Goal: Task Accomplishment & Management: Complete application form

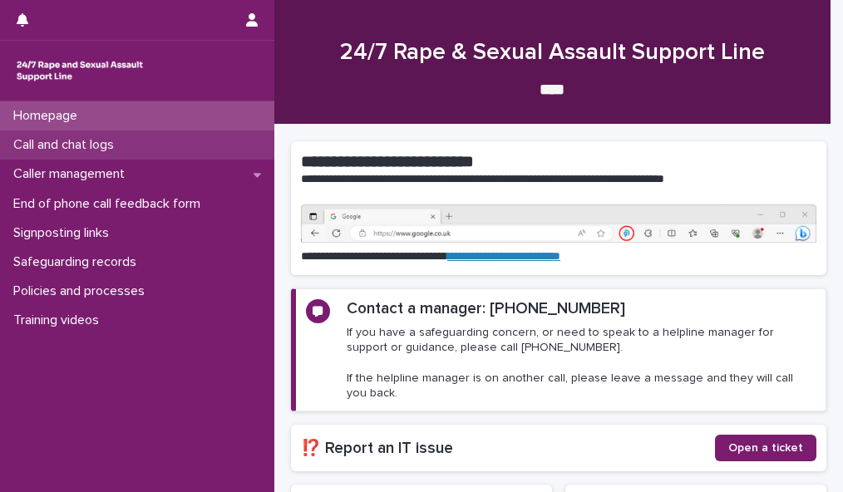
click at [180, 155] on div "Call and chat logs" at bounding box center [137, 145] width 274 height 29
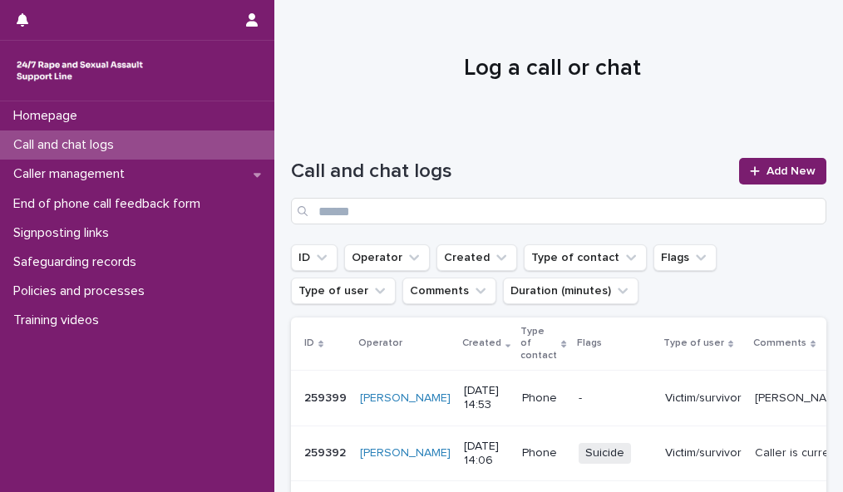
click at [180, 155] on div "Call and chat logs" at bounding box center [137, 145] width 274 height 29
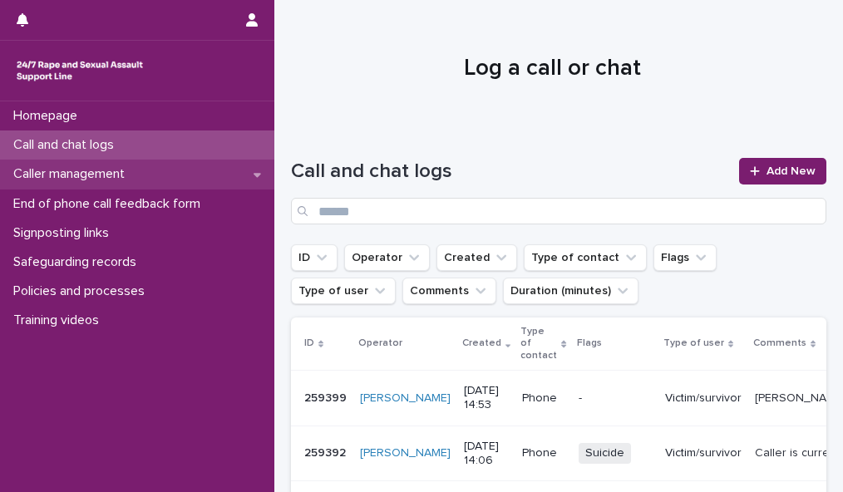
click at [213, 171] on div "Caller management" at bounding box center [137, 174] width 274 height 29
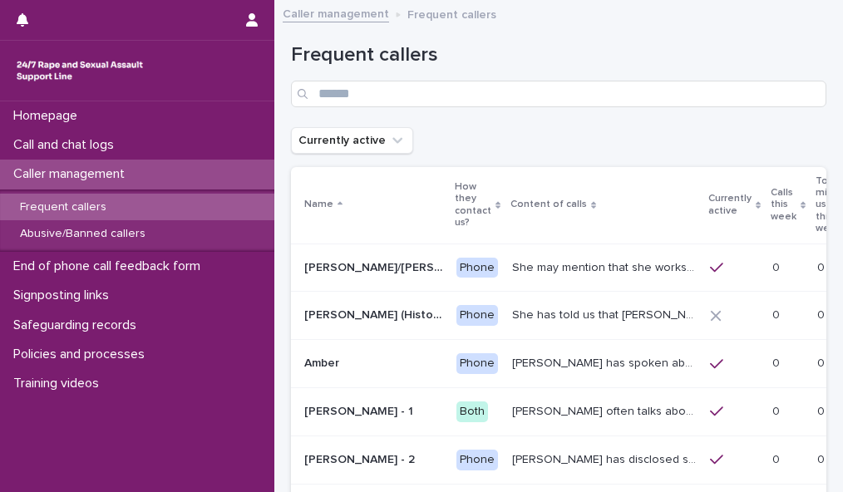
click at [801, 201] on icon at bounding box center [803, 205] width 5 height 8
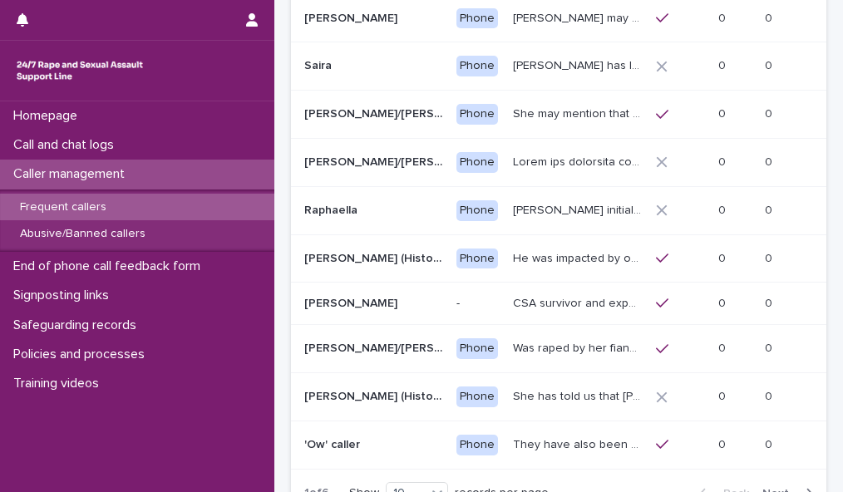
scroll to position [272, 0]
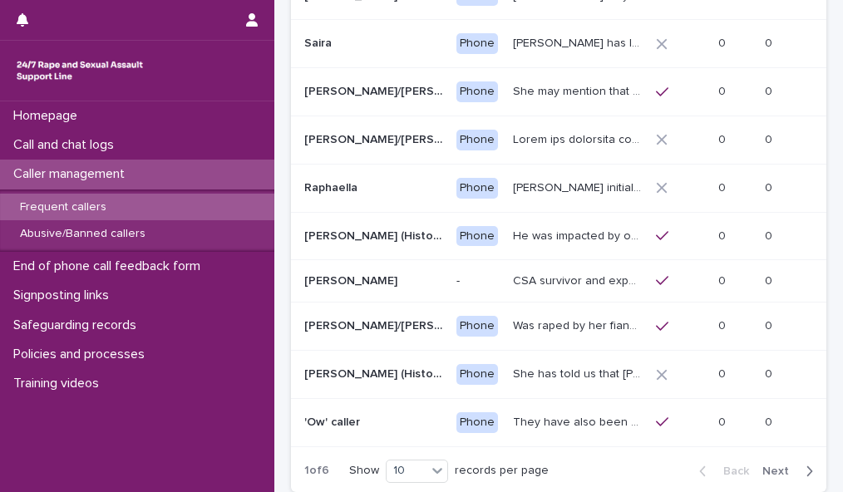
click at [777, 476] on span "Next" at bounding box center [780, 472] width 37 height 12
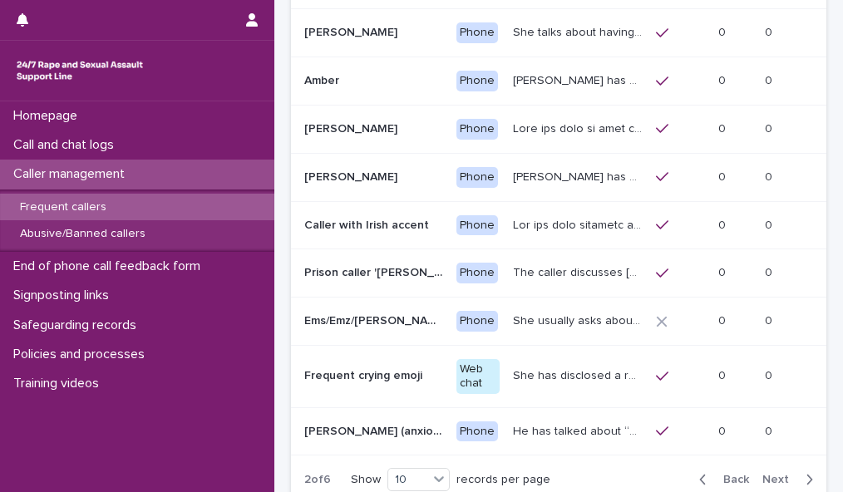
scroll to position [284, 0]
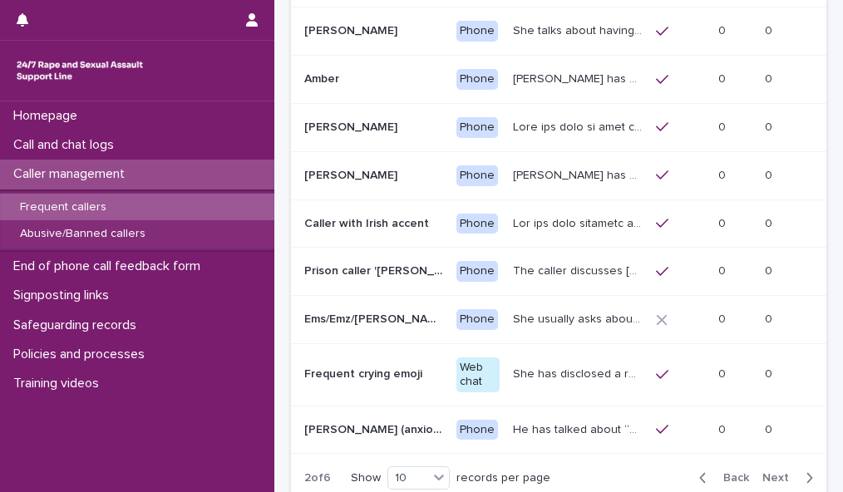
click at [762, 472] on span "Next" at bounding box center [780, 478] width 37 height 12
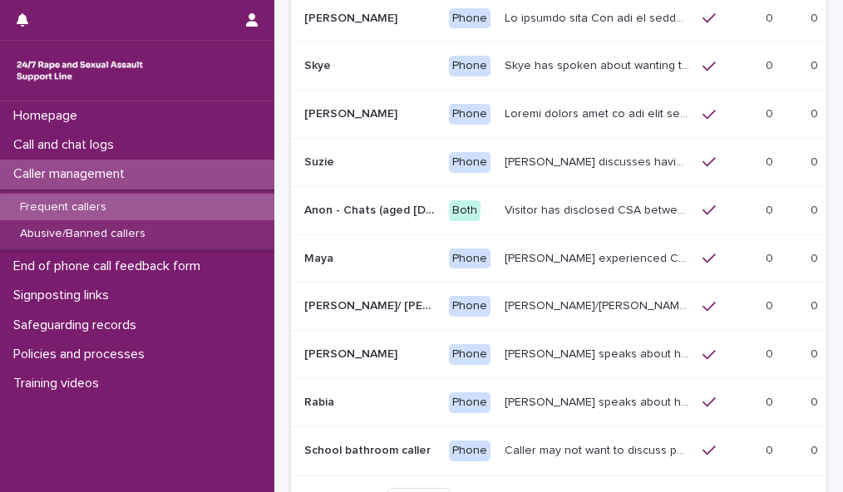
scroll to position [251, 0]
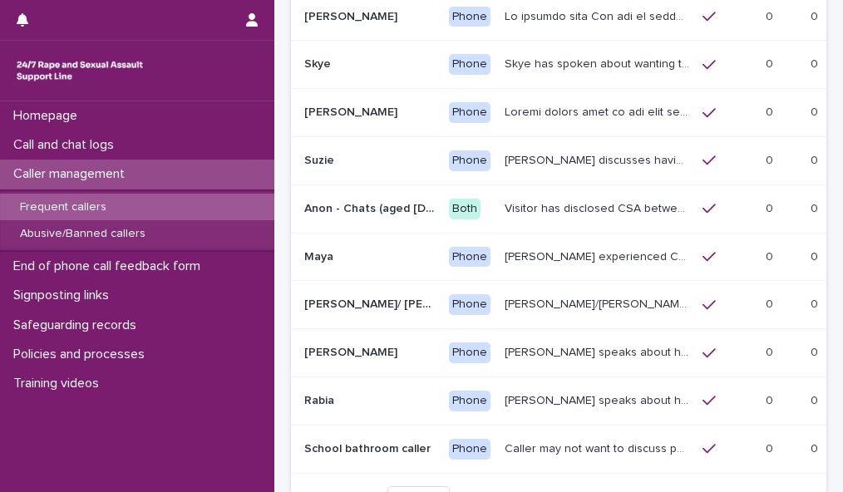
click at [773, 491] on span "Next" at bounding box center [780, 498] width 37 height 12
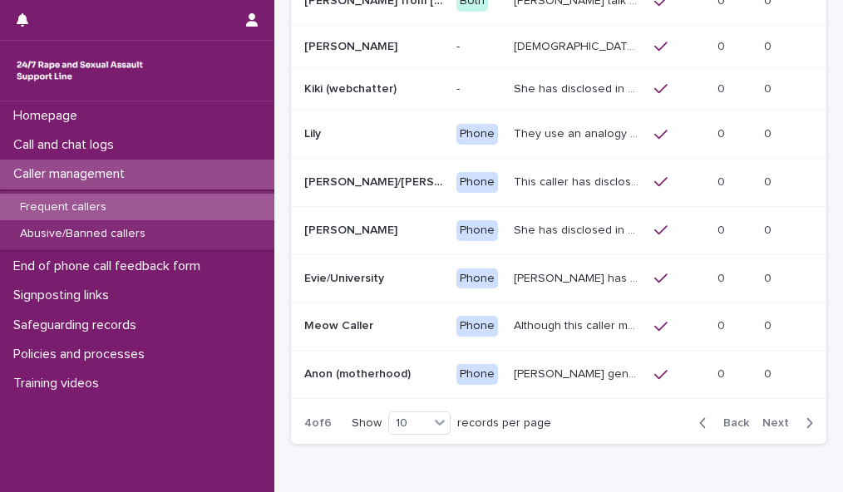
scroll to position [315, 0]
click at [770, 417] on span "Next" at bounding box center [780, 423] width 37 height 12
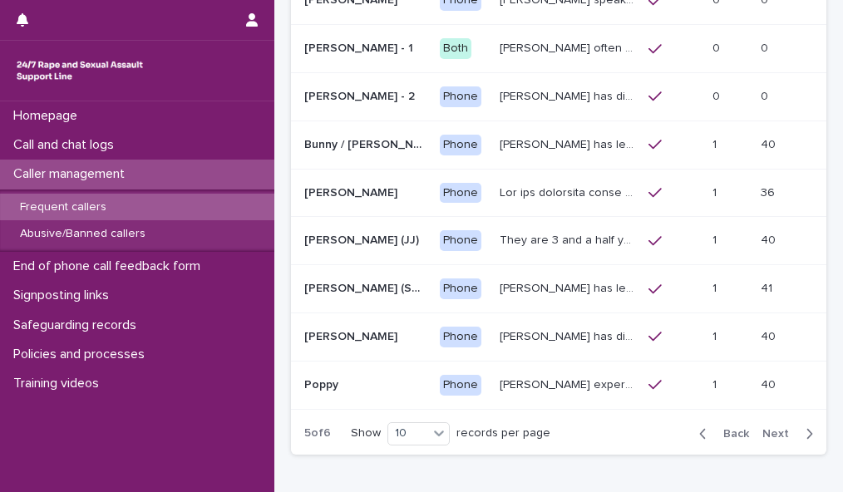
scroll to position [314, 0]
click at [766, 429] on span "Next" at bounding box center [780, 435] width 37 height 12
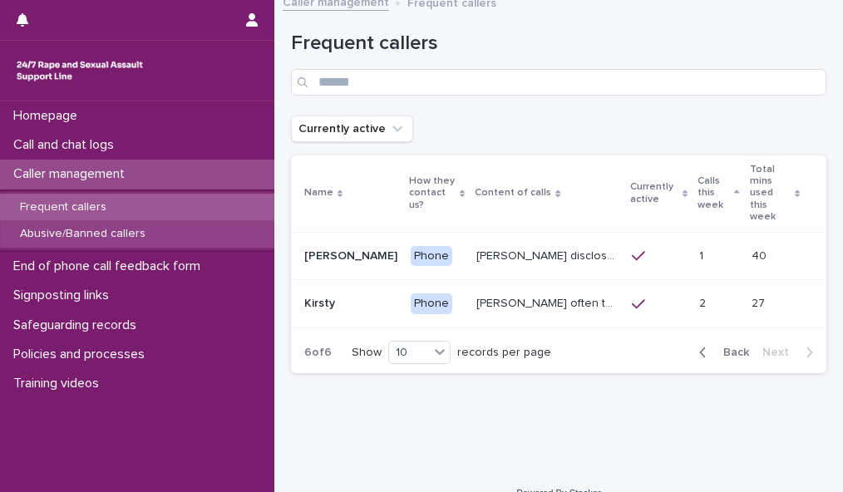
click at [179, 234] on div "Abusive/Banned callers" at bounding box center [137, 233] width 274 height 27
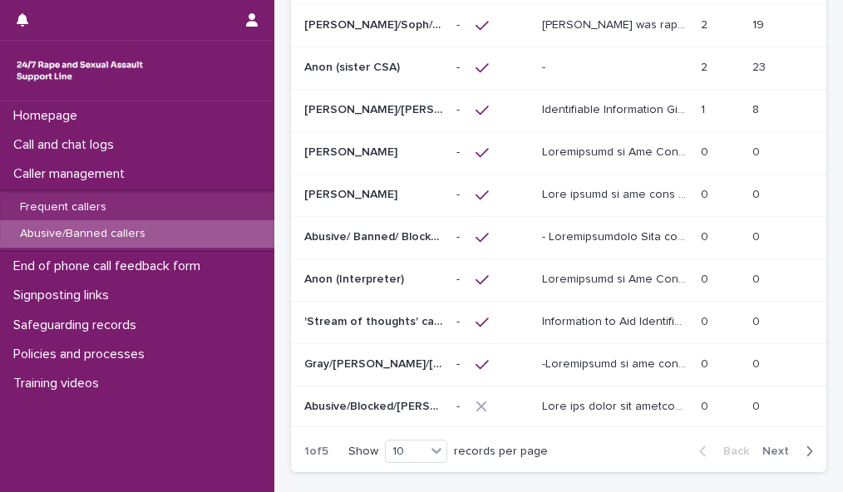
scroll to position [241, 0]
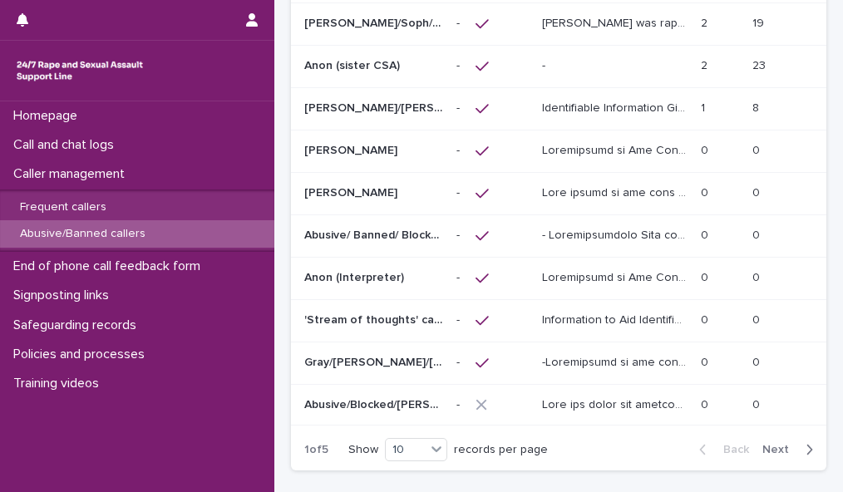
click at [762, 444] on span "Next" at bounding box center [780, 450] width 37 height 12
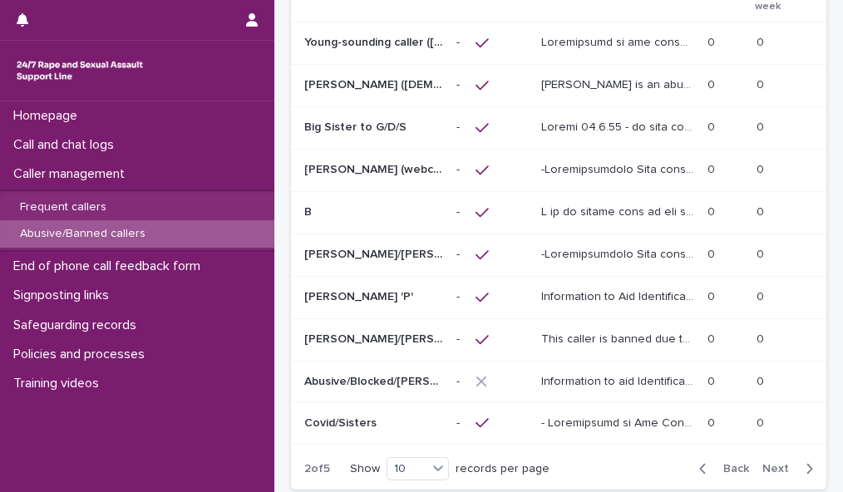
scroll to position [223, 0]
click at [768, 462] on span "Next" at bounding box center [780, 468] width 37 height 12
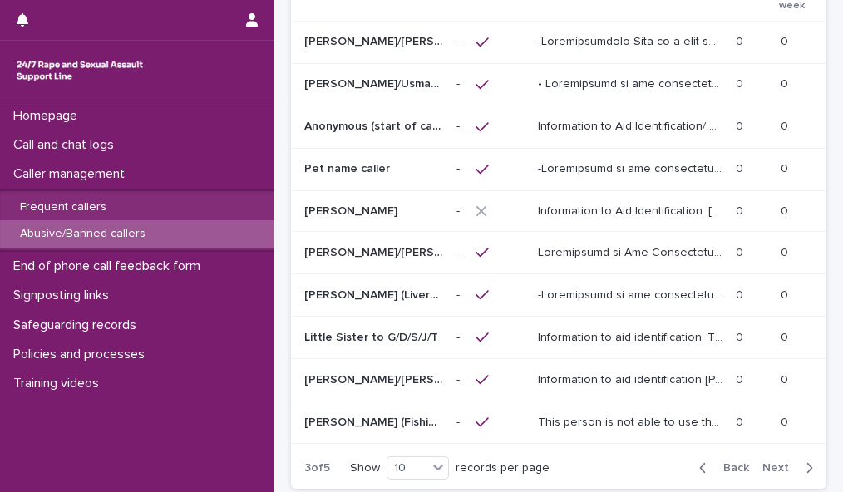
scroll to position [229, 0]
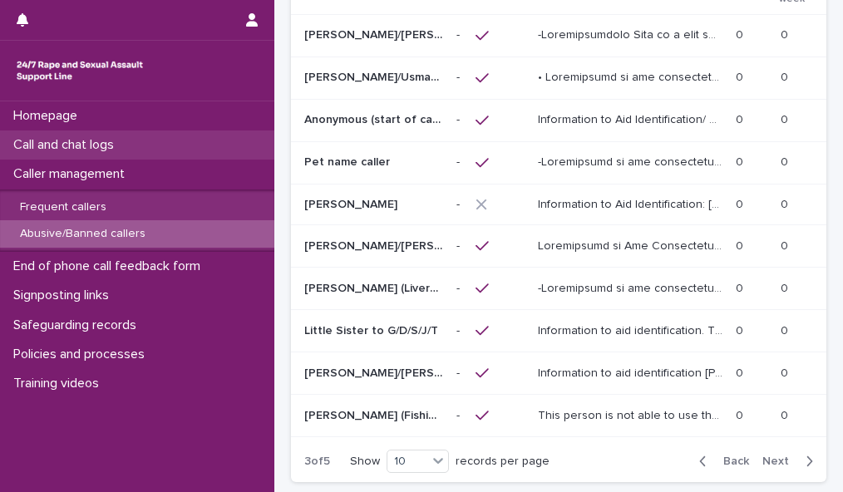
click at [156, 149] on div "Call and chat logs" at bounding box center [137, 145] width 274 height 29
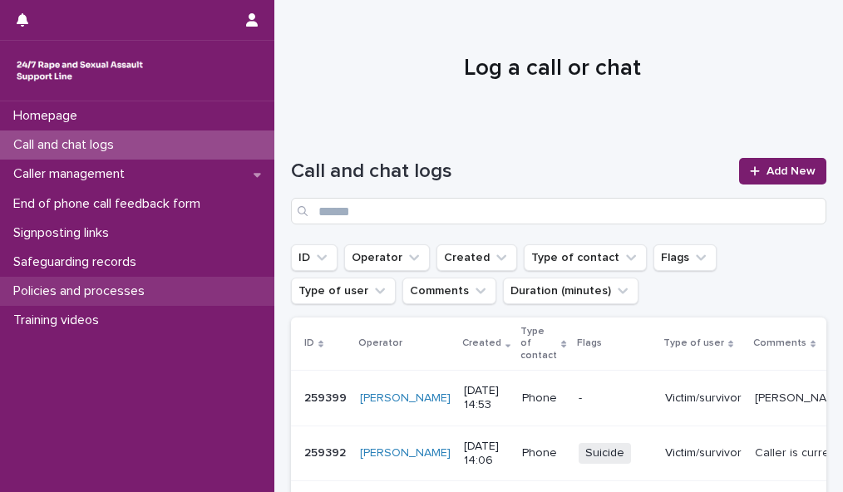
click at [124, 285] on p "Policies and processes" at bounding box center [82, 292] width 151 height 16
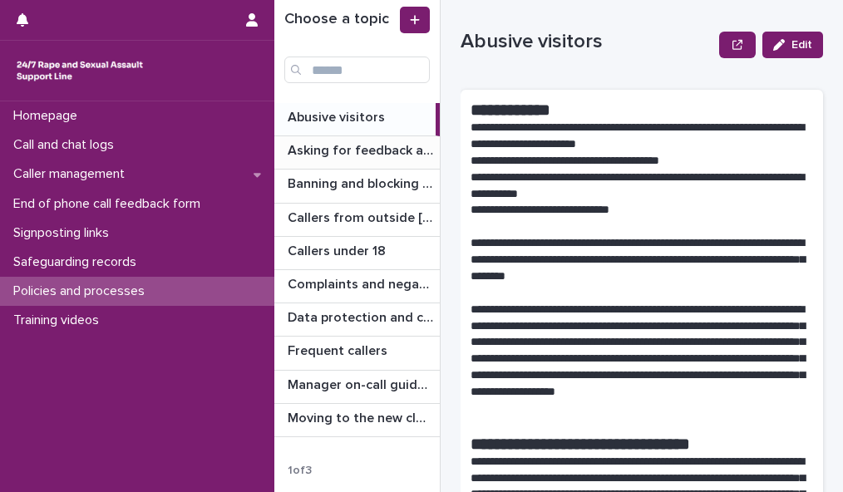
click at [393, 149] on p "Asking for feedback and demographic data" at bounding box center [362, 149] width 149 height 19
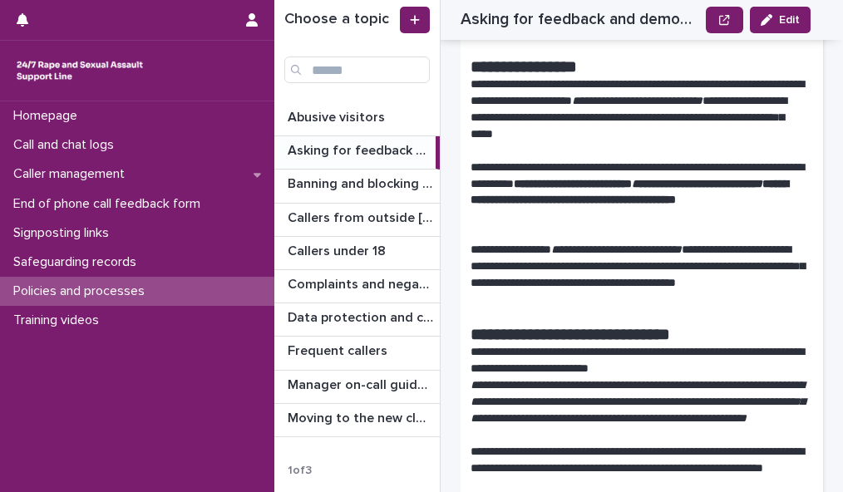
scroll to position [1121, 0]
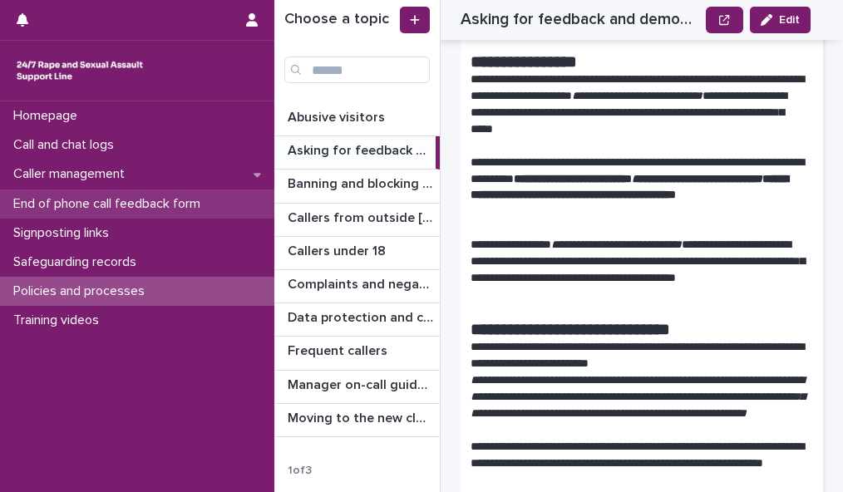
click at [127, 200] on p "End of phone call feedback form" at bounding box center [110, 204] width 207 height 16
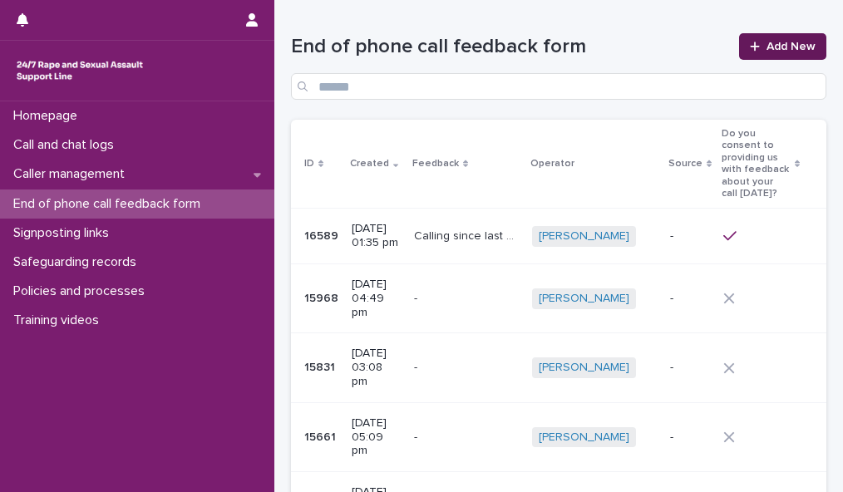
click at [781, 40] on link "Add New" at bounding box center [782, 46] width 87 height 27
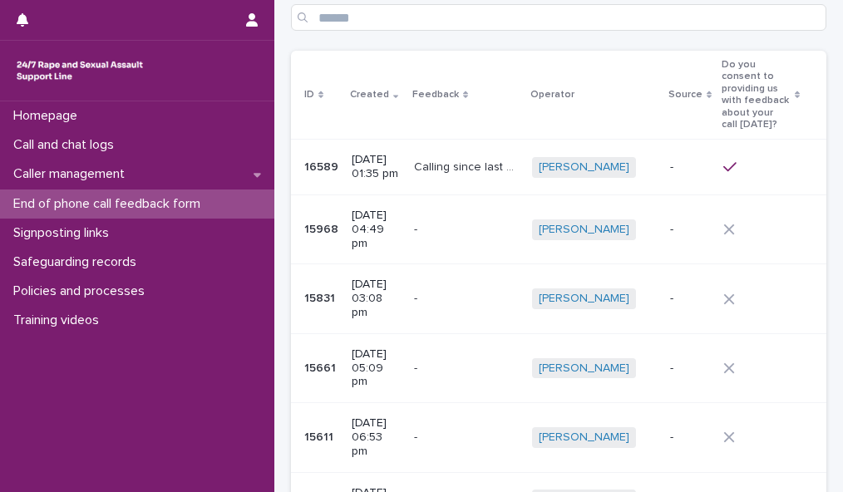
scroll to position [55, 0]
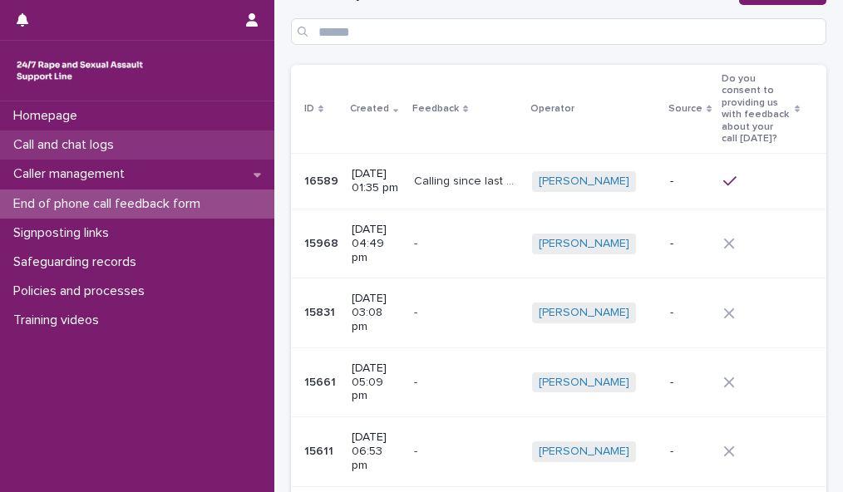
click at [205, 145] on div "Call and chat logs" at bounding box center [137, 145] width 274 height 29
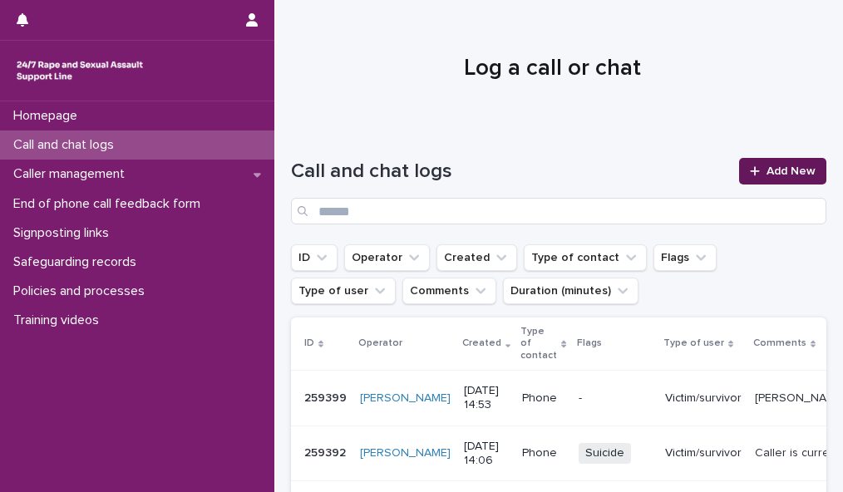
click at [770, 165] on span "Add New" at bounding box center [791, 171] width 49 height 12
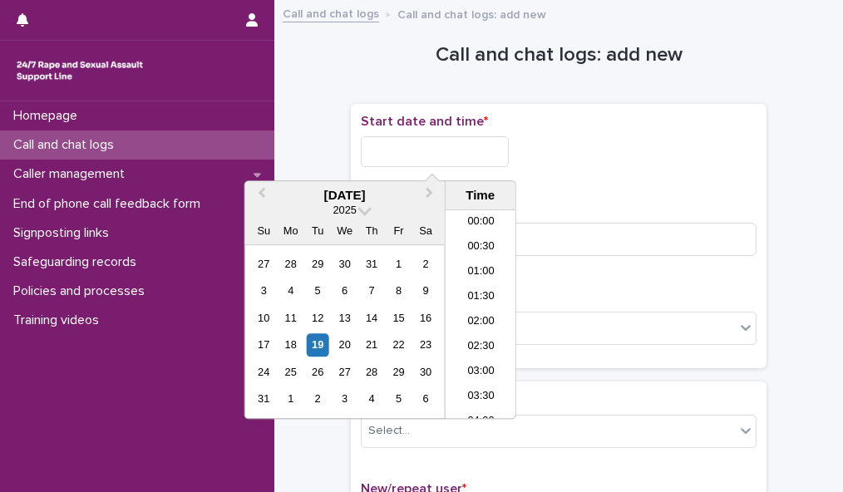
click at [486, 149] on input "text" at bounding box center [435, 151] width 148 height 31
click at [491, 288] on li "16:00" at bounding box center [481, 289] width 71 height 25
click at [464, 155] on input "**********" at bounding box center [435, 151] width 148 height 31
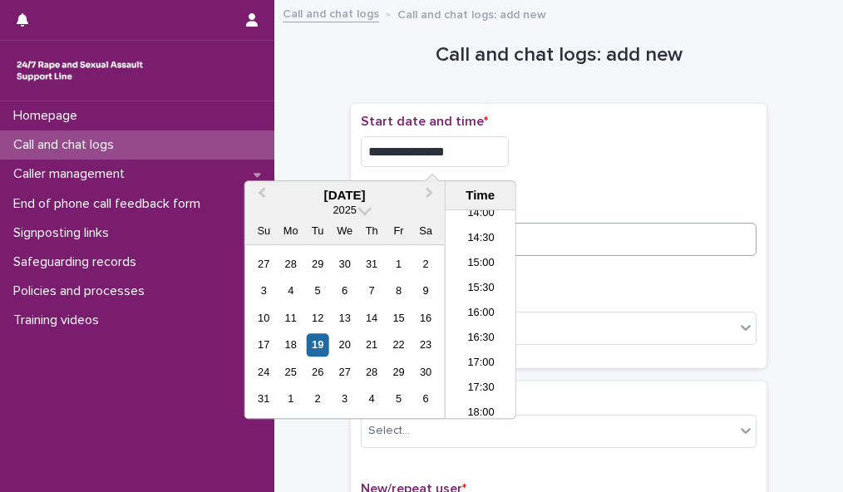
type input "**********"
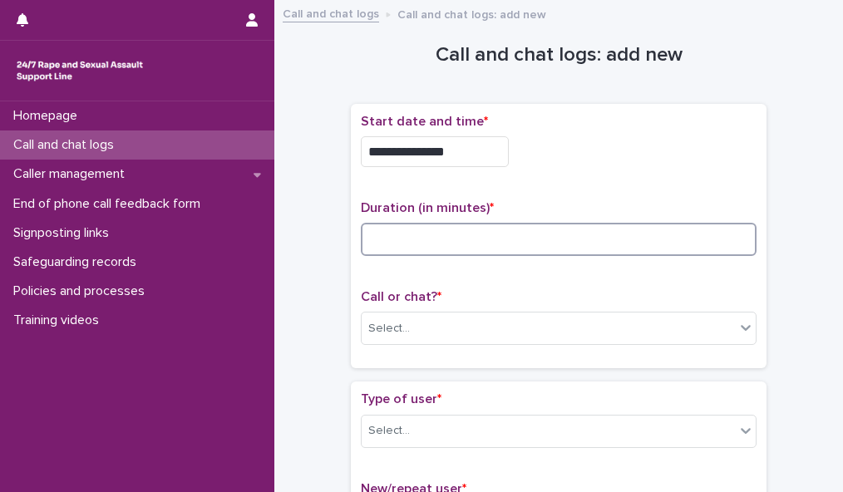
click at [584, 234] on input at bounding box center [559, 239] width 396 height 33
type input "**"
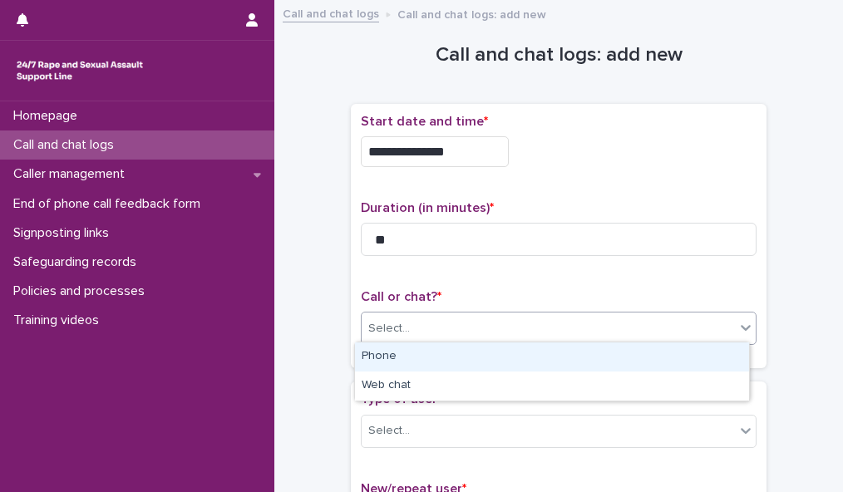
click at [547, 318] on div "Select..." at bounding box center [548, 328] width 373 height 27
click at [543, 348] on div "Phone" at bounding box center [552, 357] width 394 height 29
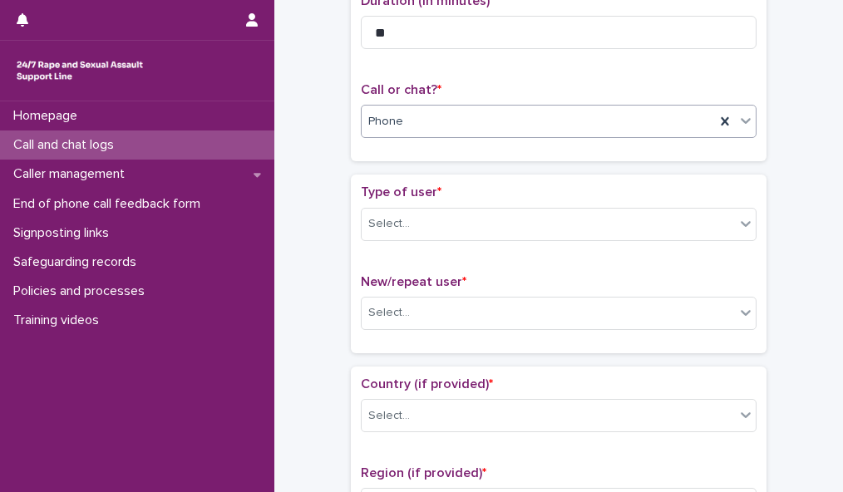
scroll to position [252, 0]
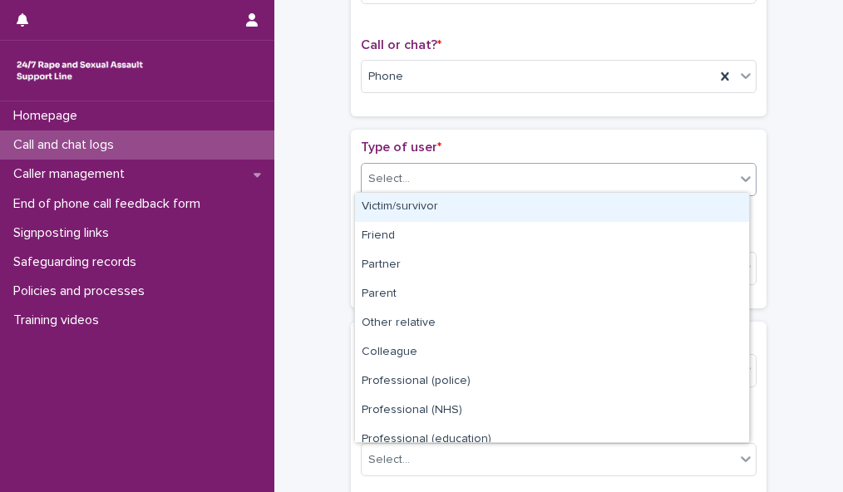
click at [683, 170] on div "Select..." at bounding box center [548, 178] width 373 height 27
click at [683, 204] on div "Victim/survivor" at bounding box center [552, 207] width 394 height 29
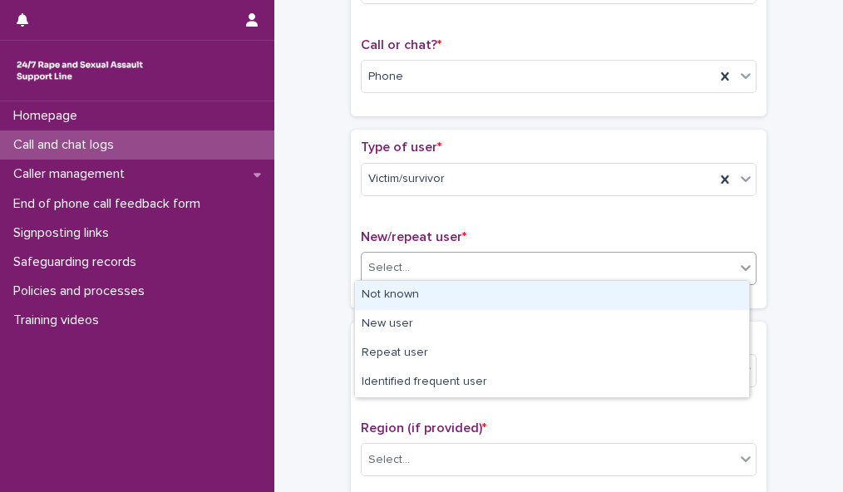
click at [683, 275] on div "Select..." at bounding box center [548, 267] width 373 height 27
click at [675, 297] on div "Not known" at bounding box center [552, 295] width 394 height 29
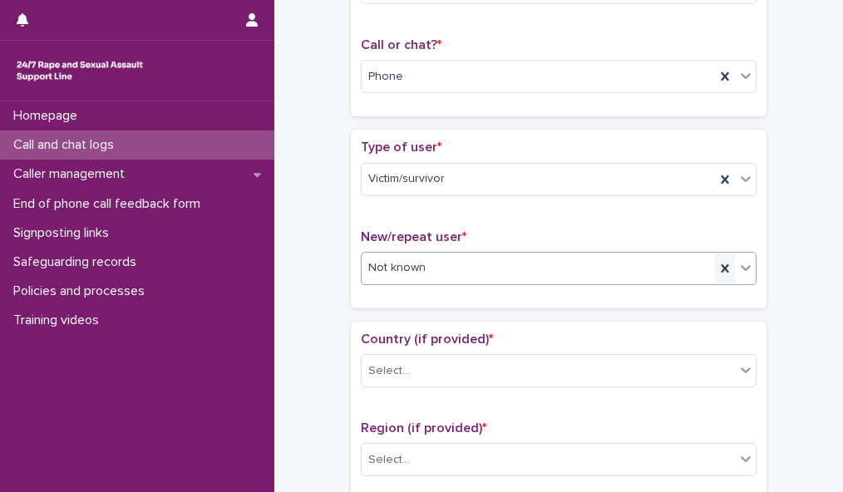
click at [717, 265] on icon at bounding box center [725, 268] width 17 height 17
click at [741, 265] on icon at bounding box center [746, 268] width 10 height 6
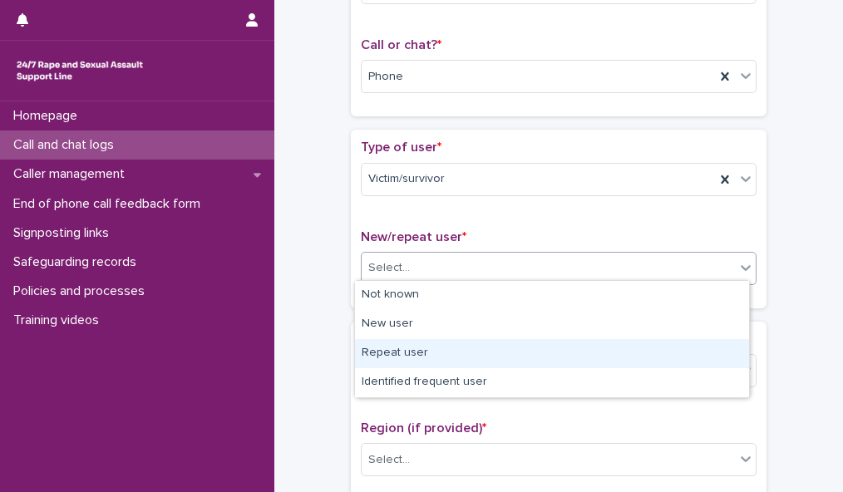
click at [720, 345] on div "Repeat user" at bounding box center [552, 353] width 394 height 29
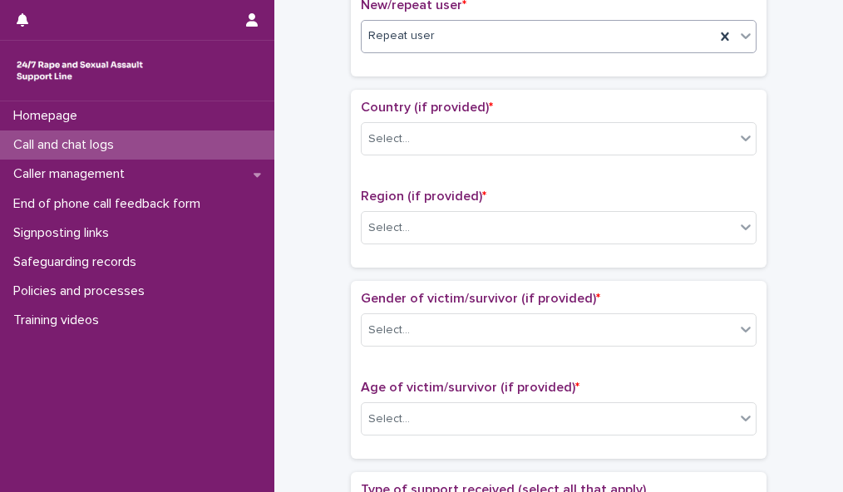
scroll to position [497, 0]
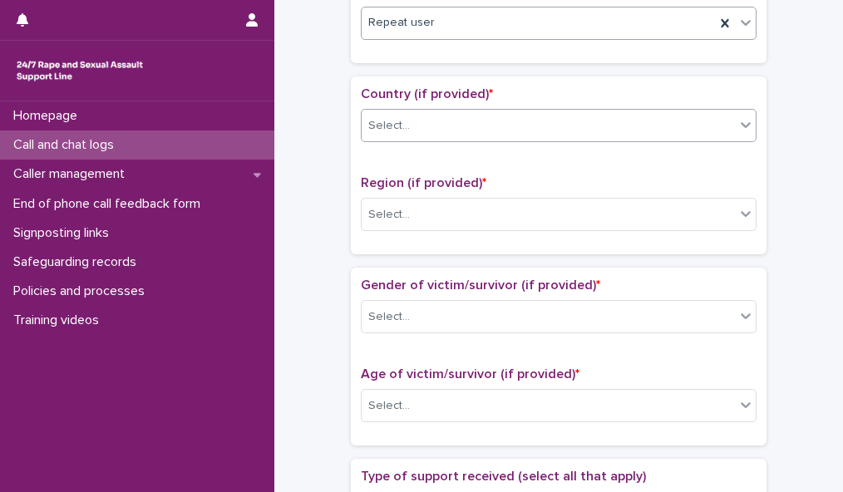
click at [657, 119] on div "Select..." at bounding box center [548, 125] width 373 height 27
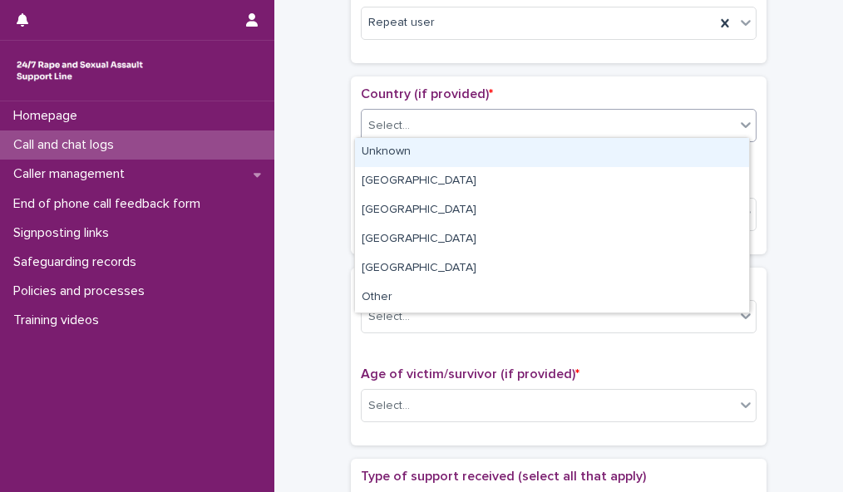
click at [646, 150] on div "Unknown" at bounding box center [552, 152] width 394 height 29
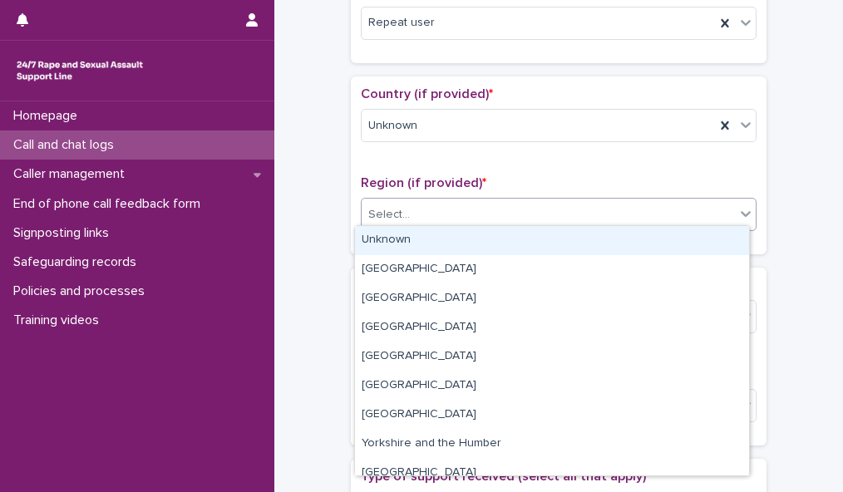
click at [633, 212] on div "Select..." at bounding box center [548, 214] width 373 height 27
click at [629, 244] on div "Unknown" at bounding box center [552, 240] width 394 height 29
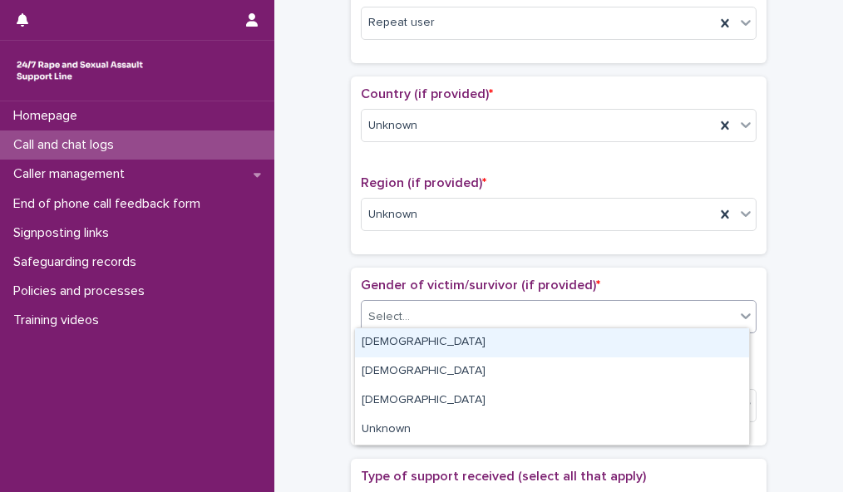
click at [619, 313] on div "Select..." at bounding box center [548, 316] width 373 height 27
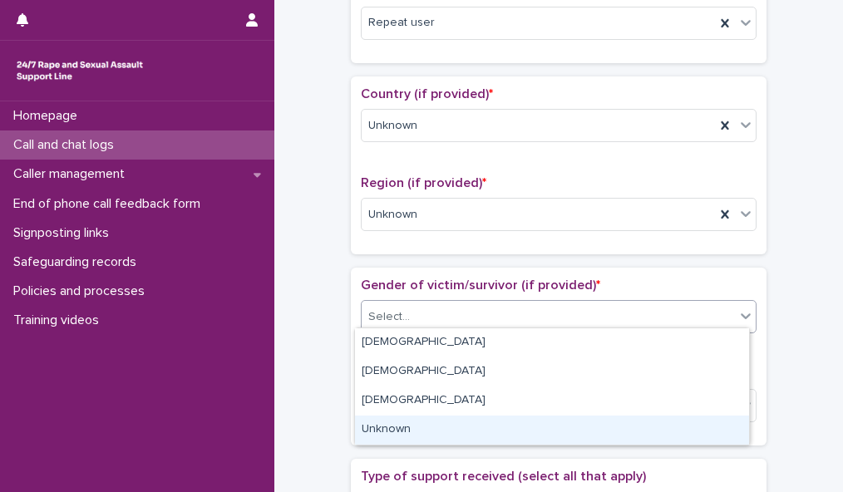
click at [600, 425] on div "Unknown" at bounding box center [552, 430] width 394 height 29
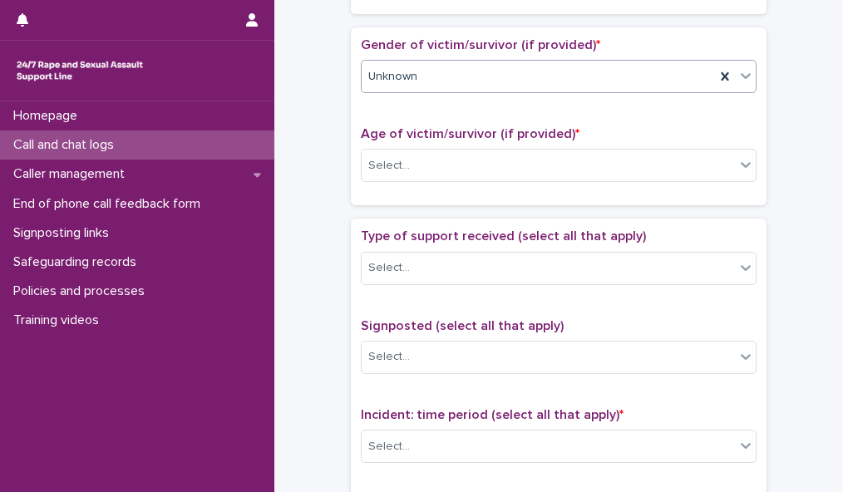
scroll to position [786, 0]
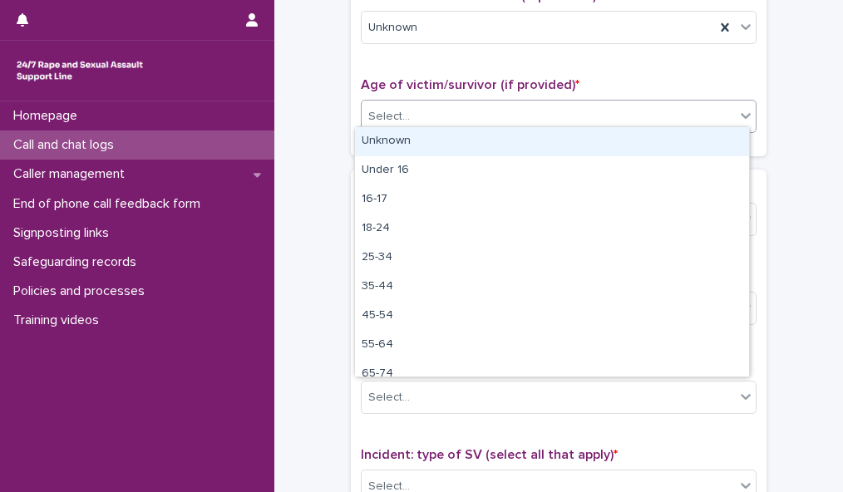
click at [720, 114] on div "Select..." at bounding box center [548, 116] width 373 height 27
click at [711, 134] on div "Unknown" at bounding box center [552, 141] width 394 height 29
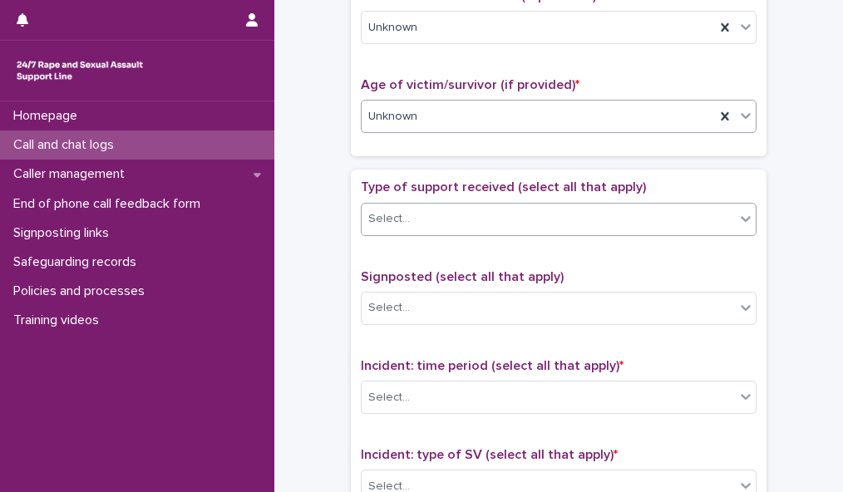
click at [684, 207] on div "Select..." at bounding box center [548, 218] width 373 height 27
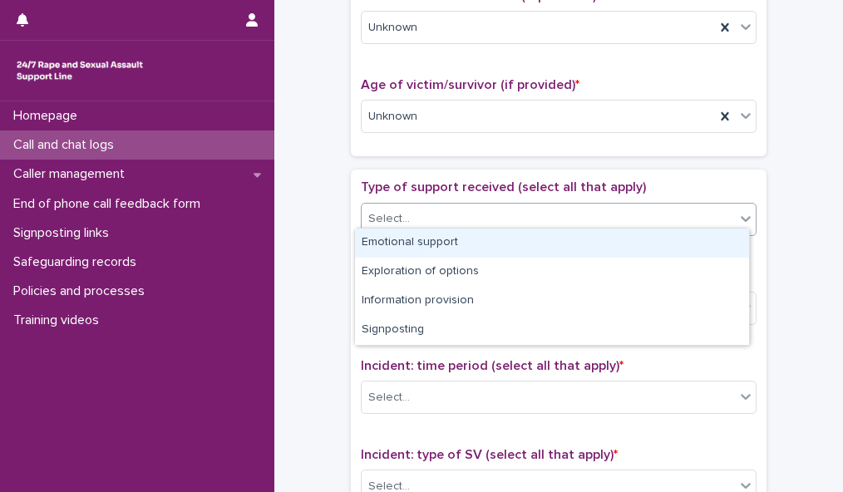
click at [678, 238] on div "Emotional support" at bounding box center [552, 243] width 394 height 29
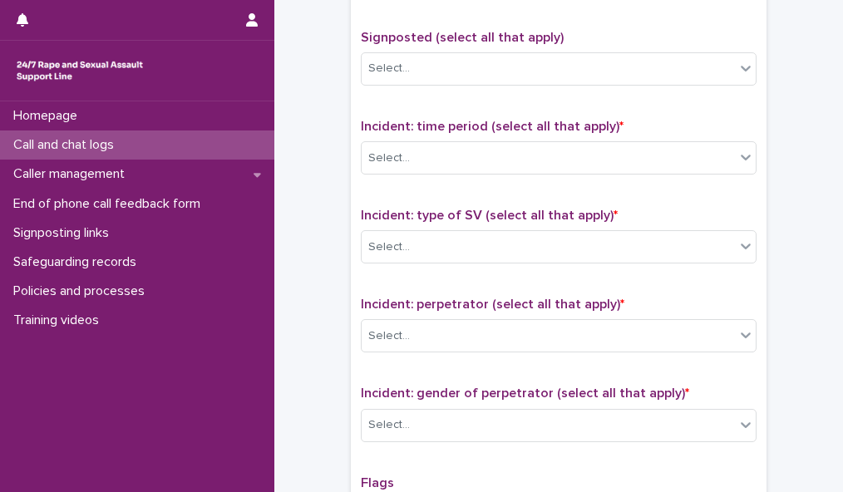
scroll to position [1028, 0]
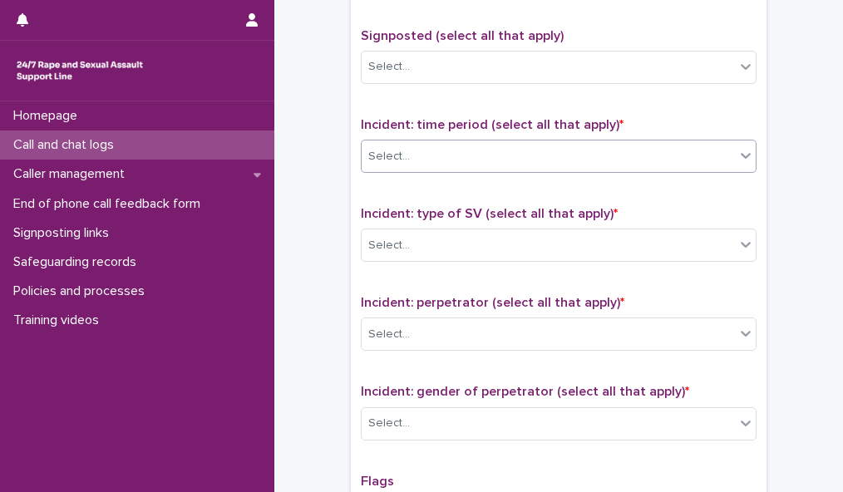
click at [682, 143] on div "Select..." at bounding box center [548, 156] width 373 height 27
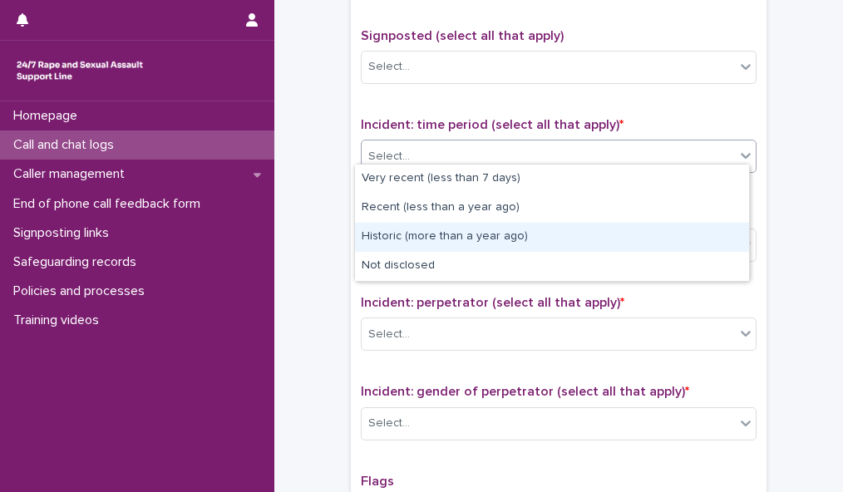
click at [658, 237] on div "Historic (more than a year ago)" at bounding box center [552, 237] width 394 height 29
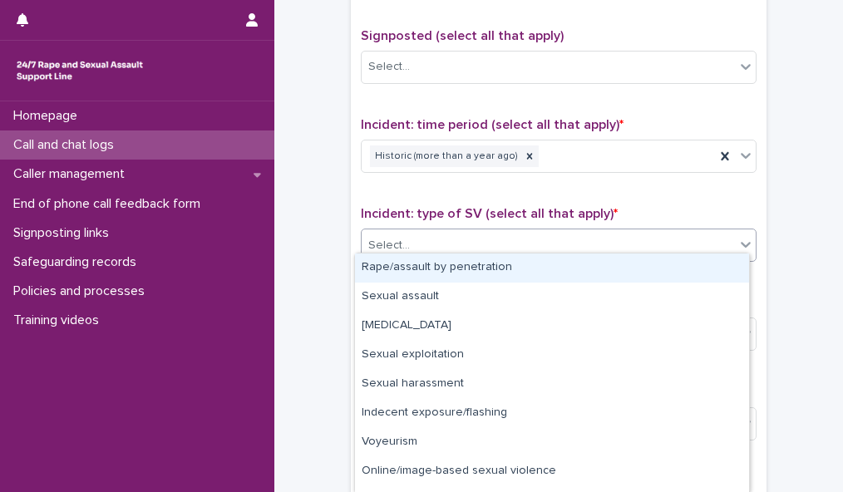
click at [658, 232] on div "Select..." at bounding box center [548, 245] width 373 height 27
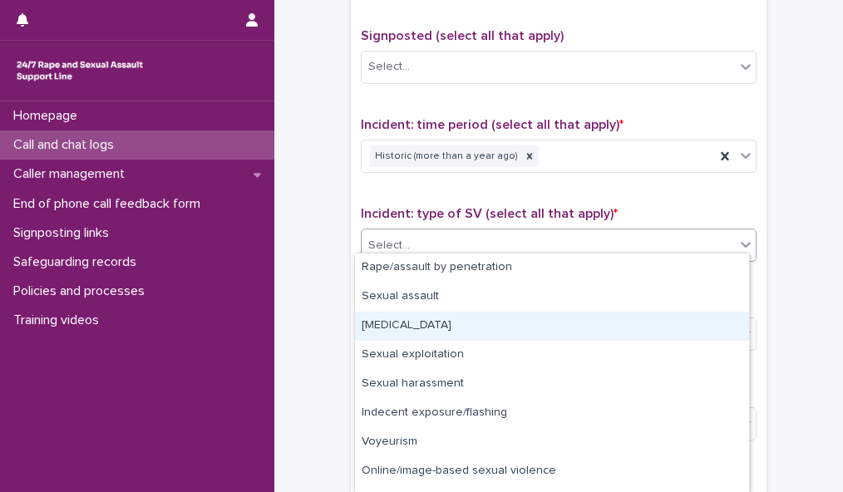
click at [645, 321] on div "[MEDICAL_DATA]" at bounding box center [552, 326] width 394 height 29
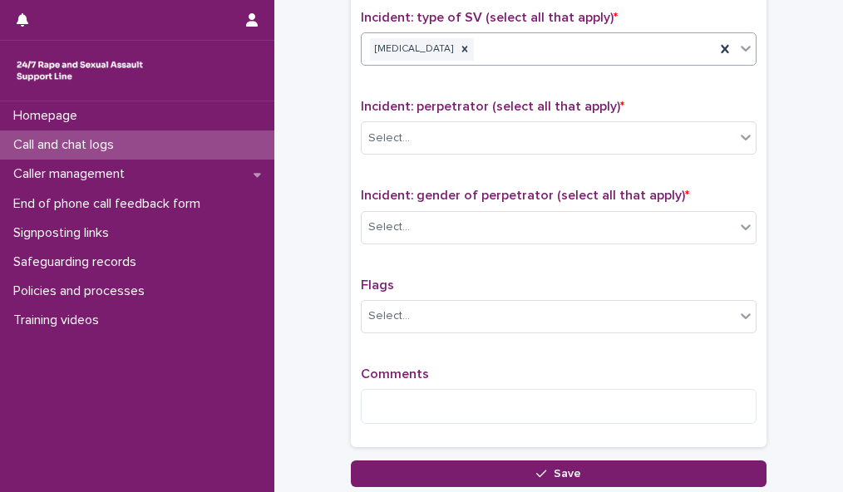
scroll to position [1255, 0]
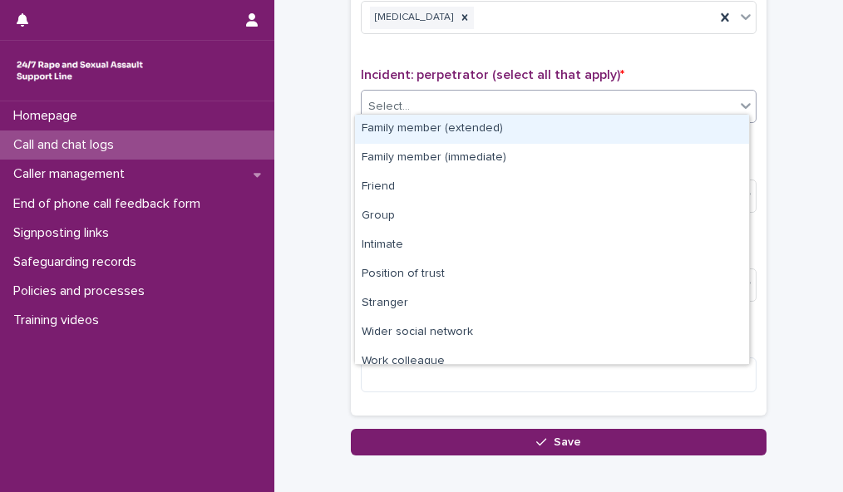
click at [725, 93] on div "Select..." at bounding box center [548, 106] width 373 height 27
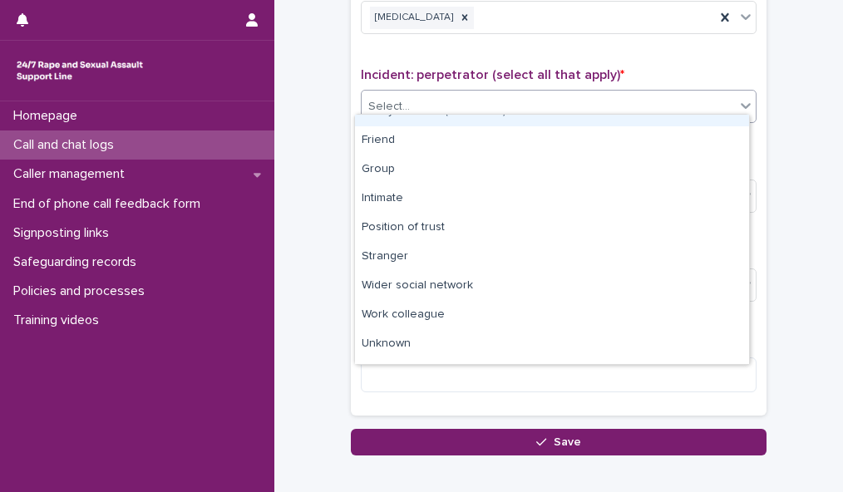
scroll to position [71, 0]
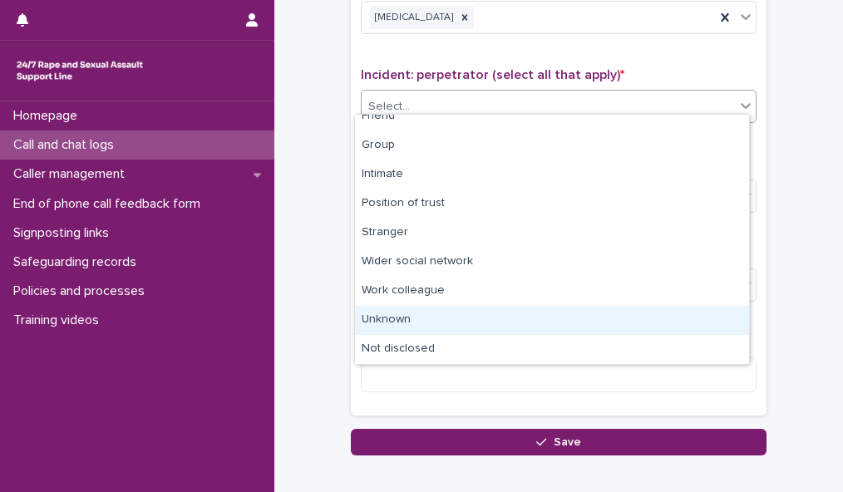
click at [684, 317] on div "Unknown" at bounding box center [552, 320] width 394 height 29
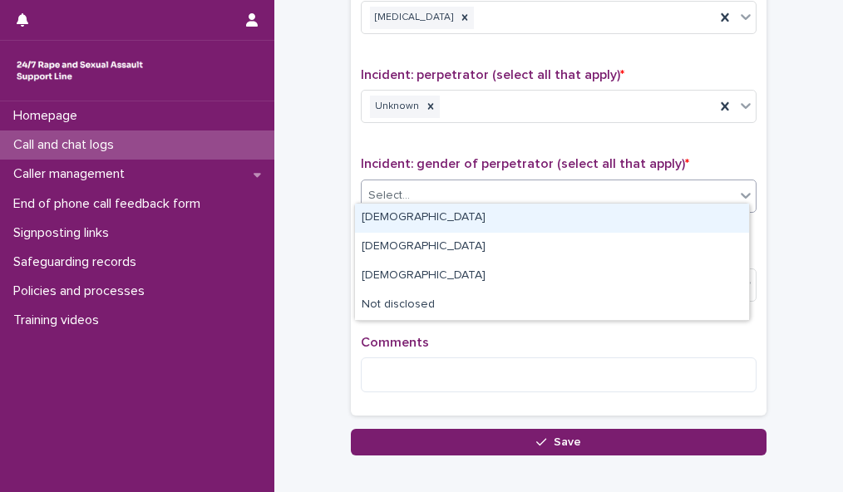
click at [632, 183] on div "Select..." at bounding box center [548, 195] width 373 height 27
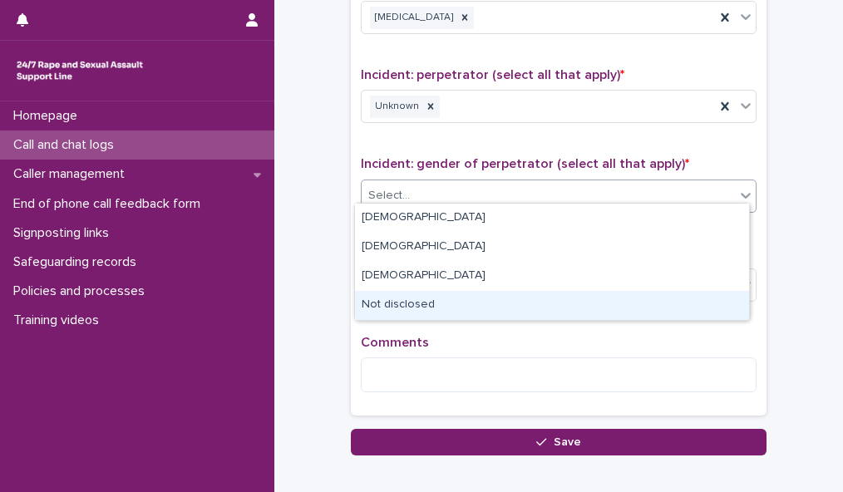
click at [595, 298] on div "Not disclosed" at bounding box center [552, 305] width 394 height 29
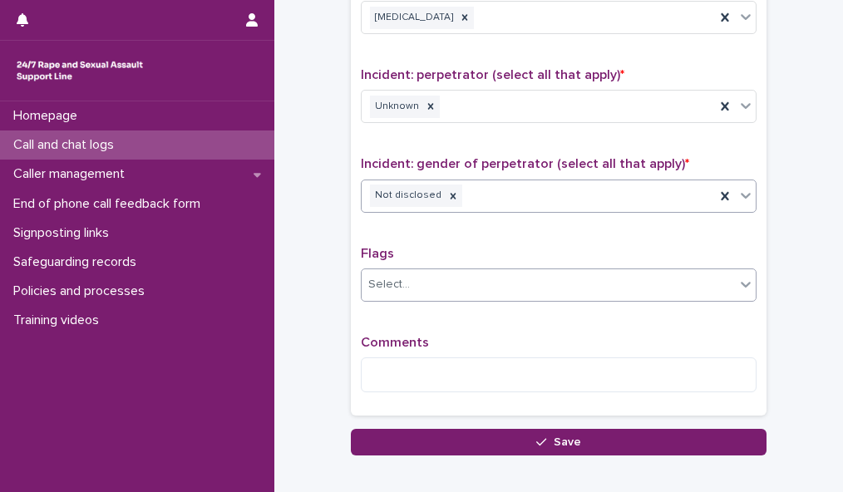
click at [483, 274] on div "Select..." at bounding box center [548, 284] width 373 height 27
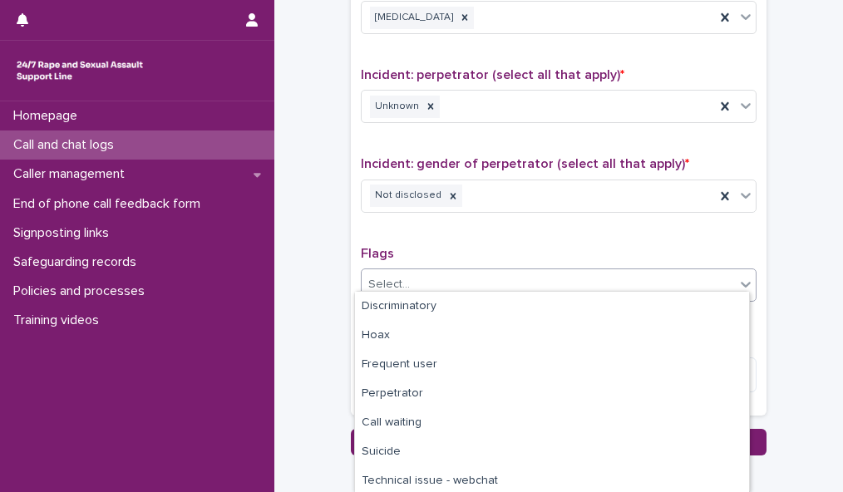
scroll to position [109, 0]
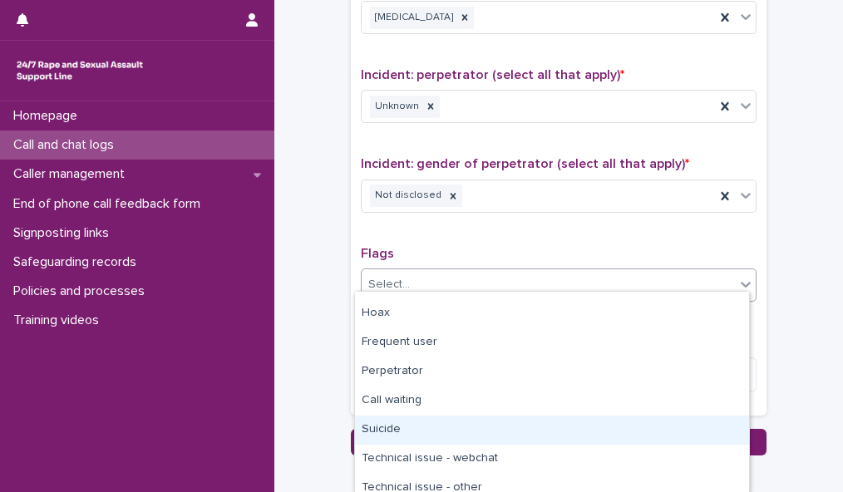
click at [628, 420] on div "Suicide" at bounding box center [552, 430] width 394 height 29
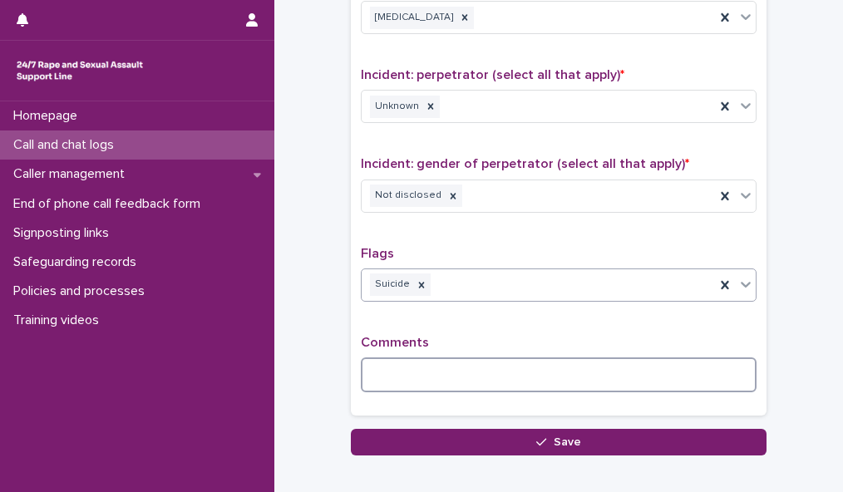
click at [492, 357] on textarea at bounding box center [559, 374] width 396 height 35
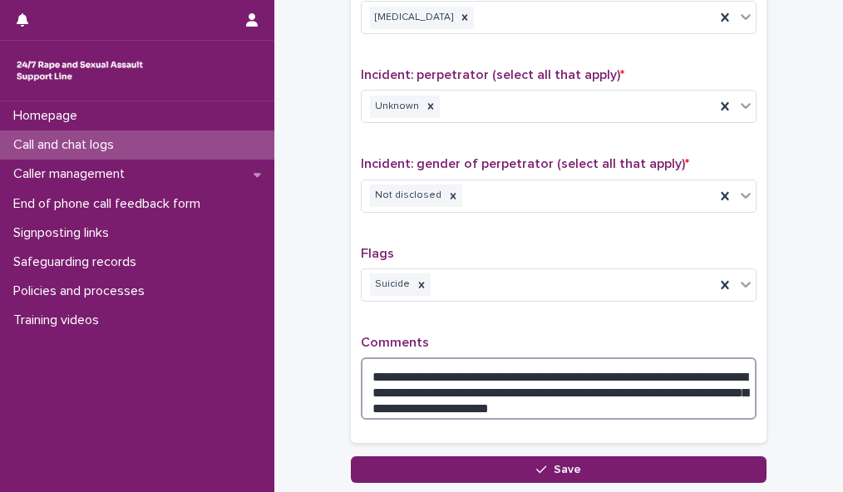
click at [451, 379] on textarea "**********" at bounding box center [559, 388] width 396 height 62
click at [531, 397] on textarea "**********" at bounding box center [559, 388] width 396 height 62
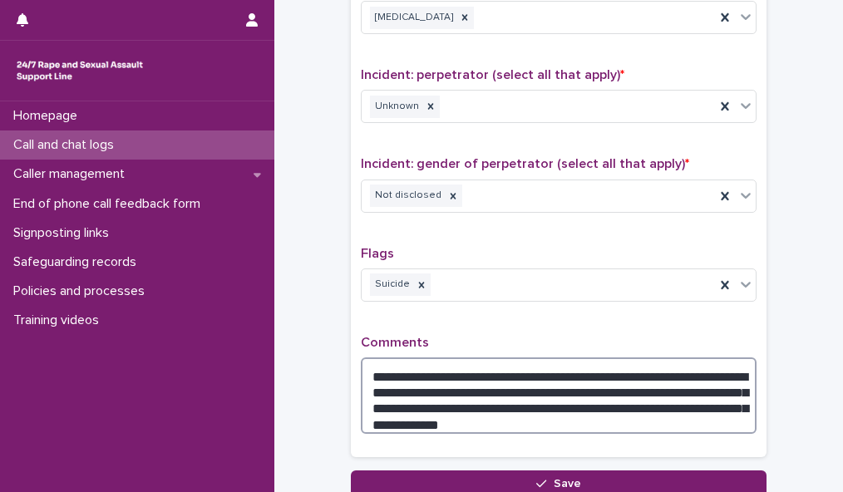
click at [655, 394] on textarea "**********" at bounding box center [559, 395] width 396 height 76
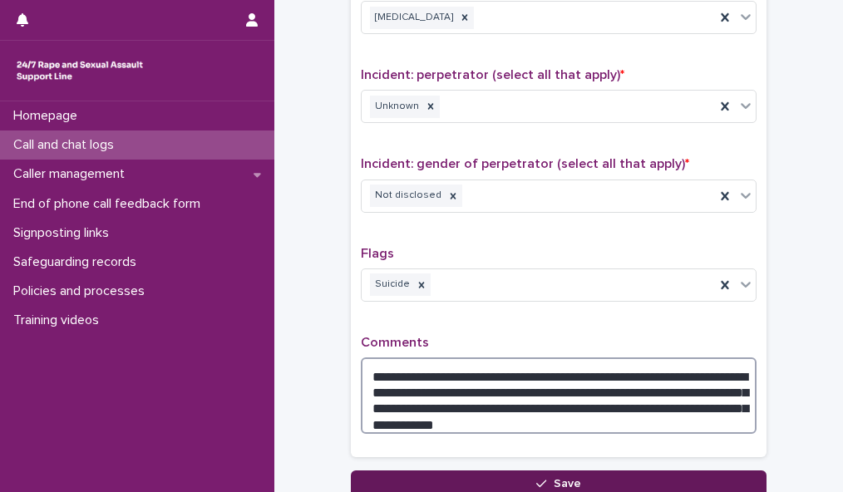
type textarea "**********"
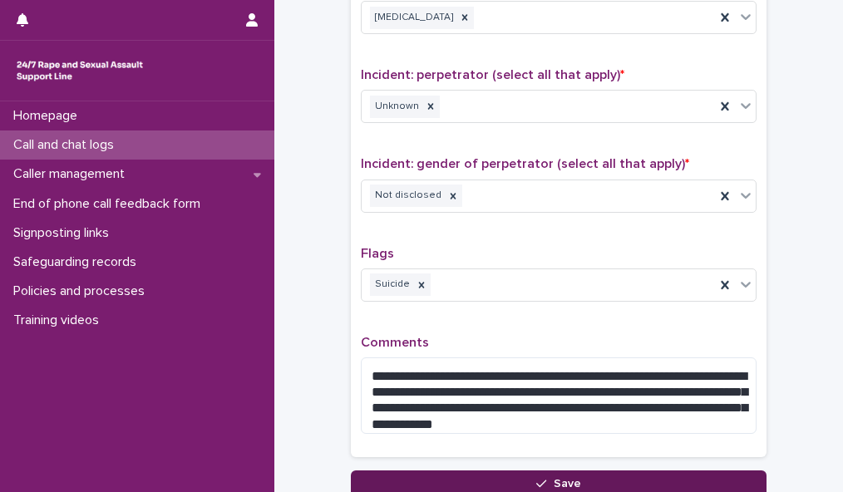
click at [528, 478] on button "Save" at bounding box center [559, 484] width 416 height 27
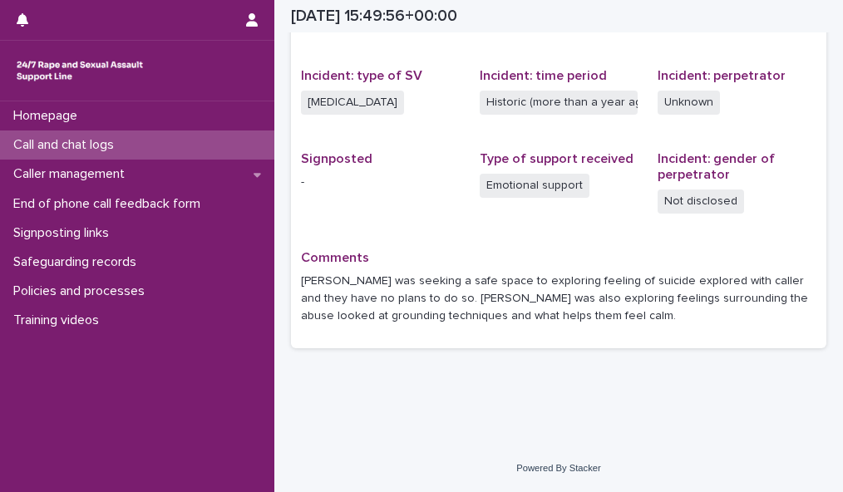
scroll to position [402, 0]
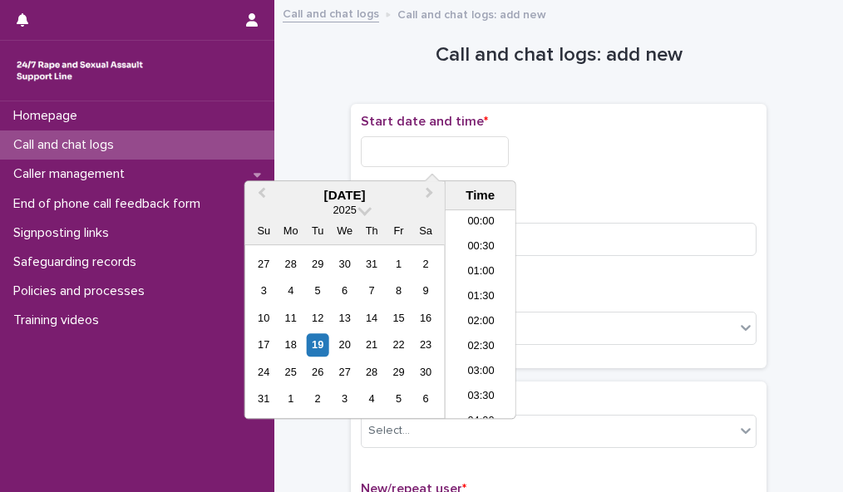
click at [425, 150] on input "text" at bounding box center [435, 151] width 148 height 31
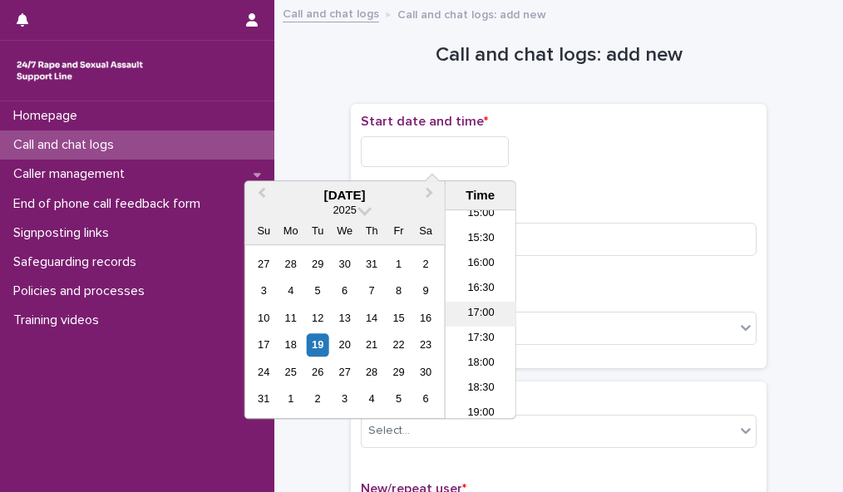
click at [489, 312] on li "17:00" at bounding box center [481, 314] width 71 height 25
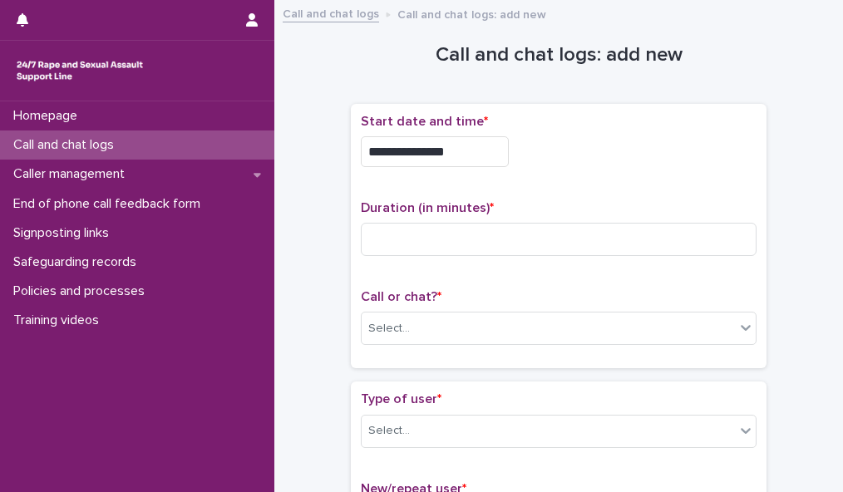
click at [462, 150] on input "**********" at bounding box center [435, 151] width 148 height 31
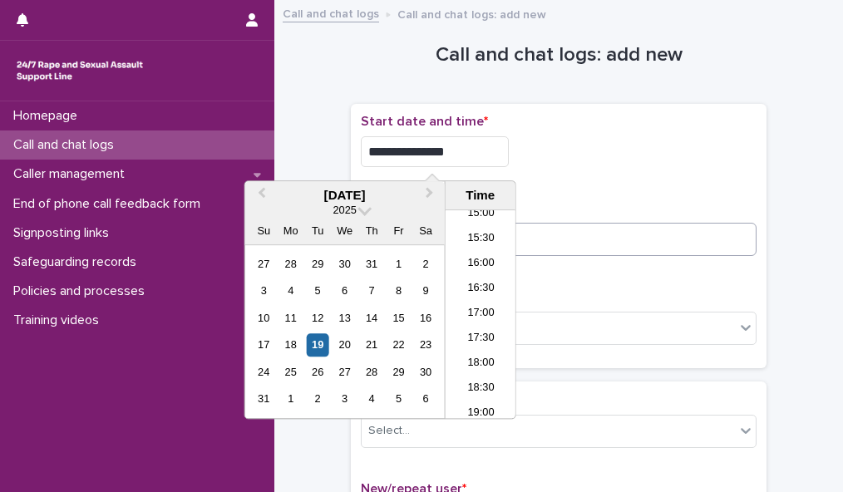
type input "**********"
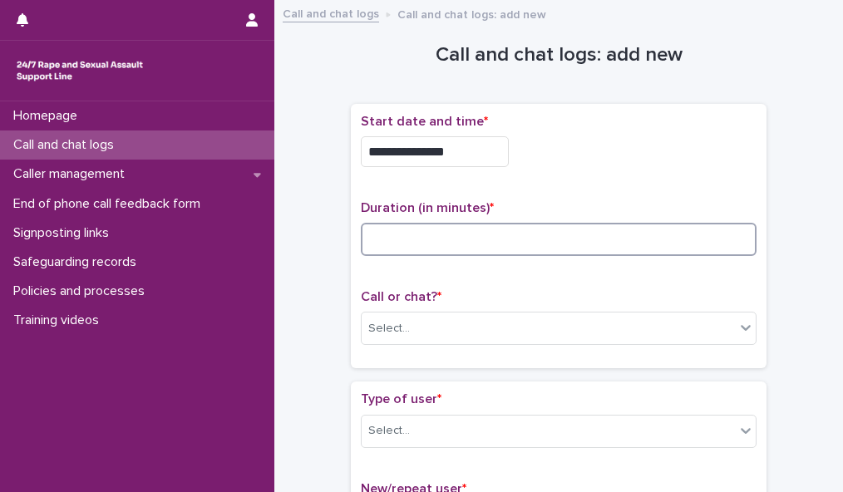
click at [565, 240] on input at bounding box center [559, 239] width 396 height 33
type input "**"
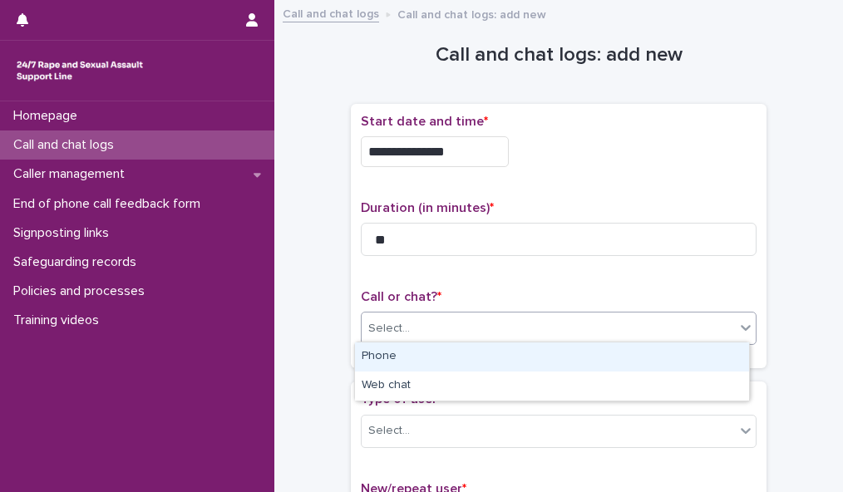
click at [562, 326] on div "Select..." at bounding box center [548, 328] width 373 height 27
click at [557, 357] on div "Phone" at bounding box center [552, 357] width 394 height 29
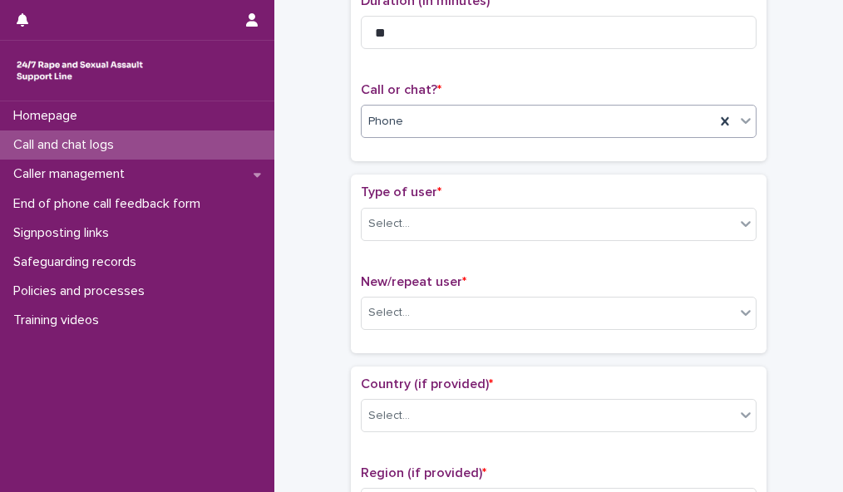
scroll to position [223, 0]
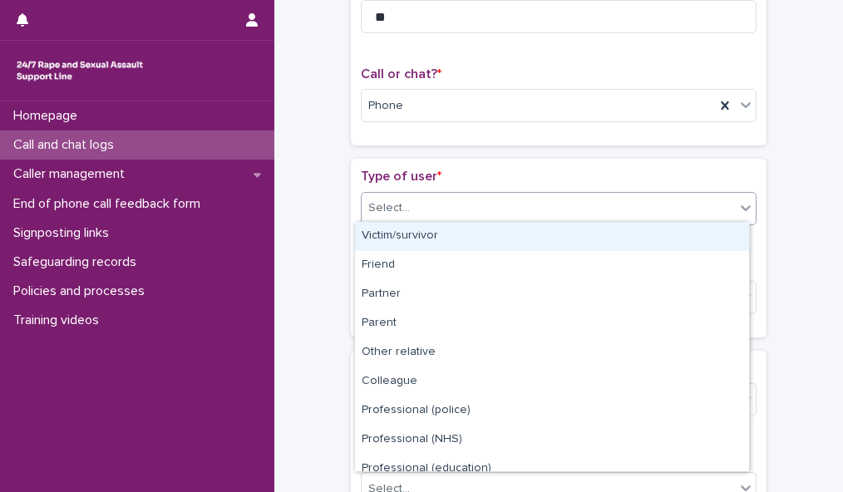
click at [705, 203] on div "Select..." at bounding box center [548, 208] width 373 height 27
click at [696, 232] on div "Victim/survivor" at bounding box center [552, 236] width 394 height 29
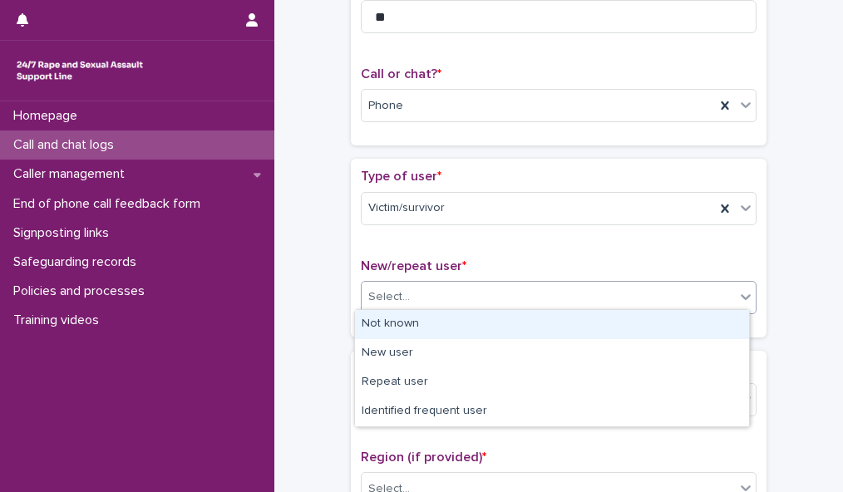
click at [693, 298] on div "Select..." at bounding box center [548, 297] width 373 height 27
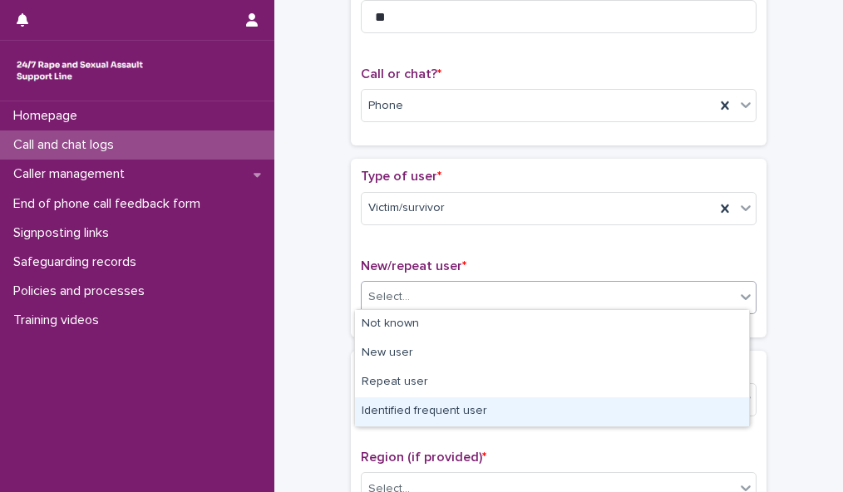
click at [672, 407] on div "Identified frequent user" at bounding box center [552, 411] width 394 height 29
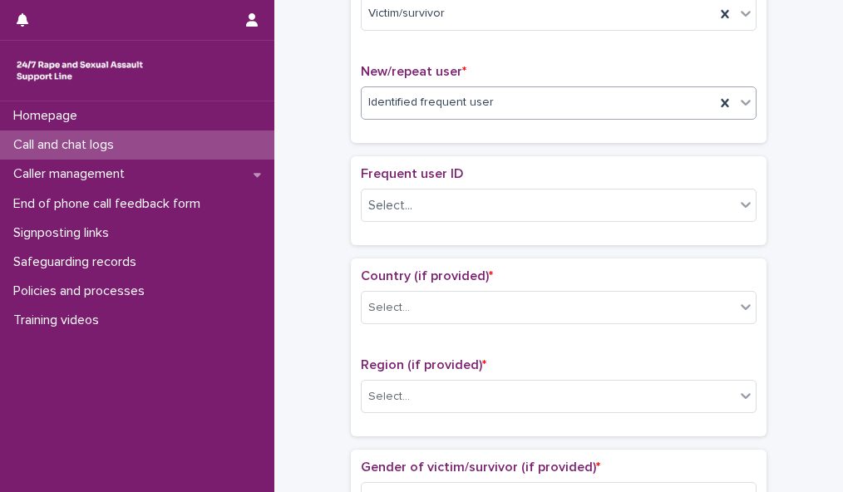
scroll to position [434, 0]
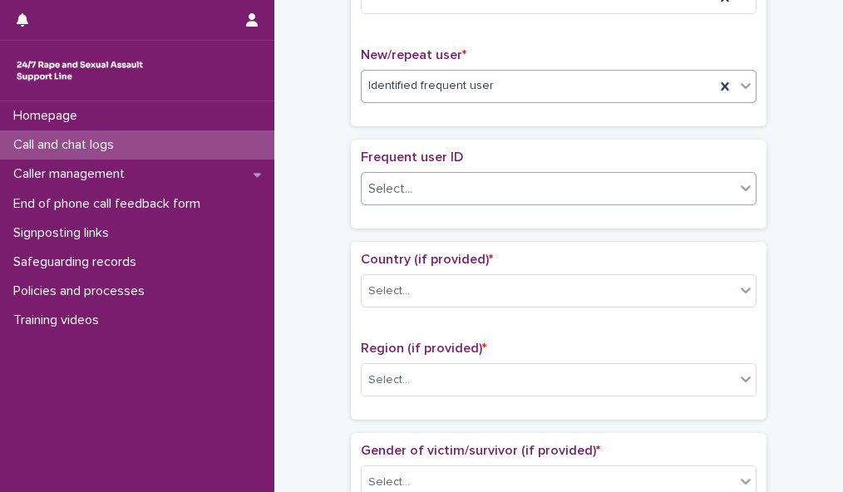
click at [678, 180] on div "Select..." at bounding box center [548, 188] width 373 height 27
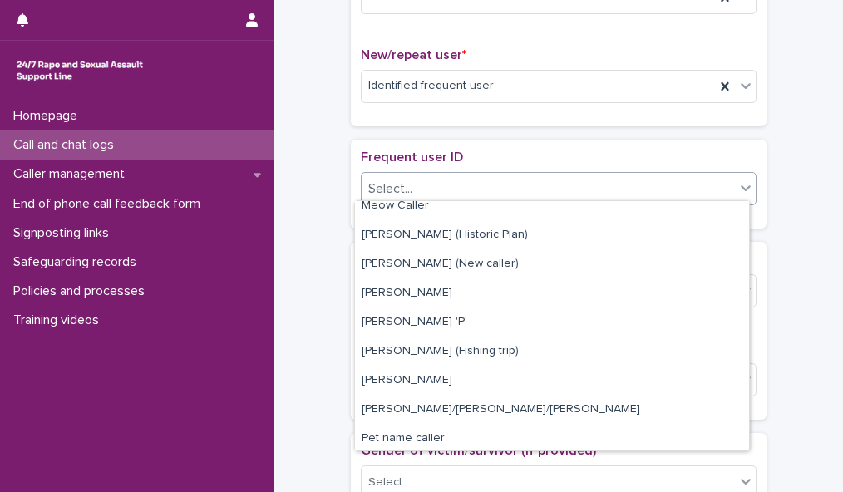
scroll to position [1952, 0]
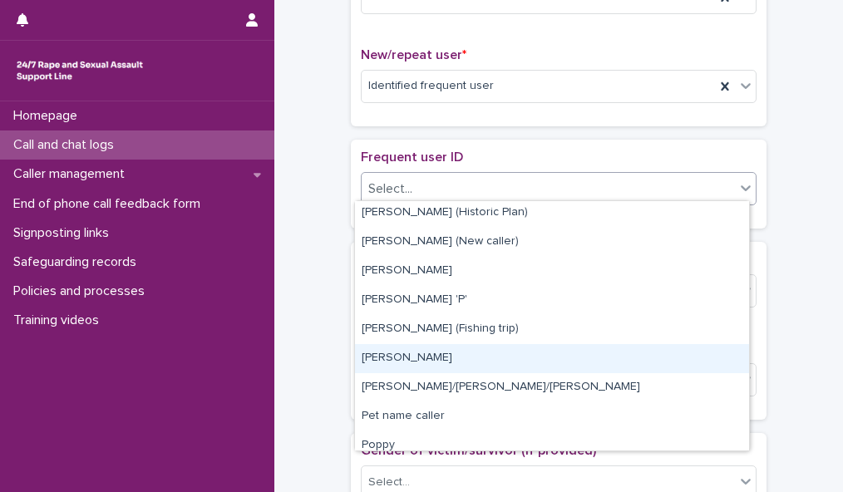
click at [650, 347] on div "[PERSON_NAME]" at bounding box center [552, 358] width 394 height 29
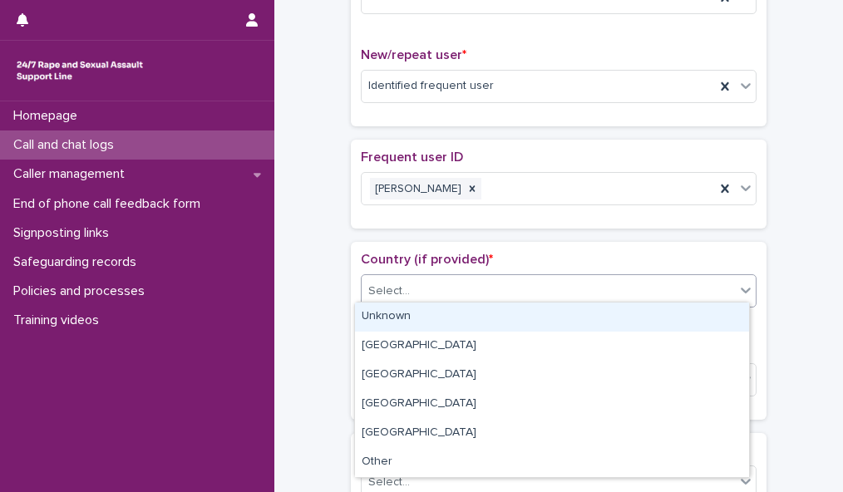
click at [675, 278] on div "Select..." at bounding box center [548, 291] width 373 height 27
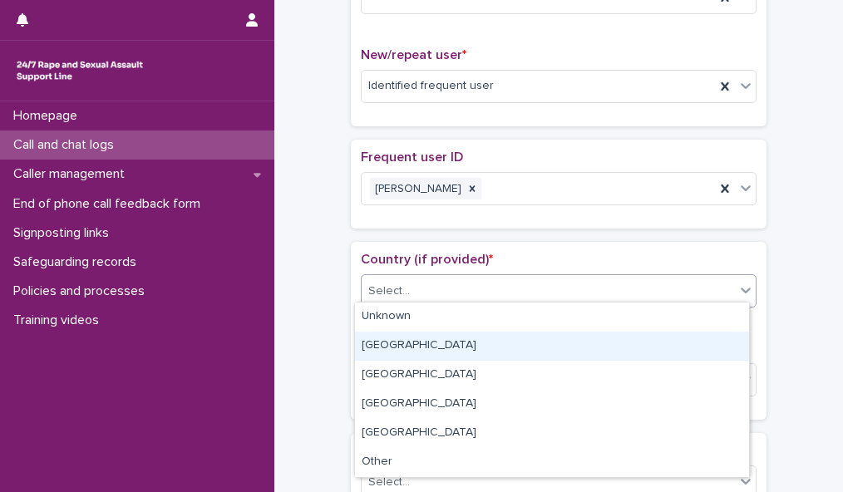
click at [664, 337] on div "[GEOGRAPHIC_DATA]" at bounding box center [552, 346] width 394 height 29
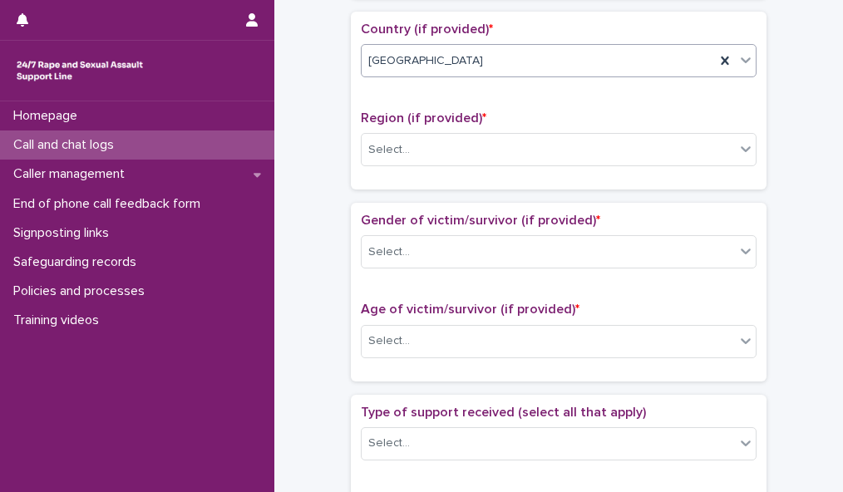
scroll to position [688, 0]
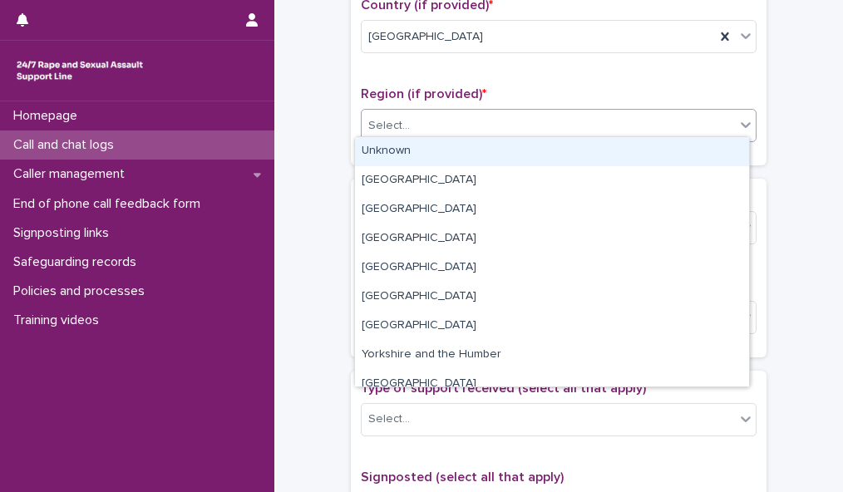
click at [683, 112] on div "Select..." at bounding box center [548, 125] width 373 height 27
click at [669, 147] on div "Unknown" at bounding box center [552, 151] width 394 height 29
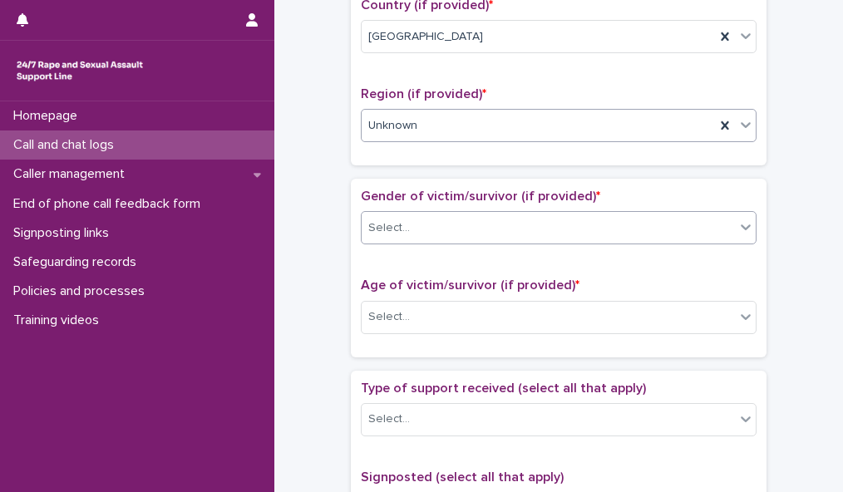
click at [645, 224] on div "Select..." at bounding box center [548, 227] width 373 height 27
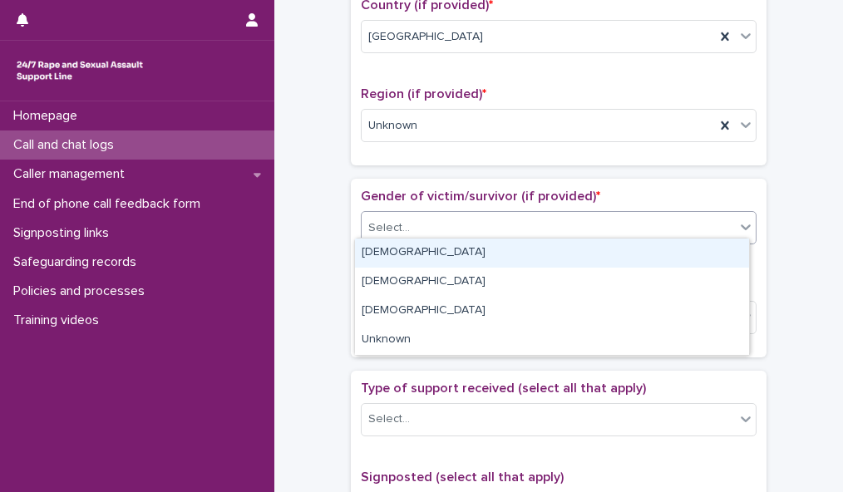
click at [639, 258] on div "[DEMOGRAPHIC_DATA]" at bounding box center [552, 253] width 394 height 29
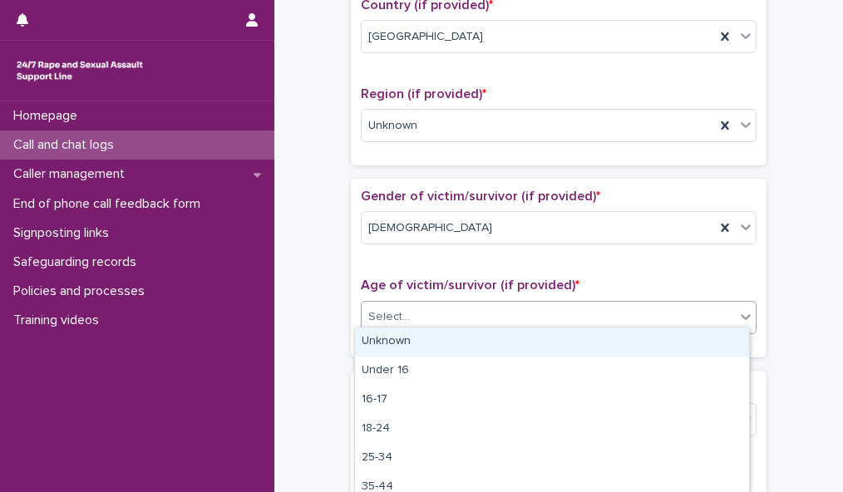
click at [635, 315] on div "Select..." at bounding box center [548, 316] width 373 height 27
click at [632, 339] on div "Unknown" at bounding box center [552, 342] width 394 height 29
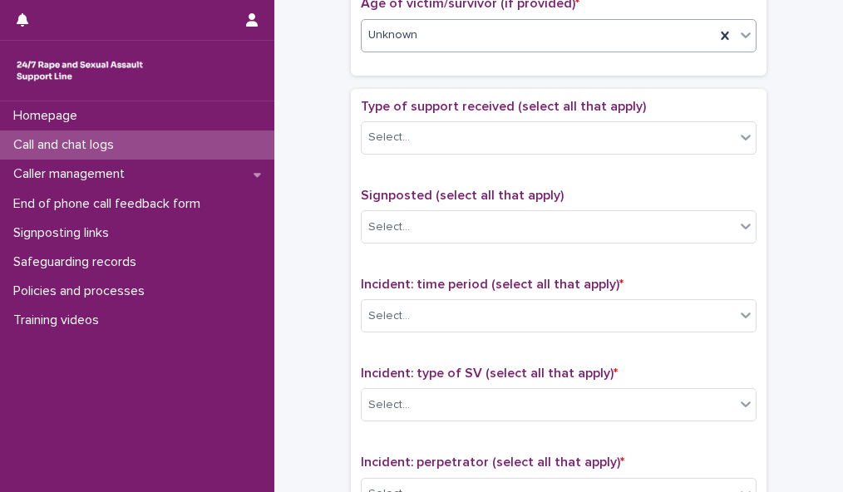
scroll to position [978, 0]
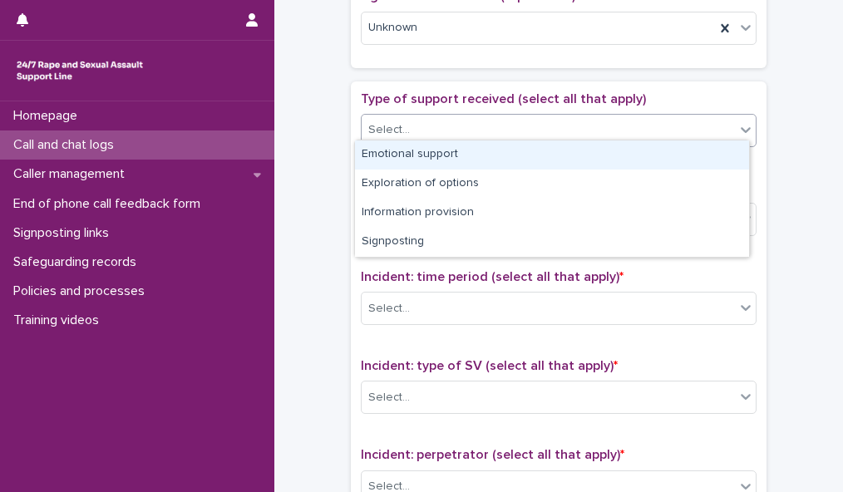
click at [682, 116] on div "Select..." at bounding box center [548, 129] width 373 height 27
click at [667, 153] on div "Emotional support" at bounding box center [552, 155] width 394 height 29
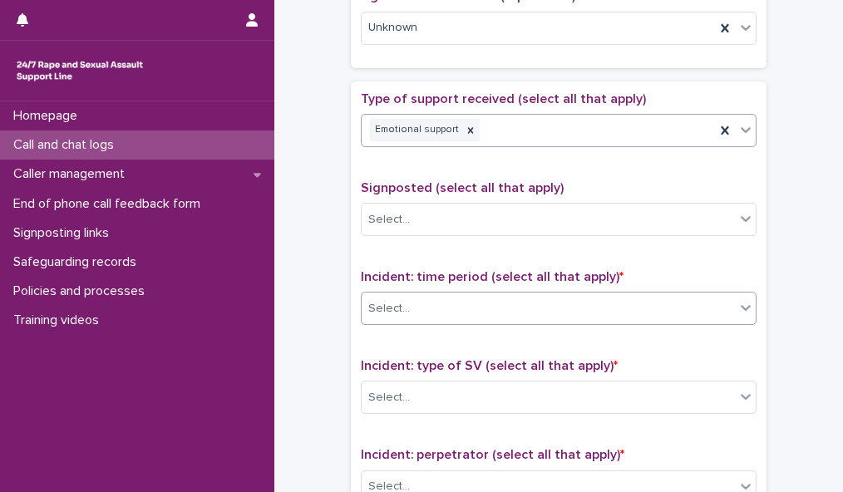
click at [641, 295] on div "Select..." at bounding box center [548, 308] width 373 height 27
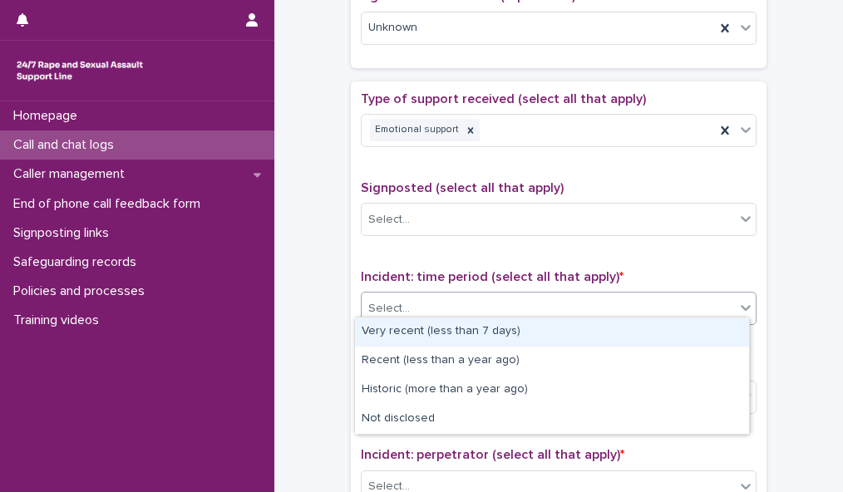
click at [631, 335] on div "Very recent (less than 7 days)" at bounding box center [552, 332] width 394 height 29
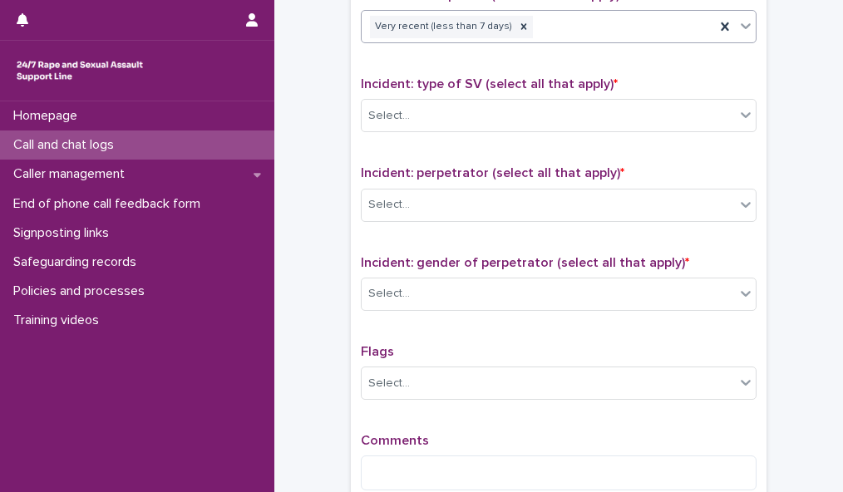
scroll to position [1335, 0]
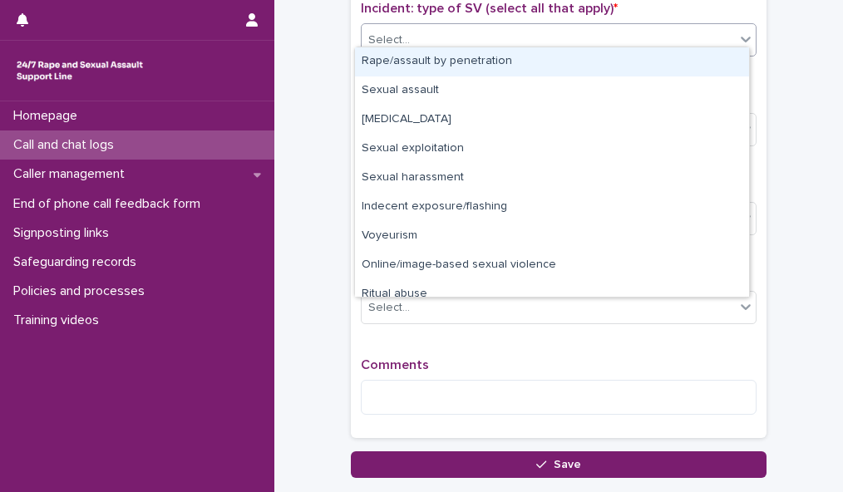
click at [688, 29] on div "Select..." at bounding box center [548, 40] width 373 height 27
click at [678, 53] on div "Rape/assault by penetration" at bounding box center [552, 61] width 394 height 29
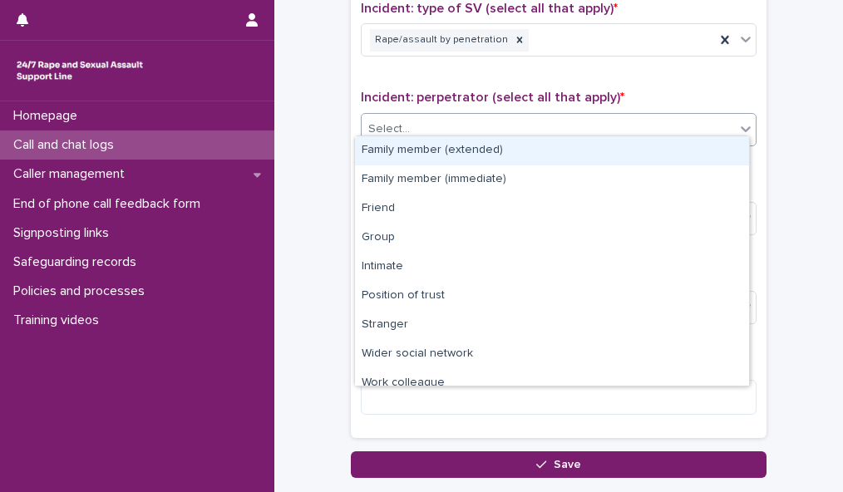
click at [663, 121] on div "Select..." at bounding box center [548, 129] width 373 height 27
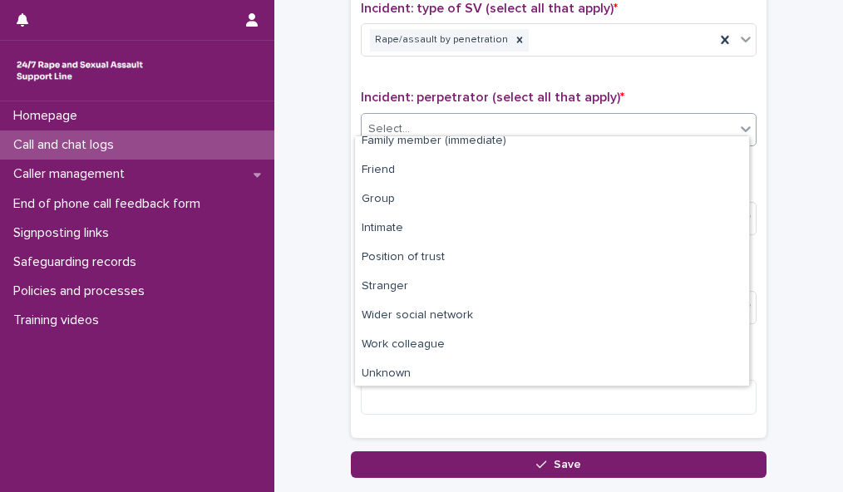
scroll to position [71, 0]
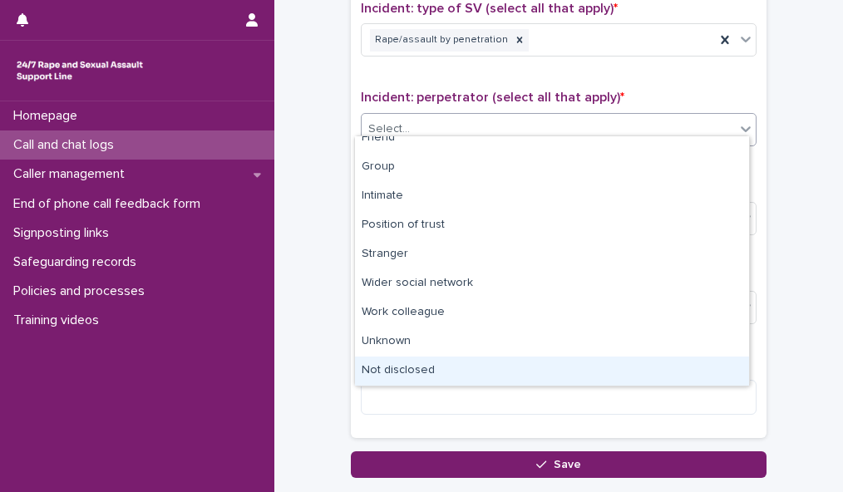
click at [594, 363] on div "Not disclosed" at bounding box center [552, 371] width 394 height 29
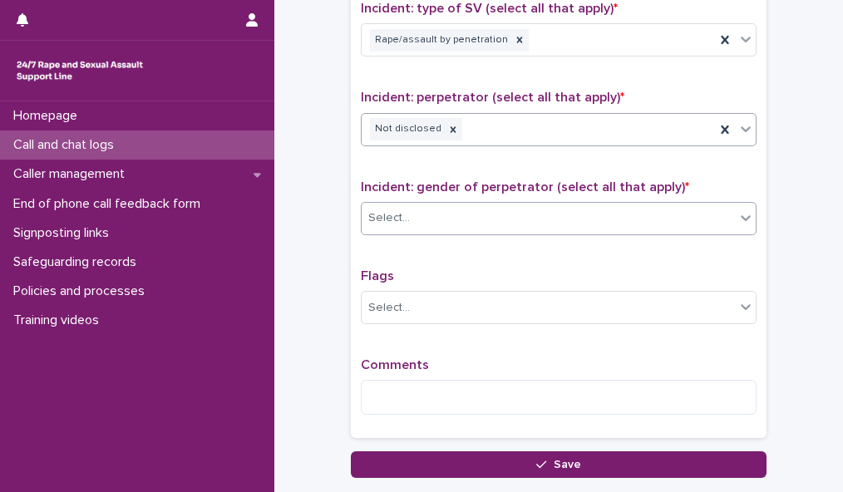
click at [613, 205] on div "Select..." at bounding box center [548, 218] width 373 height 27
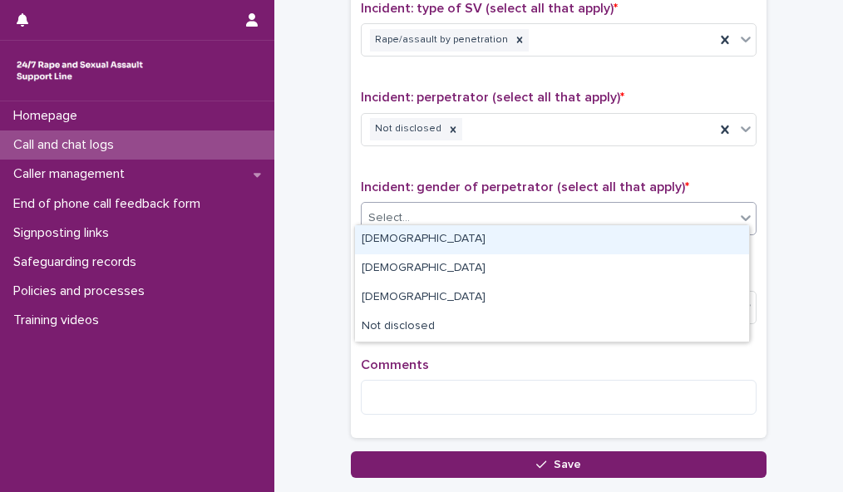
click at [599, 229] on div "[DEMOGRAPHIC_DATA]" at bounding box center [552, 239] width 394 height 29
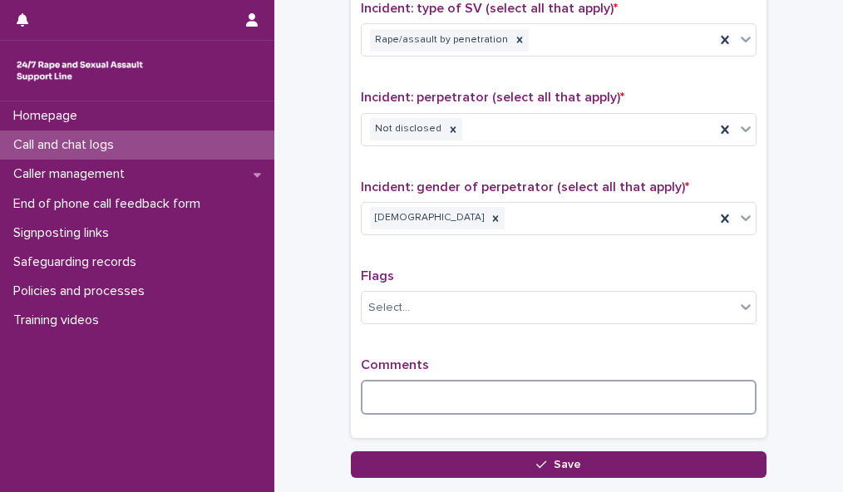
click at [372, 390] on textarea at bounding box center [559, 397] width 396 height 35
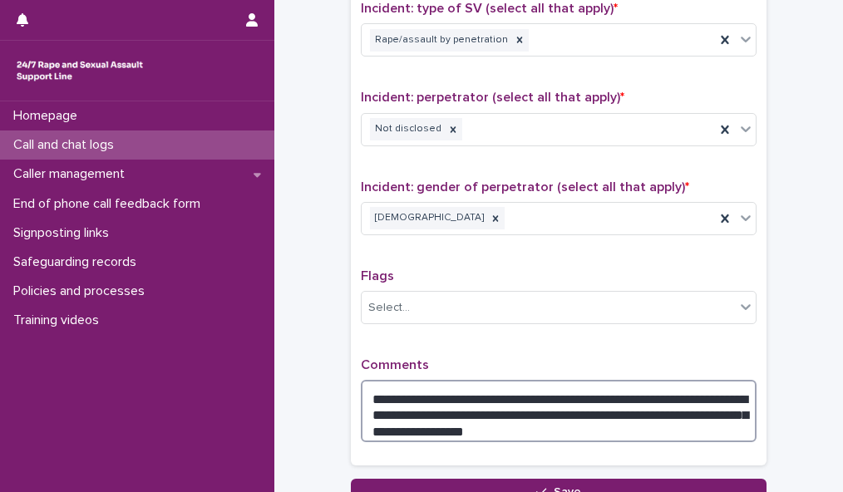
click at [587, 405] on textarea "**********" at bounding box center [559, 411] width 396 height 62
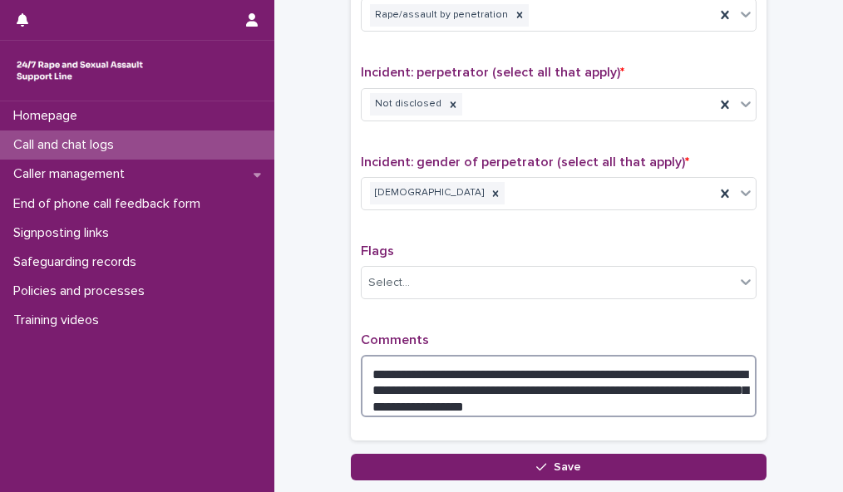
scroll to position [1468, 0]
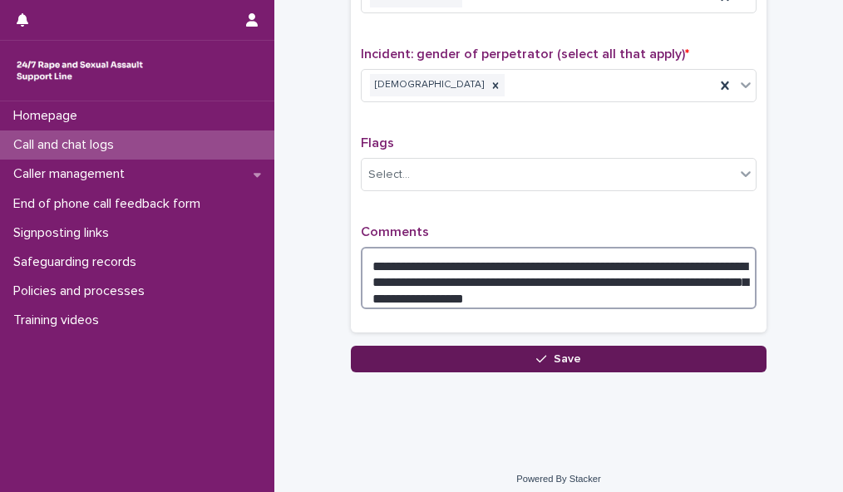
type textarea "**********"
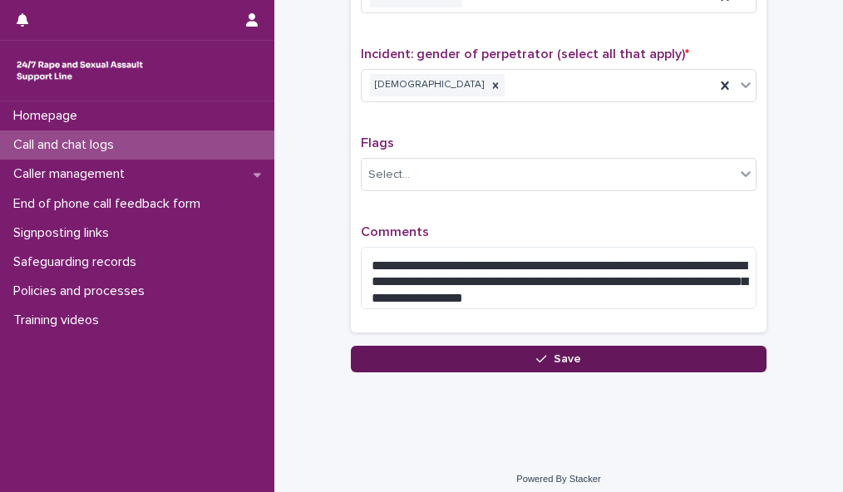
click at [571, 353] on span "Save" at bounding box center [567, 359] width 27 height 12
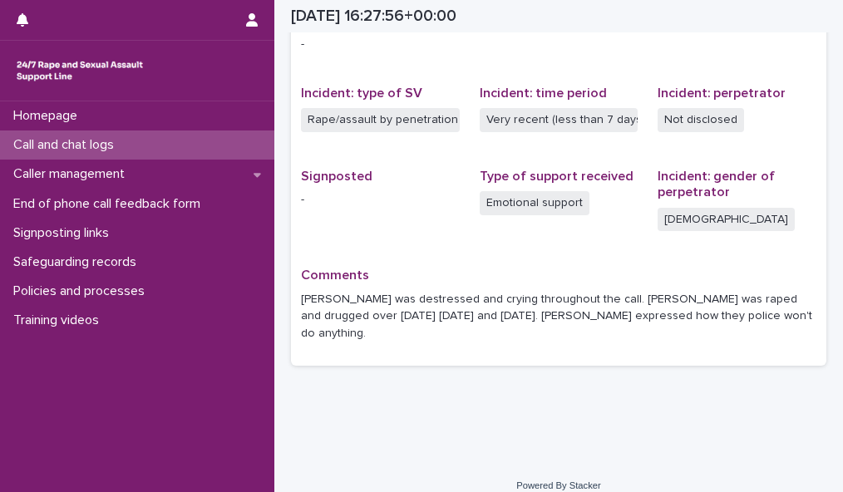
scroll to position [471, 0]
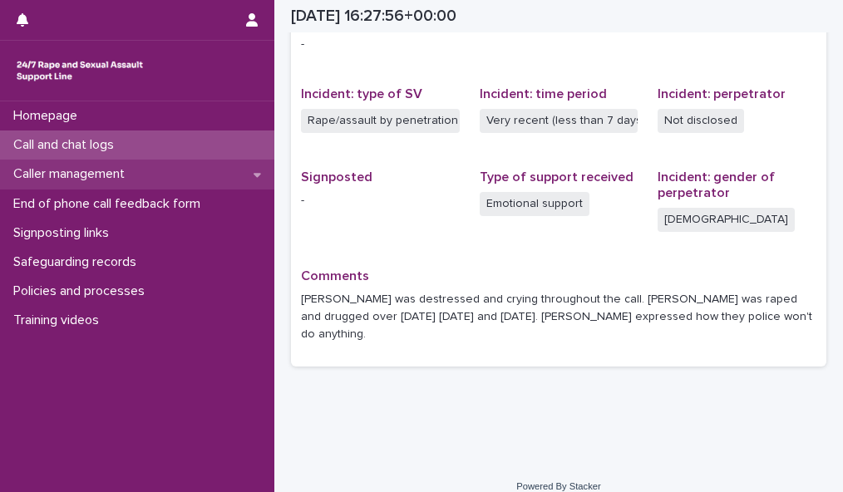
click at [123, 176] on p "Caller management" at bounding box center [72, 174] width 131 height 16
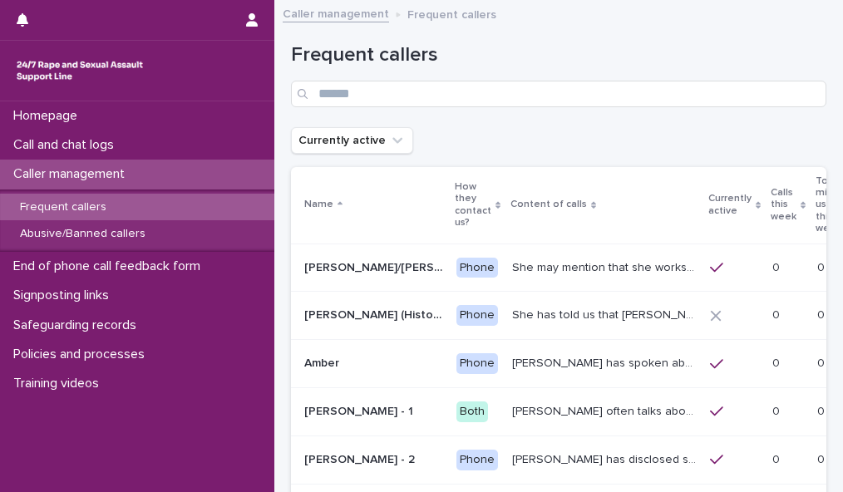
click at [771, 194] on div "Calls this week" at bounding box center [788, 205] width 35 height 42
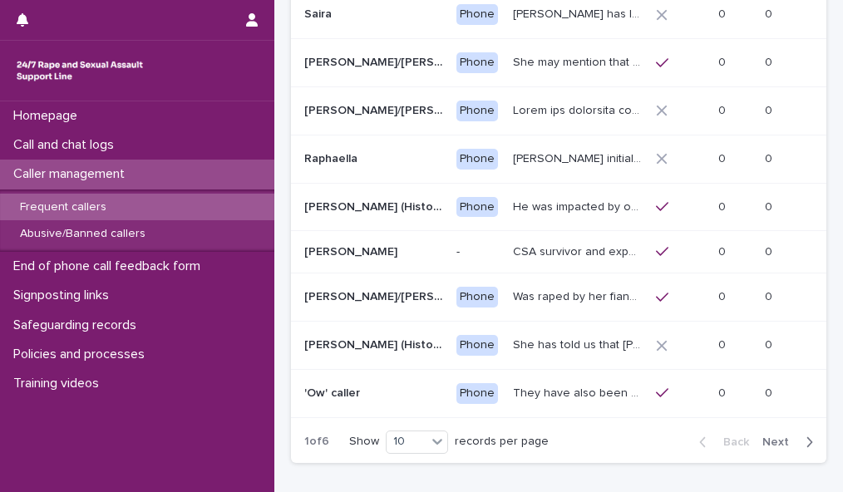
scroll to position [303, 0]
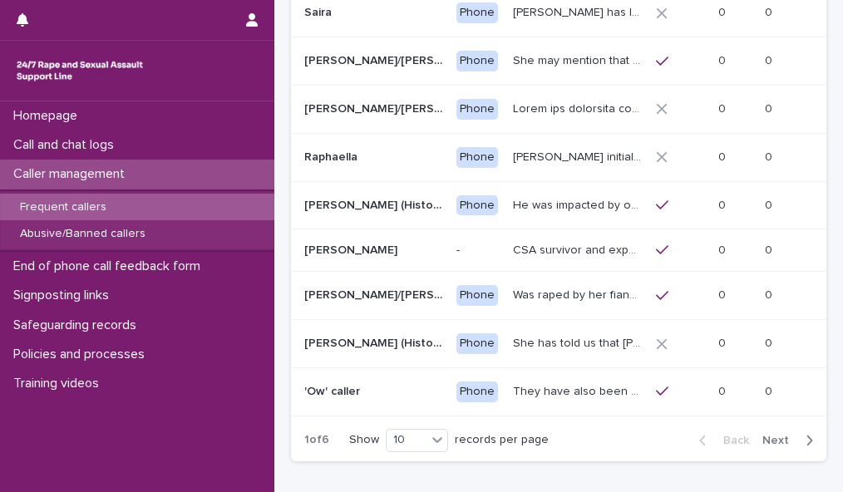
click at [770, 446] on span "Next" at bounding box center [780, 441] width 37 height 12
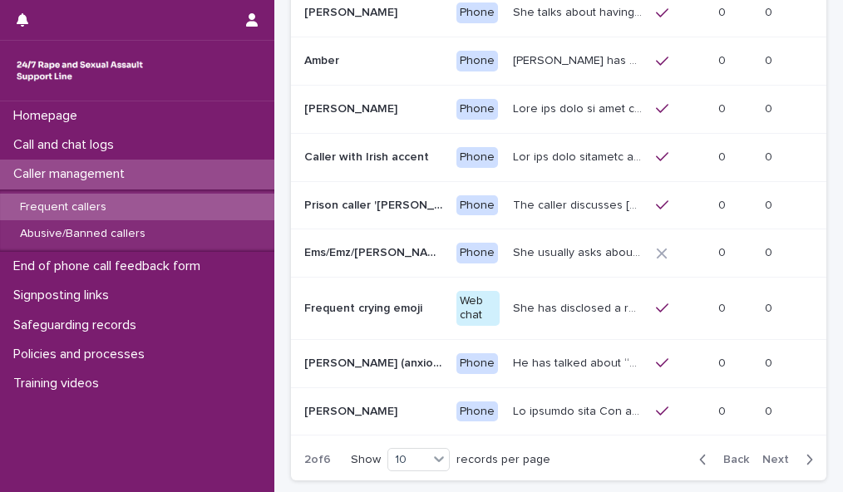
scroll to position [300, 0]
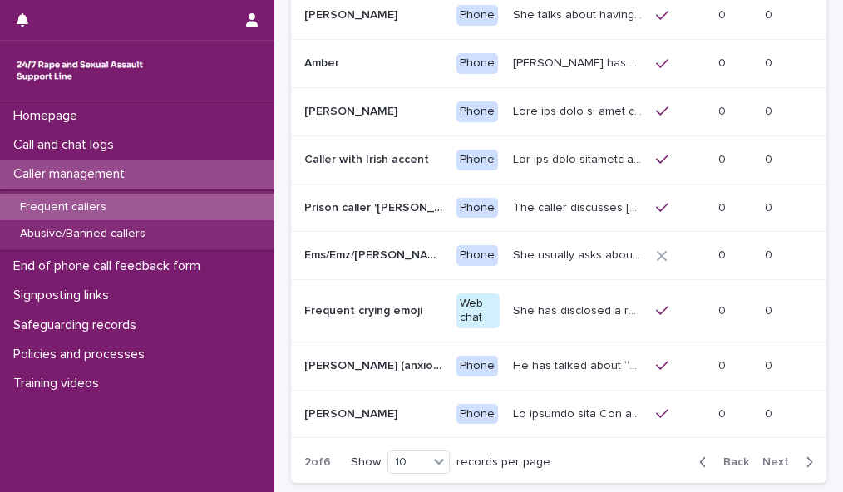
click at [770, 456] on span "Next" at bounding box center [780, 462] width 37 height 12
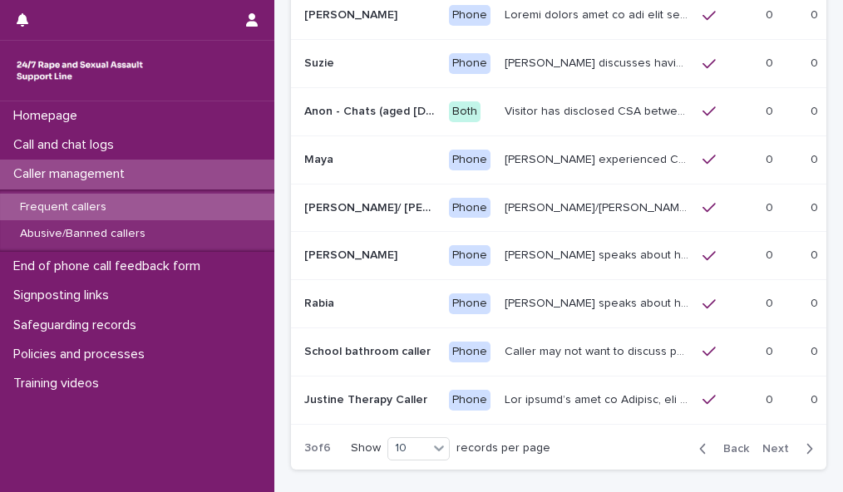
scroll to position [288, 0]
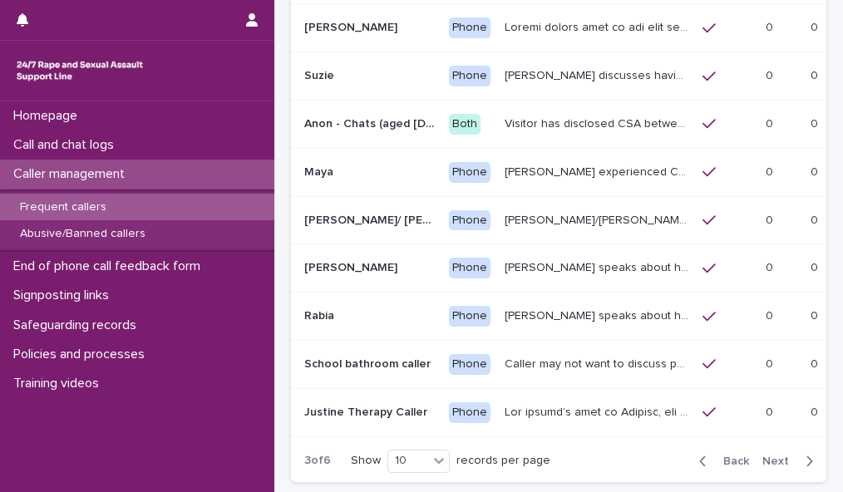
click at [775, 456] on span "Next" at bounding box center [780, 462] width 37 height 12
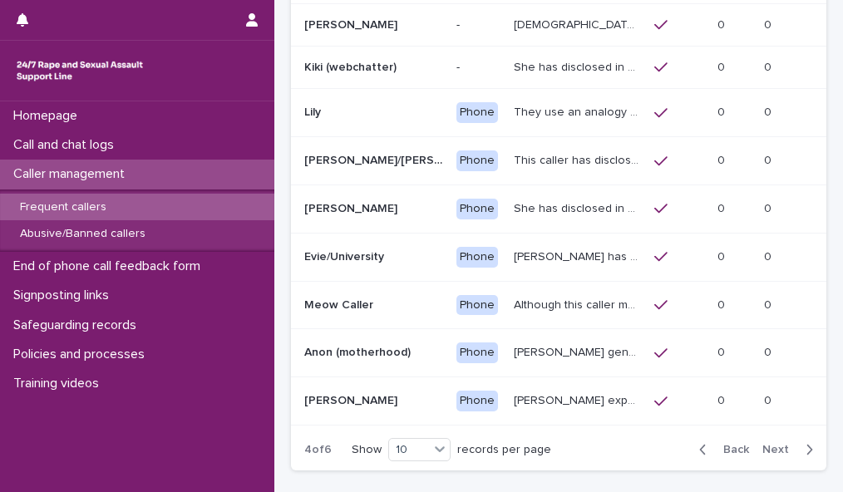
click at [775, 444] on span "Next" at bounding box center [780, 450] width 37 height 12
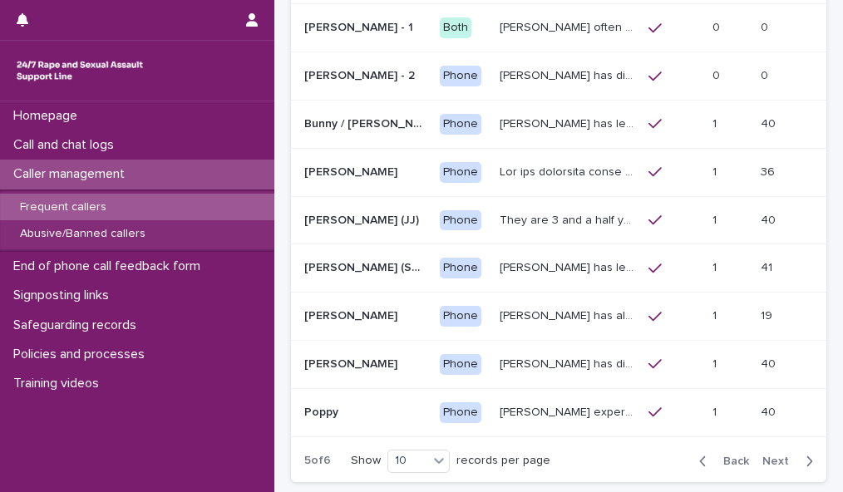
scroll to position [288, 0]
click at [530, 306] on p "[PERSON_NAME] has also described being sexually abused as a child, and on diffe…" at bounding box center [569, 314] width 139 height 17
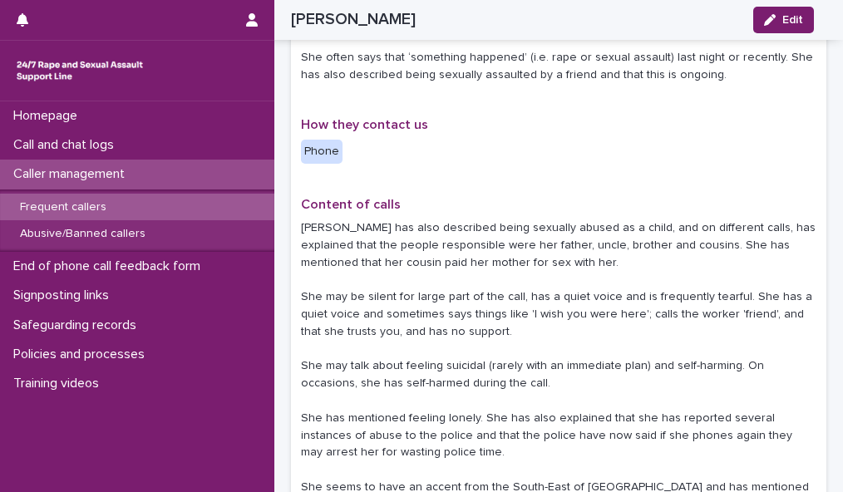
scroll to position [534, 0]
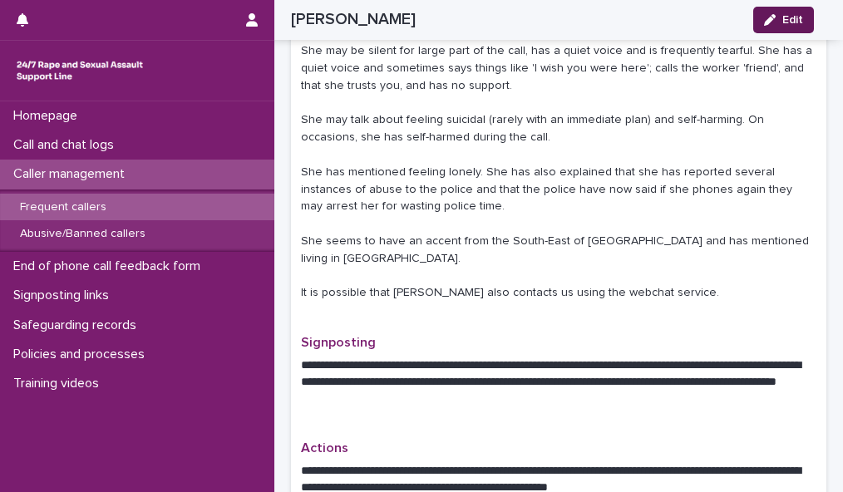
click at [791, 19] on span "Edit" at bounding box center [792, 20] width 21 height 12
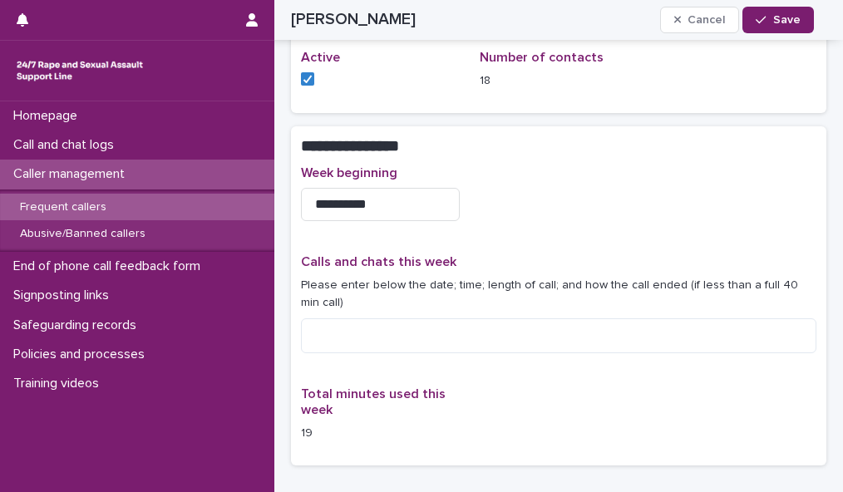
scroll to position [1531, 0]
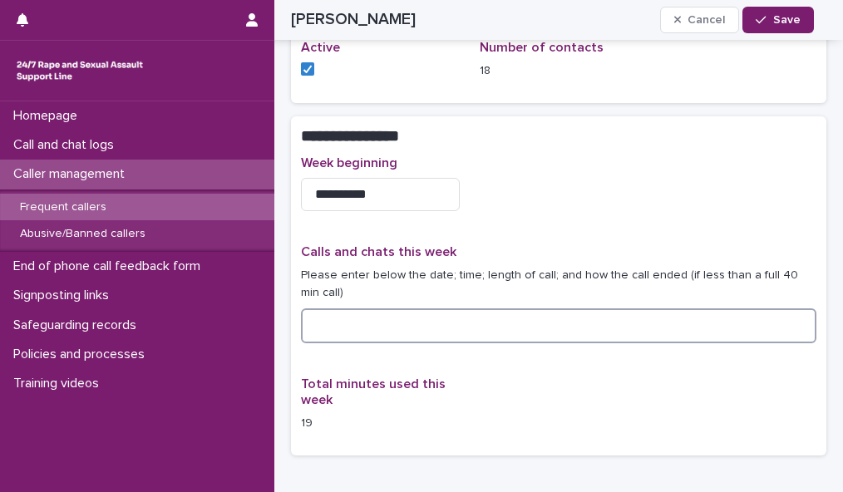
click at [350, 308] on textarea at bounding box center [558, 325] width 515 height 35
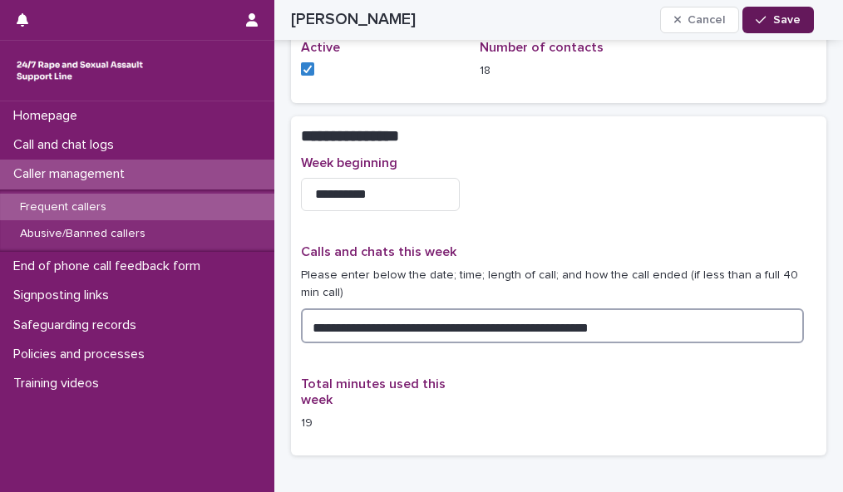
type textarea "**********"
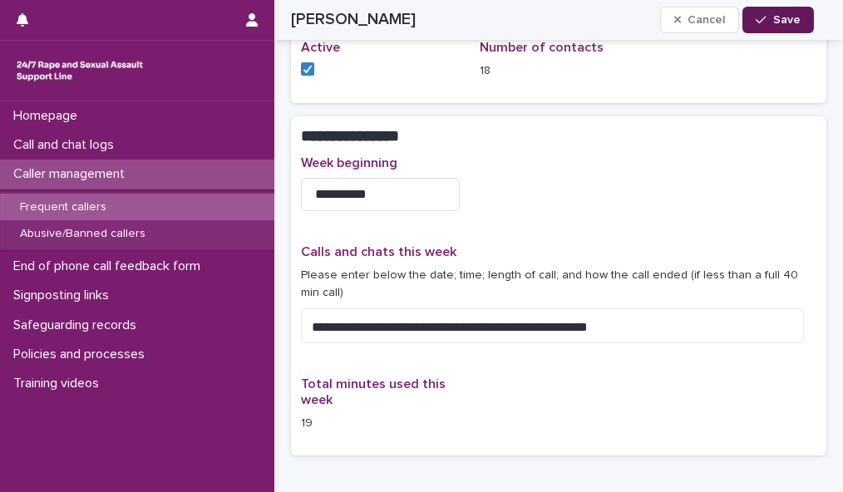
click at [777, 14] on span "Save" at bounding box center [786, 20] width 27 height 12
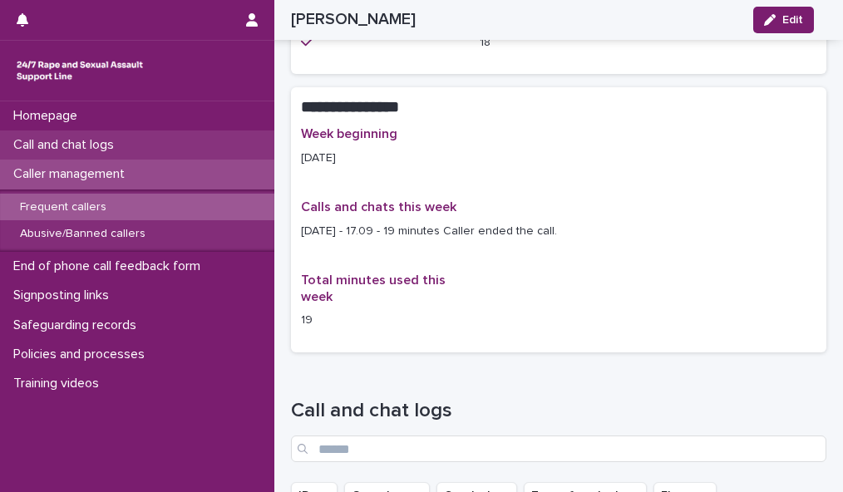
click at [161, 141] on div "Call and chat logs" at bounding box center [137, 145] width 274 height 29
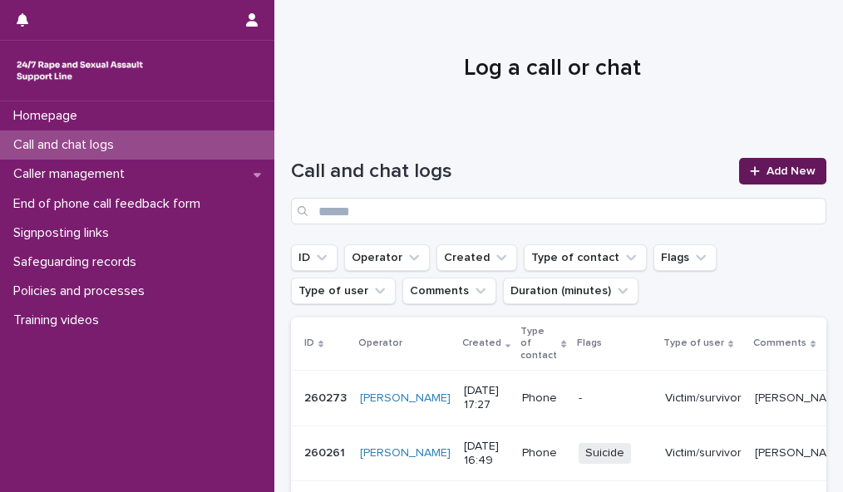
click at [773, 170] on span "Add New" at bounding box center [791, 171] width 49 height 12
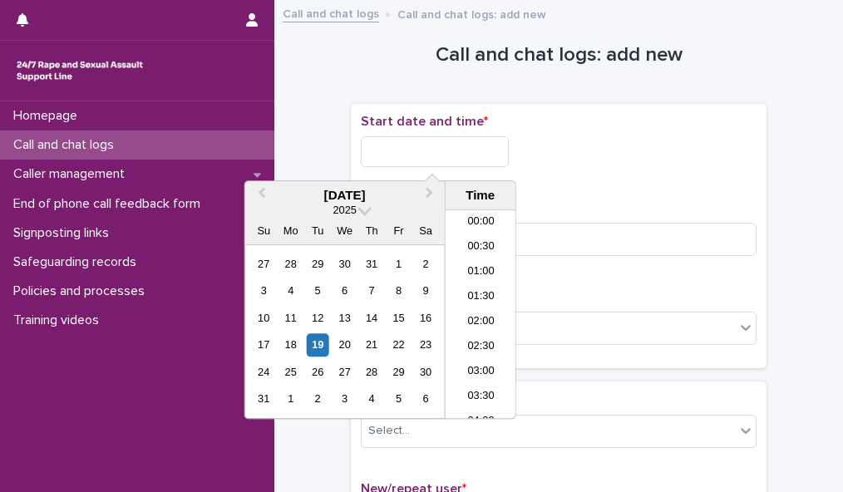
click at [421, 151] on input "text" at bounding box center [435, 151] width 148 height 31
click at [479, 284] on li "17:30" at bounding box center [481, 289] width 71 height 25
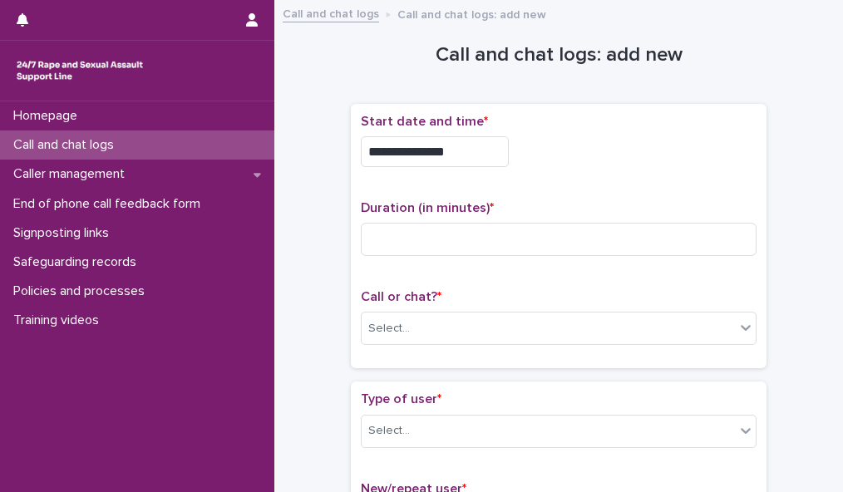
click at [451, 148] on input "**********" at bounding box center [435, 151] width 148 height 31
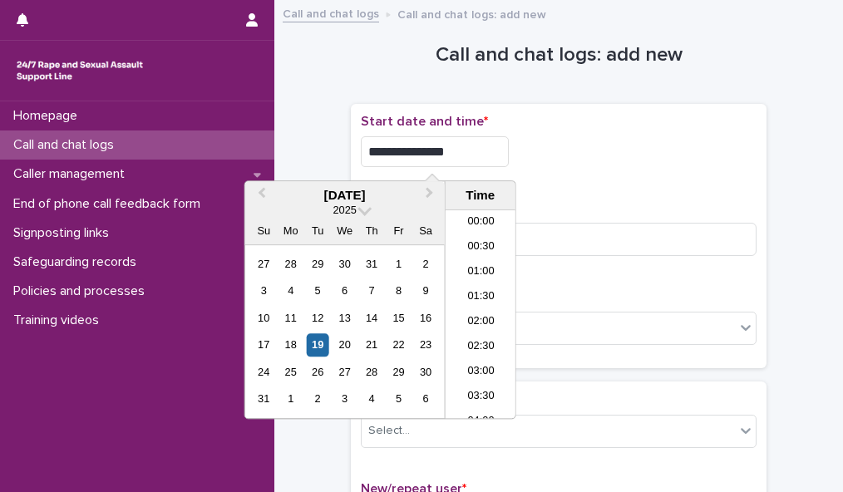
scroll to position [782, 0]
type input "**********"
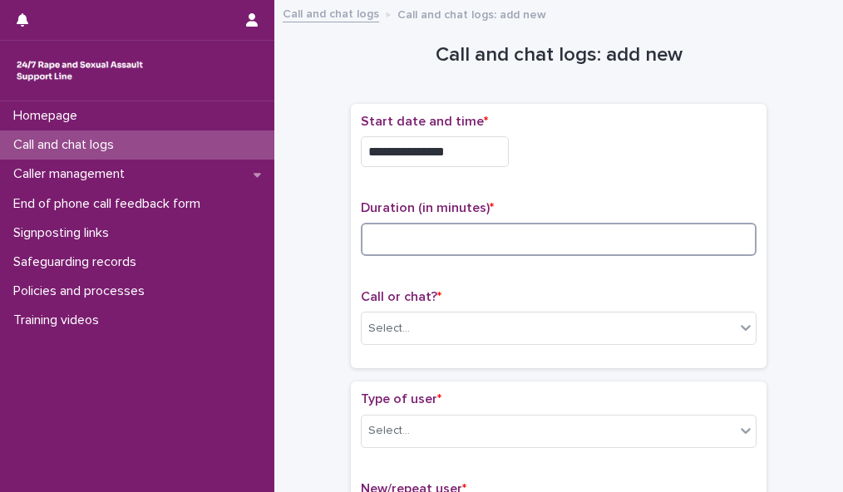
click at [589, 242] on input at bounding box center [559, 239] width 396 height 33
type input "**"
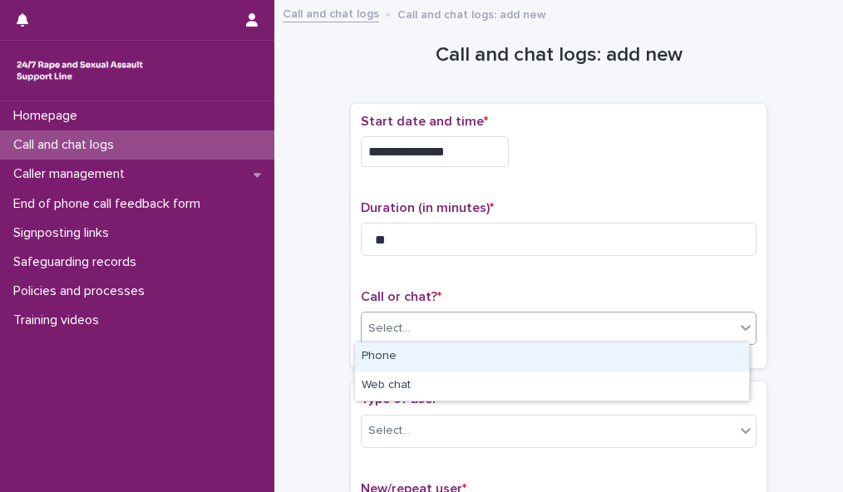
click at [594, 327] on div "Select..." at bounding box center [548, 328] width 373 height 27
click at [590, 358] on div "Phone" at bounding box center [552, 357] width 394 height 29
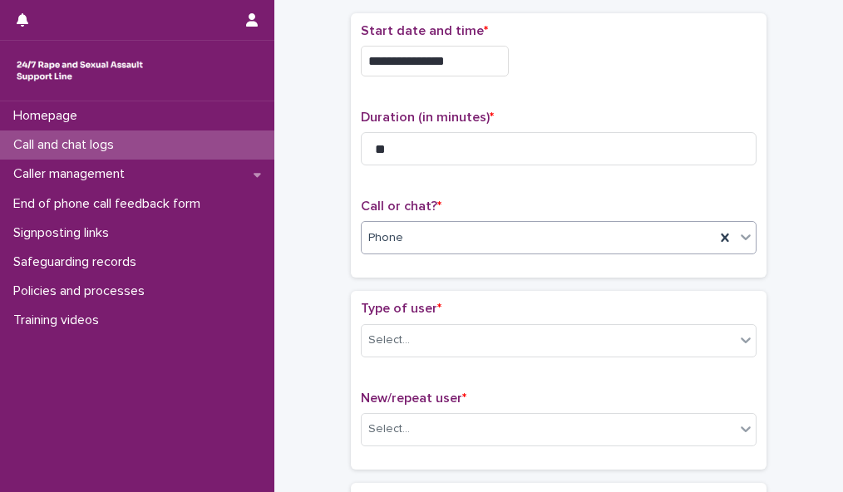
scroll to position [198, 0]
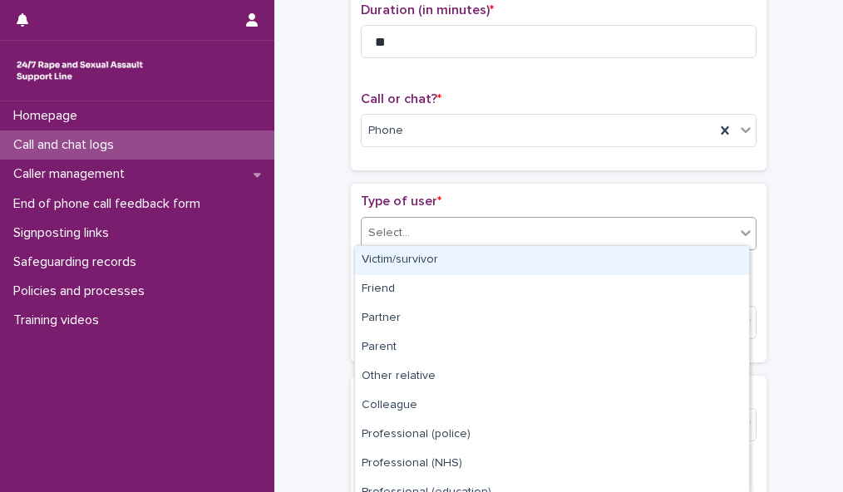
click at [725, 225] on div "Select..." at bounding box center [548, 232] width 373 height 27
click at [716, 257] on div "Victim/survivor" at bounding box center [552, 260] width 394 height 29
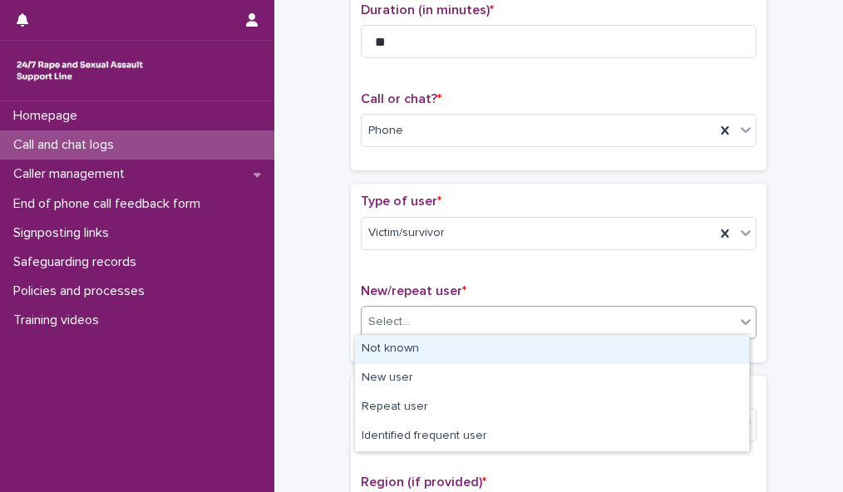
click at [714, 321] on div "Select..." at bounding box center [548, 321] width 373 height 27
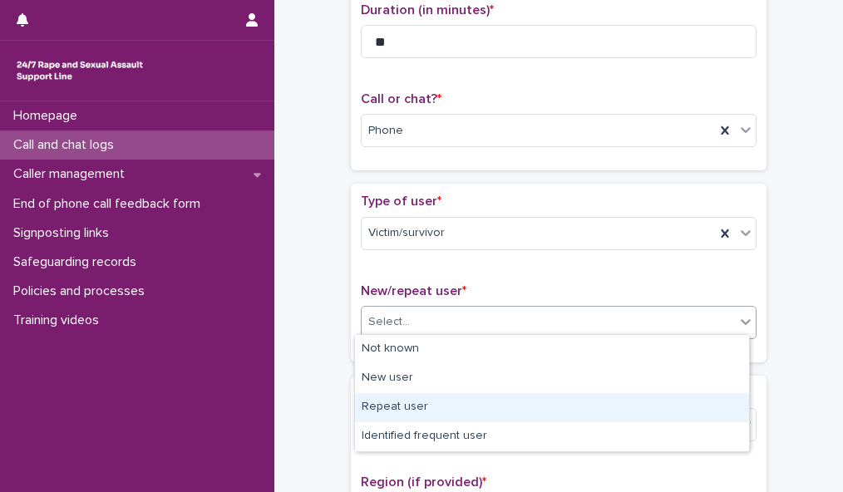
click at [707, 407] on div "Repeat user" at bounding box center [552, 407] width 394 height 29
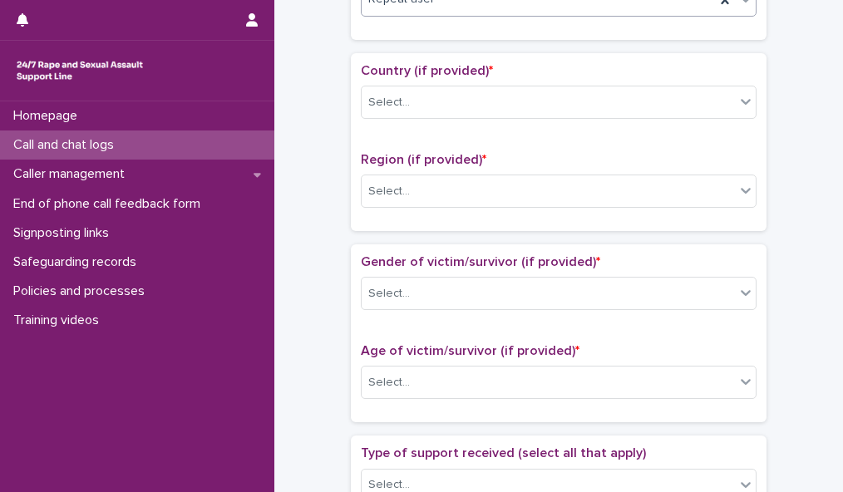
scroll to position [496, 0]
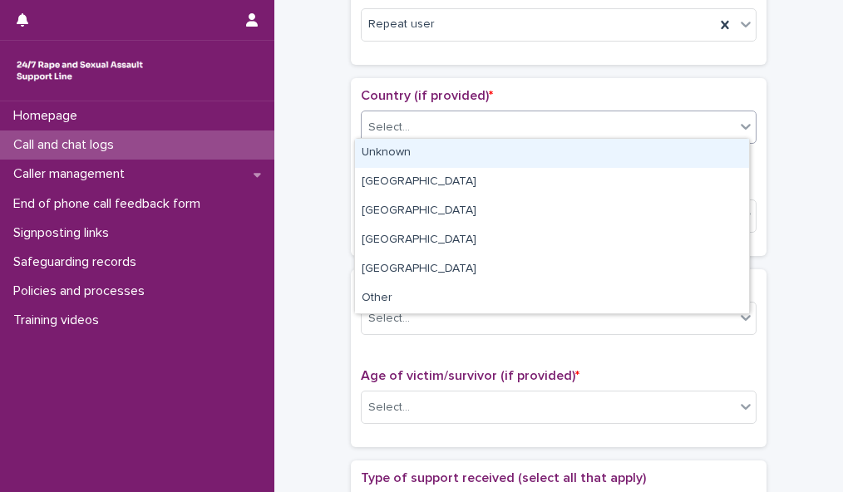
click at [718, 116] on div "Select..." at bounding box center [548, 127] width 373 height 27
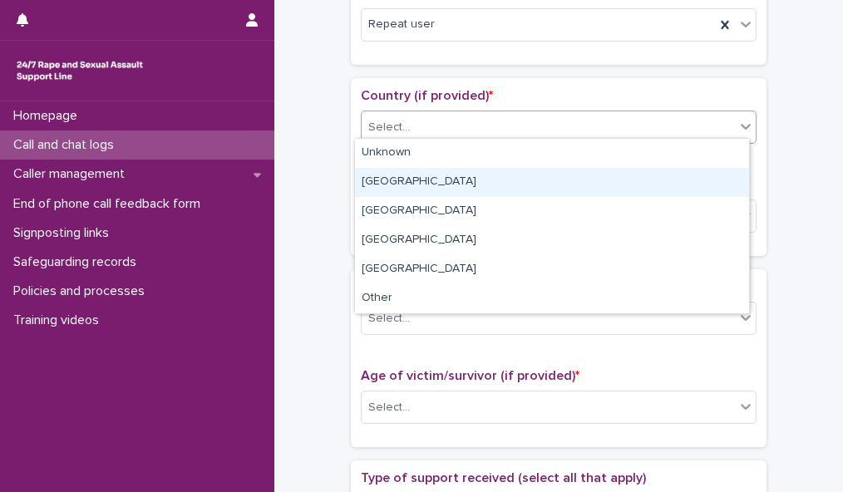
click at [687, 187] on div "[GEOGRAPHIC_DATA]" at bounding box center [552, 182] width 394 height 29
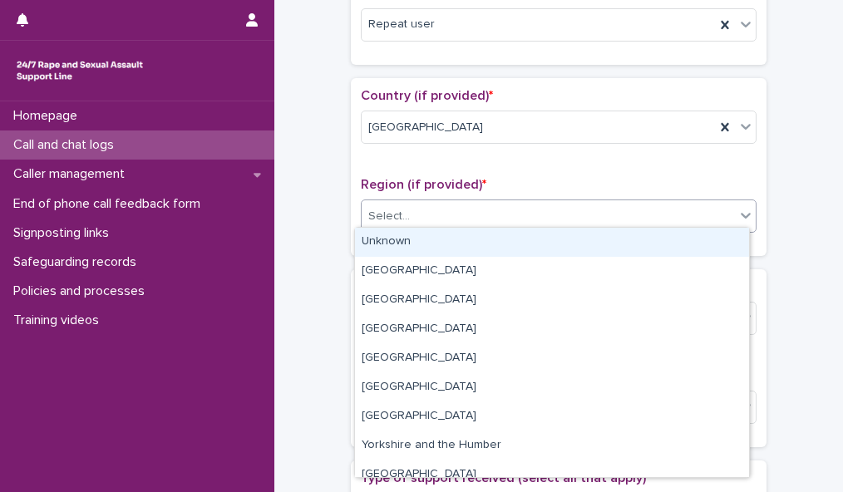
click at [688, 217] on div "Select..." at bounding box center [548, 216] width 373 height 27
click at [685, 241] on div "Unknown" at bounding box center [552, 242] width 394 height 29
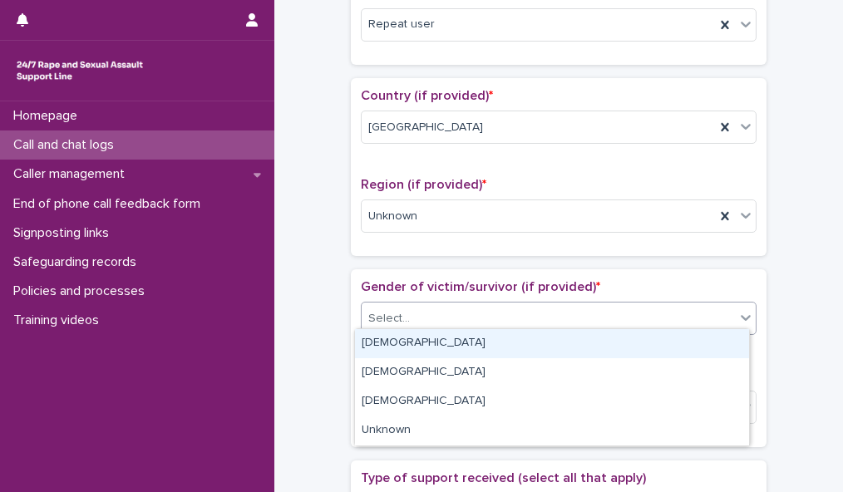
click at [693, 312] on div "Select..." at bounding box center [548, 318] width 373 height 27
click at [693, 342] on div "[DEMOGRAPHIC_DATA]" at bounding box center [552, 343] width 394 height 29
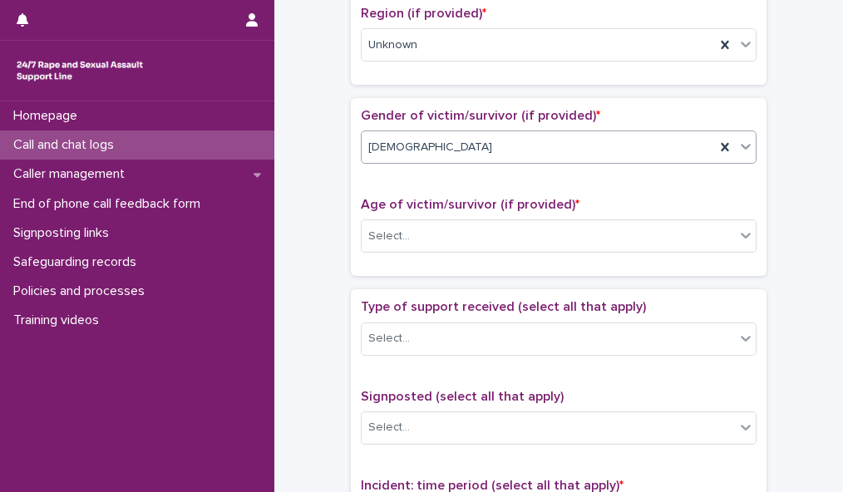
scroll to position [669, 0]
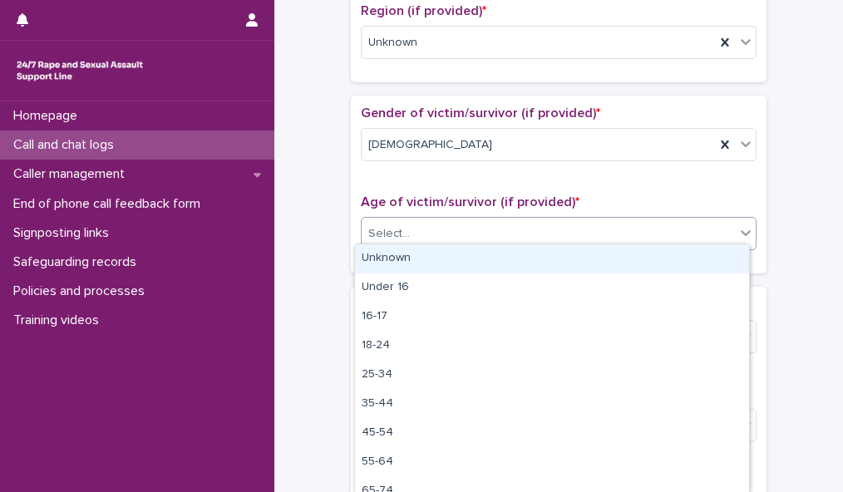
click at [720, 225] on div "Select..." at bounding box center [548, 233] width 373 height 27
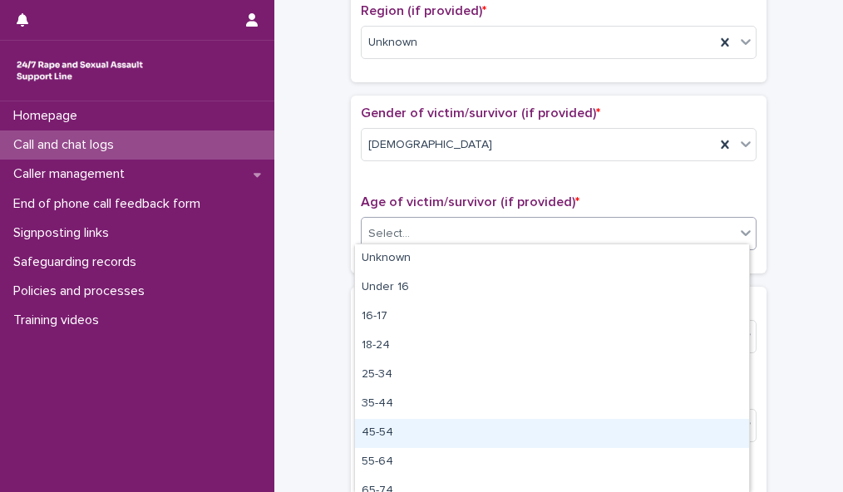
click at [708, 437] on div "45-54" at bounding box center [552, 433] width 394 height 29
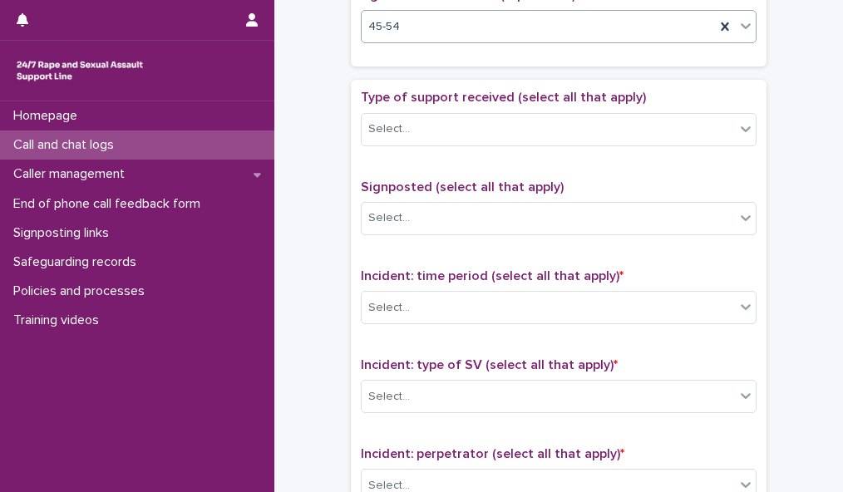
scroll to position [879, 0]
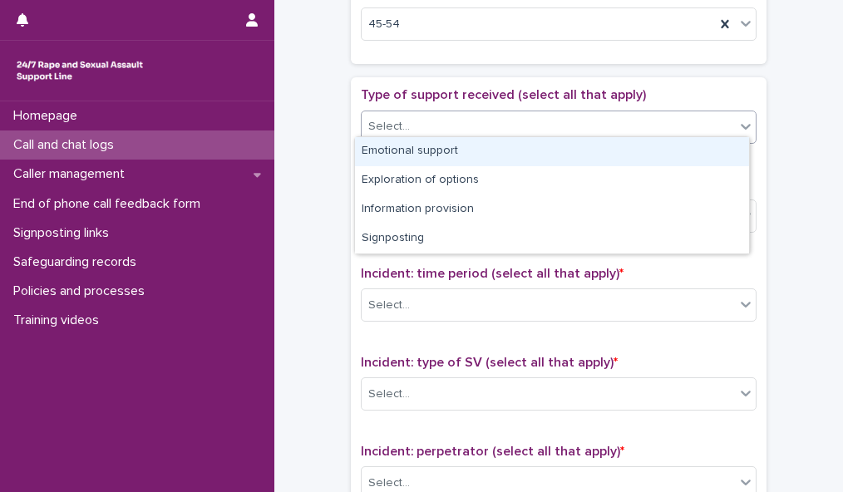
click at [687, 116] on div "Select..." at bounding box center [548, 126] width 373 height 27
click at [677, 155] on div "Emotional support" at bounding box center [552, 151] width 394 height 29
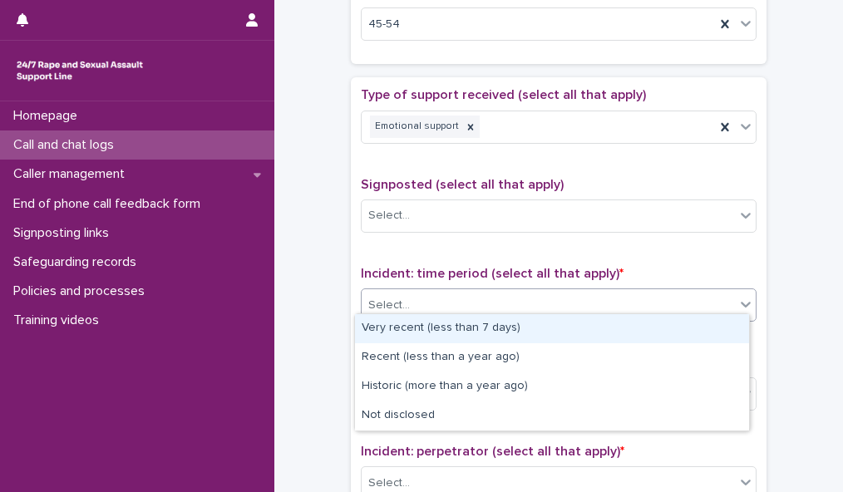
click at [650, 295] on div "Select..." at bounding box center [548, 305] width 373 height 27
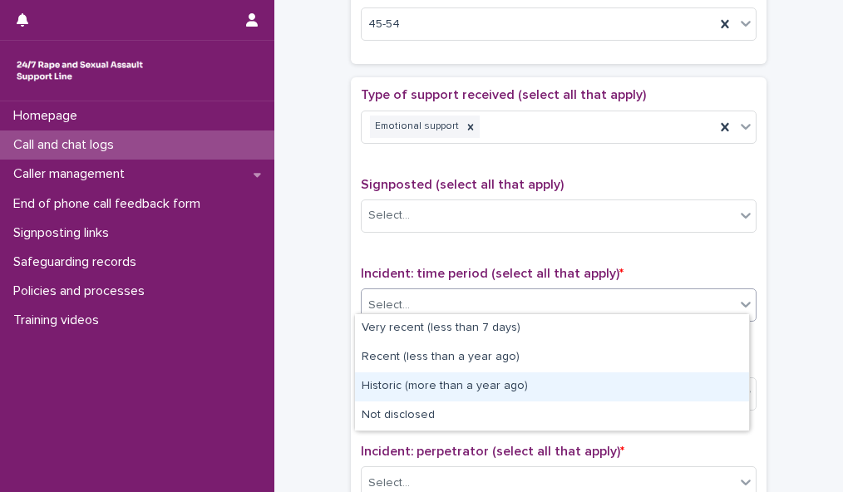
click at [645, 385] on div "Historic (more than a year ago)" at bounding box center [552, 386] width 394 height 29
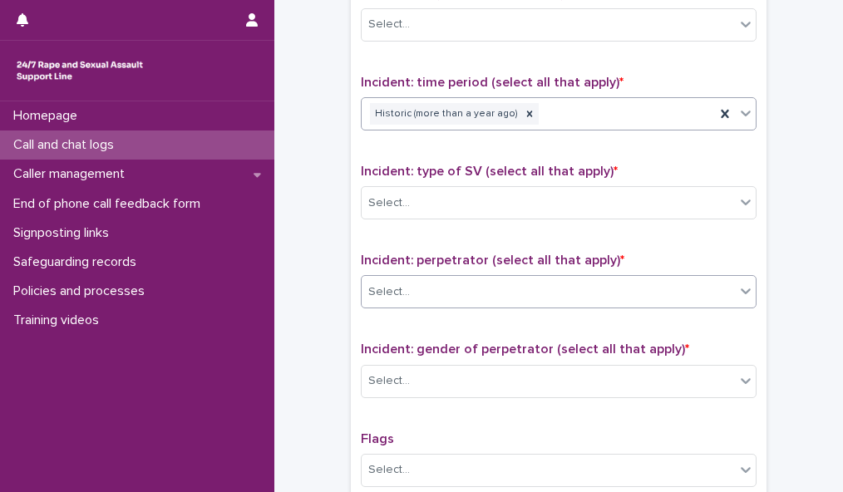
scroll to position [1072, 0]
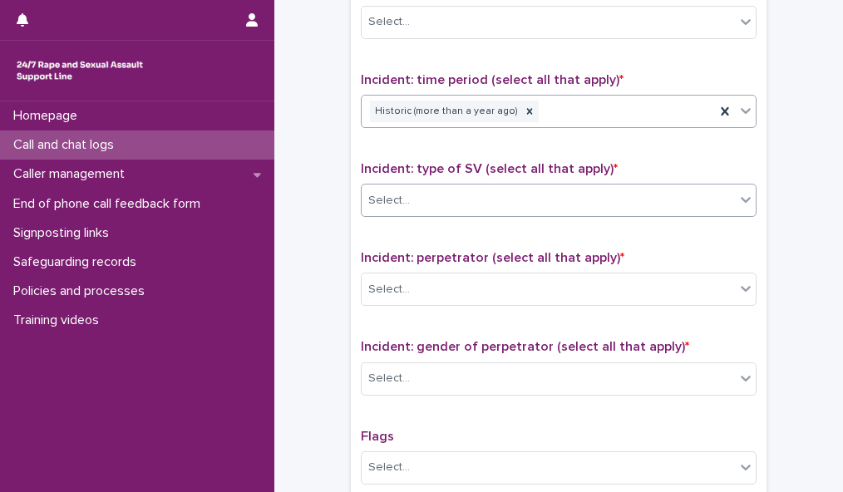
click at [693, 195] on div "Select..." at bounding box center [548, 200] width 373 height 27
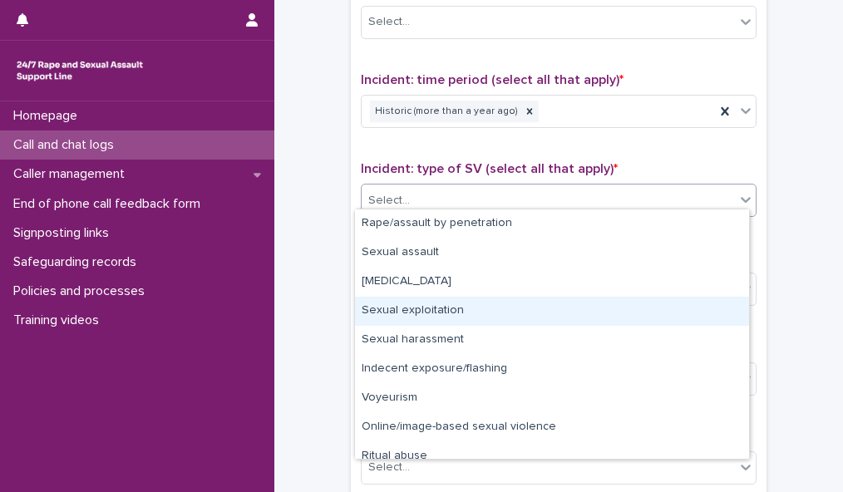
click at [683, 308] on div "Sexual exploitation" at bounding box center [552, 311] width 394 height 29
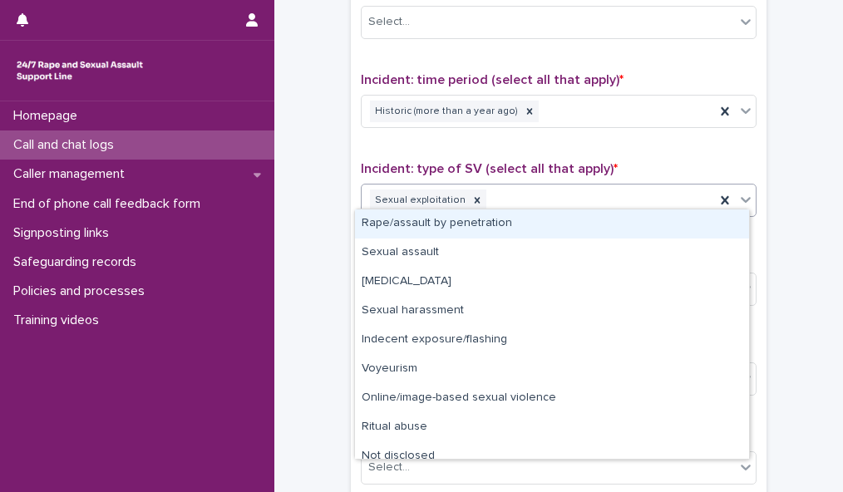
click at [742, 197] on icon at bounding box center [746, 200] width 10 height 6
click at [728, 226] on div "Rape/assault by penetration" at bounding box center [552, 224] width 394 height 29
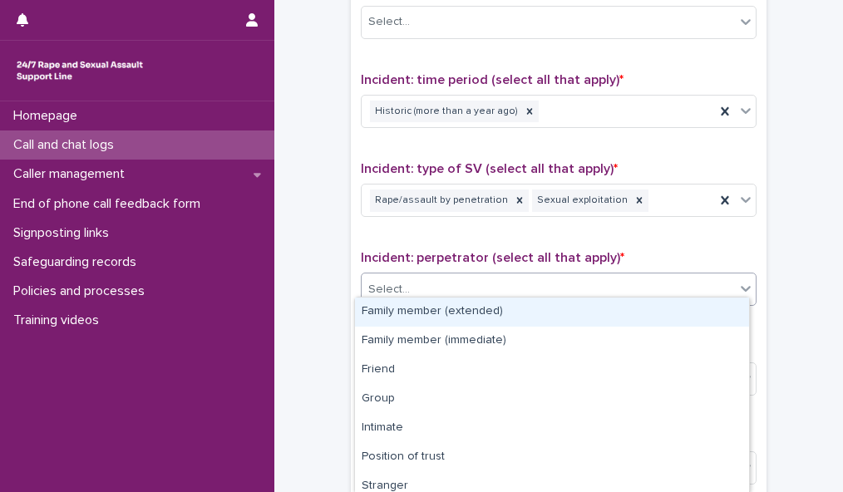
click at [736, 282] on div at bounding box center [746, 289] width 20 height 30
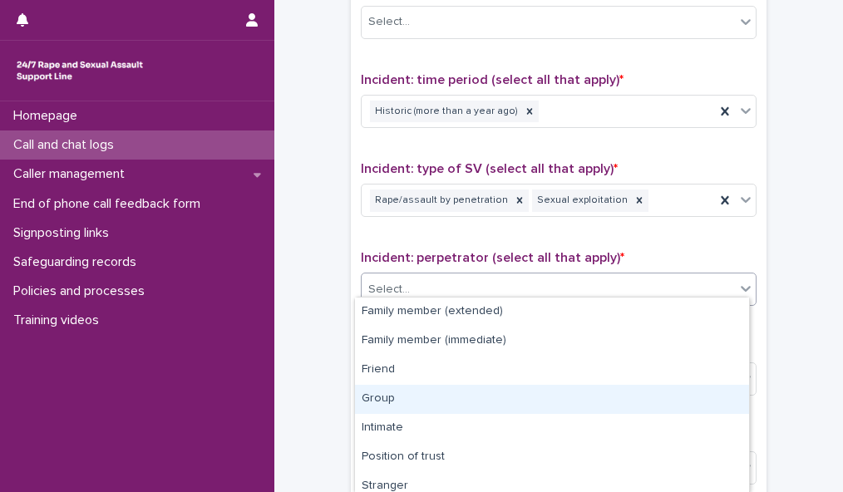
click at [693, 402] on div "Group" at bounding box center [552, 399] width 394 height 29
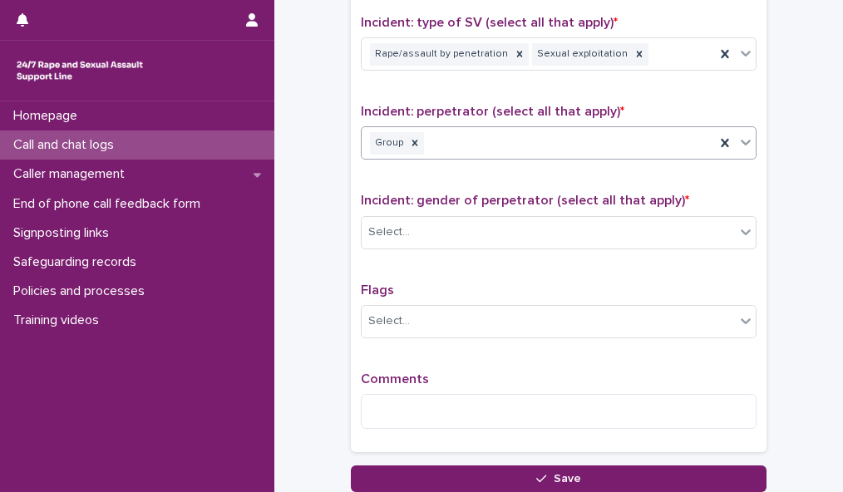
scroll to position [1339, 0]
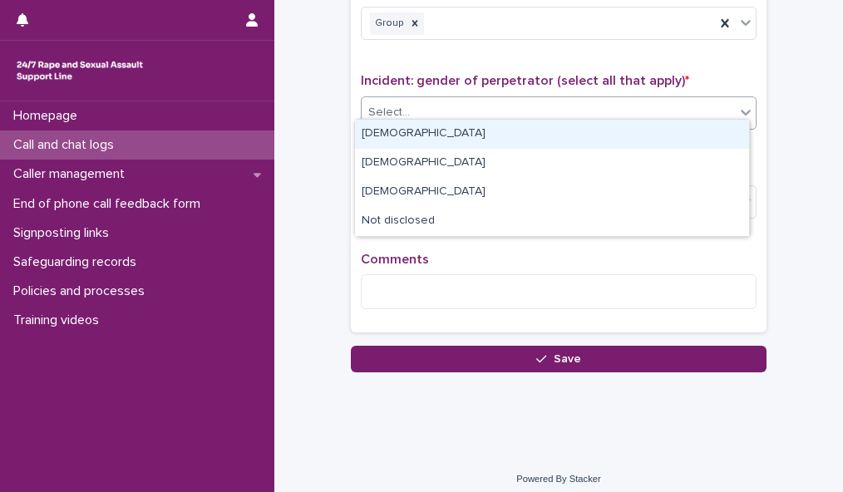
click at [705, 99] on div "Select..." at bounding box center [548, 112] width 373 height 27
click at [696, 133] on div "[DEMOGRAPHIC_DATA]" at bounding box center [552, 134] width 394 height 29
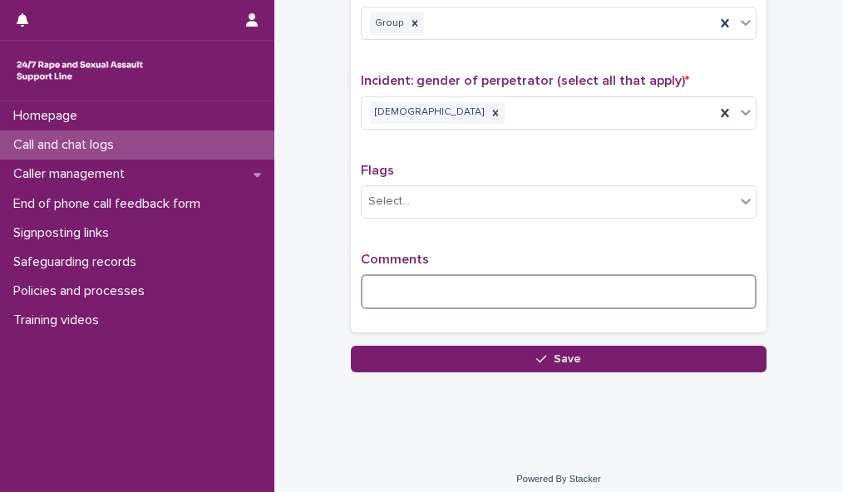
click at [519, 280] on textarea at bounding box center [559, 291] width 396 height 35
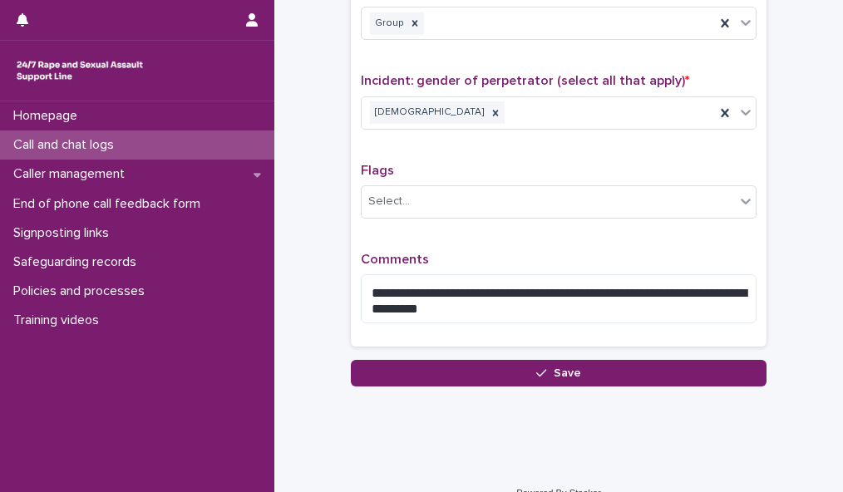
drag, startPoint x: 628, startPoint y: 284, endPoint x: 811, endPoint y: 303, distance: 183.9
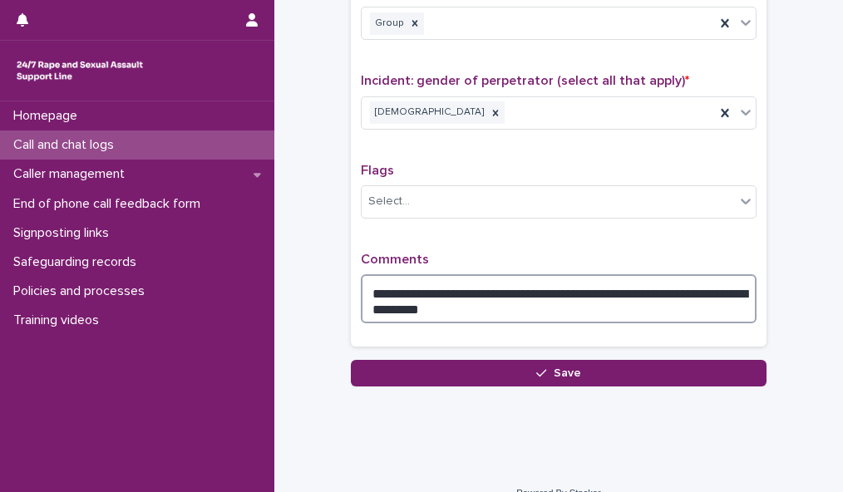
click at [648, 283] on textarea "**********" at bounding box center [559, 298] width 396 height 49
click at [499, 298] on textarea "**********" at bounding box center [559, 298] width 396 height 49
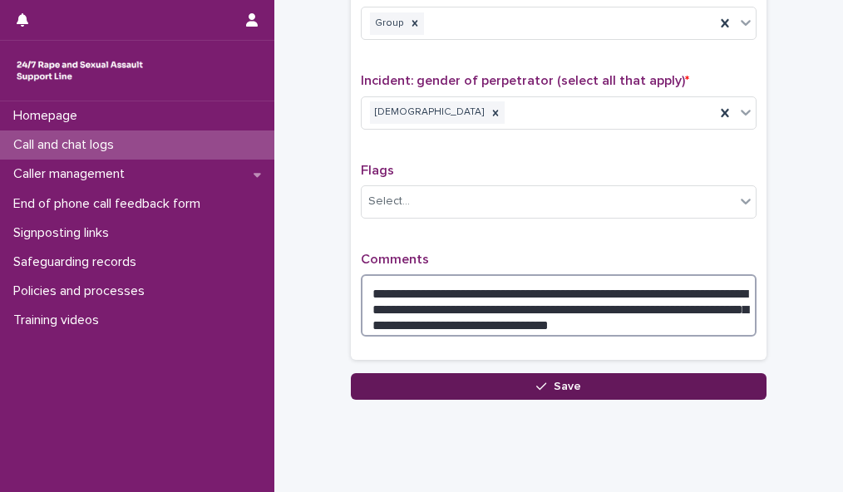
type textarea "**********"
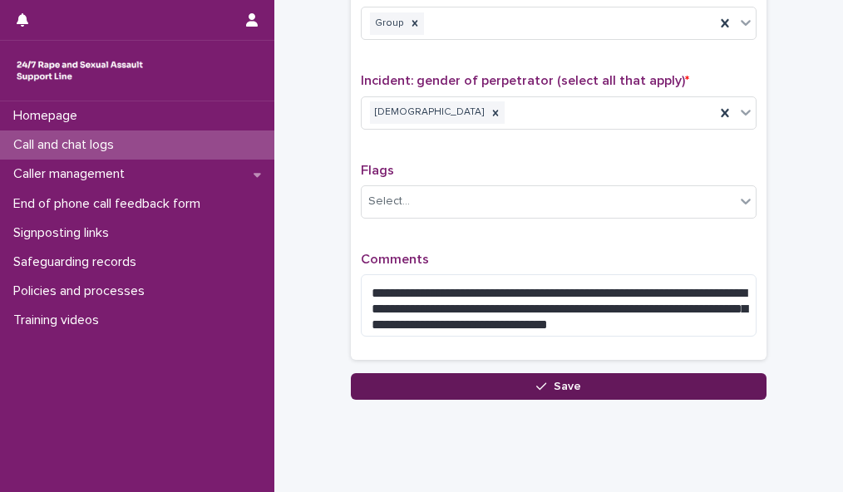
click at [542, 373] on button "Save" at bounding box center [559, 386] width 416 height 27
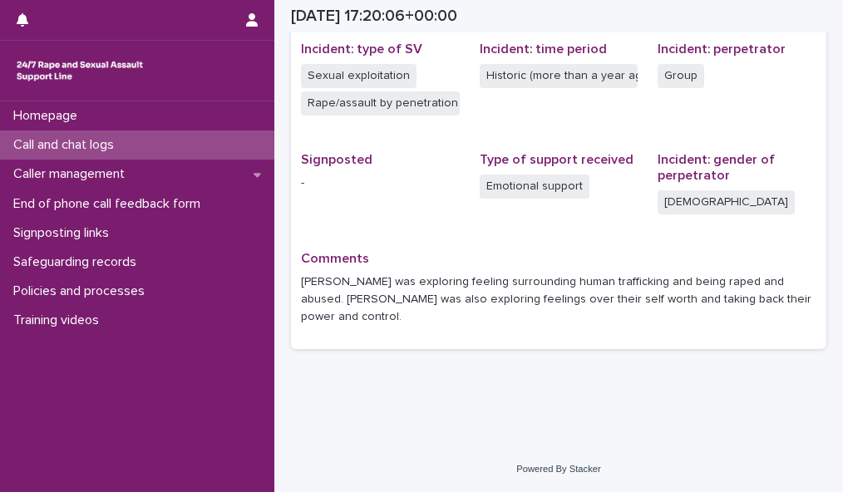
scroll to position [402, 0]
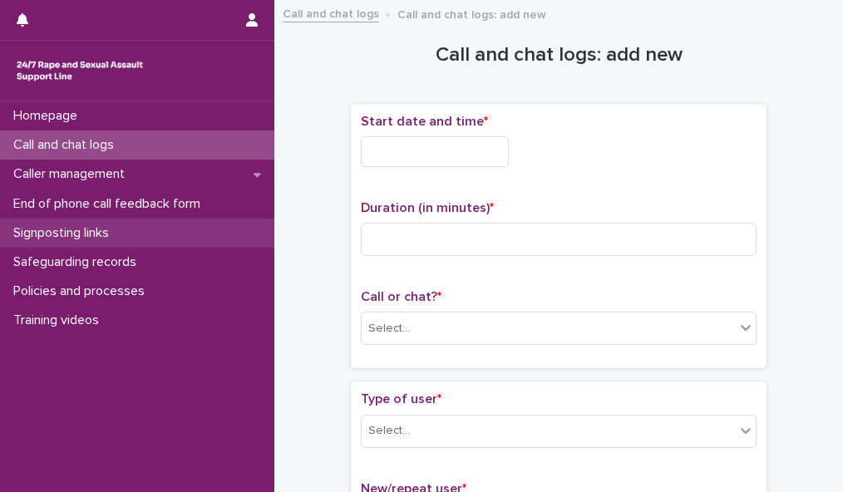
click at [128, 230] on div "Signposting links" at bounding box center [137, 233] width 274 height 29
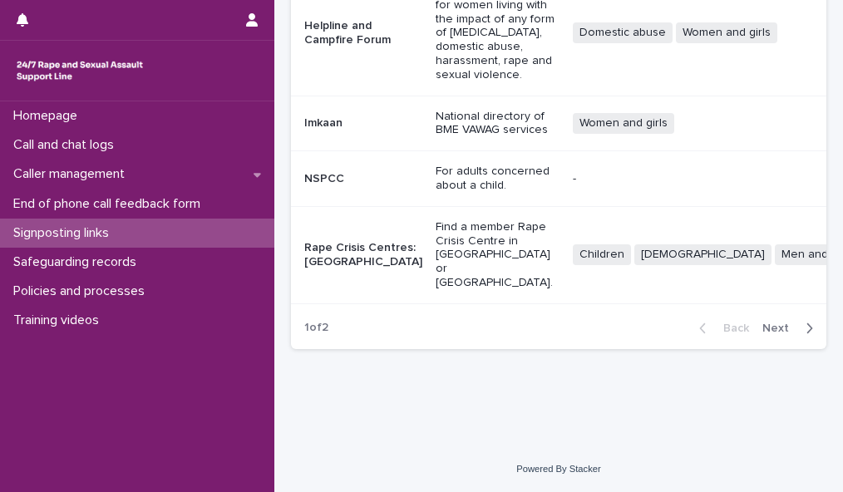
scroll to position [624, 0]
click at [436, 290] on p "Find a member Rape Crisis Centre in [GEOGRAPHIC_DATA] or [GEOGRAPHIC_DATA]." at bounding box center [498, 255] width 124 height 70
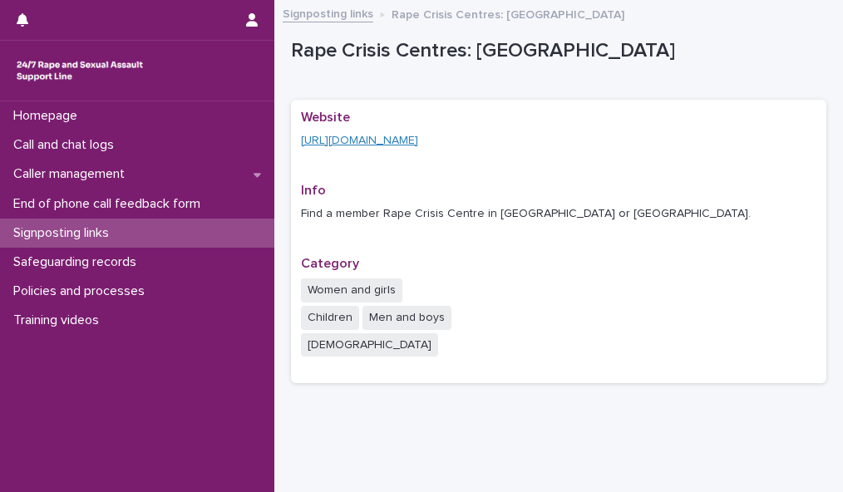
click at [418, 144] on link "[URL][DOMAIN_NAME]" at bounding box center [359, 141] width 117 height 12
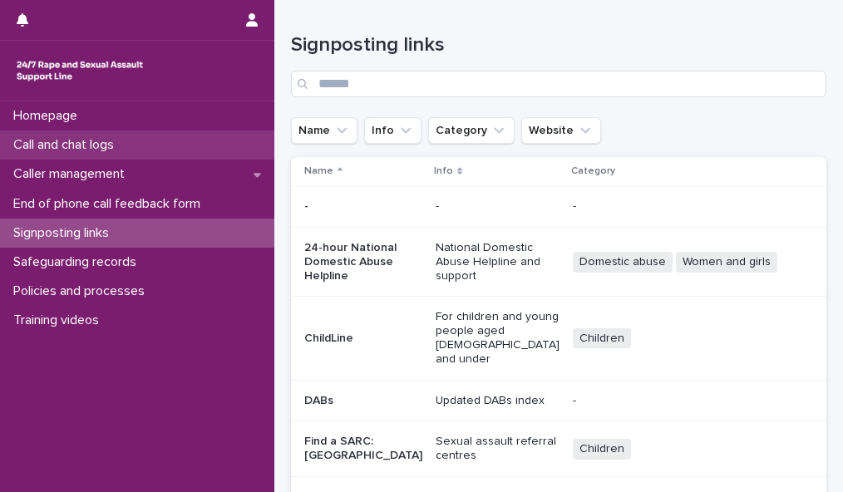
click at [159, 144] on div "Call and chat logs" at bounding box center [137, 145] width 274 height 29
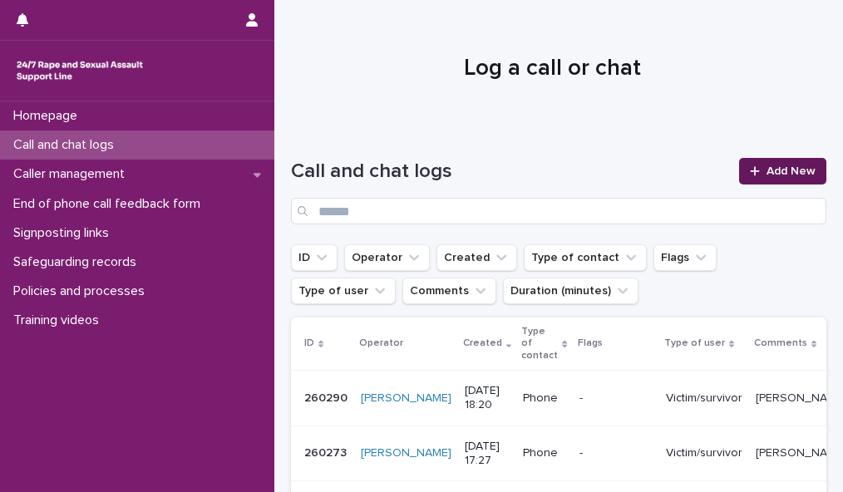
click at [780, 168] on span "Add New" at bounding box center [791, 171] width 49 height 12
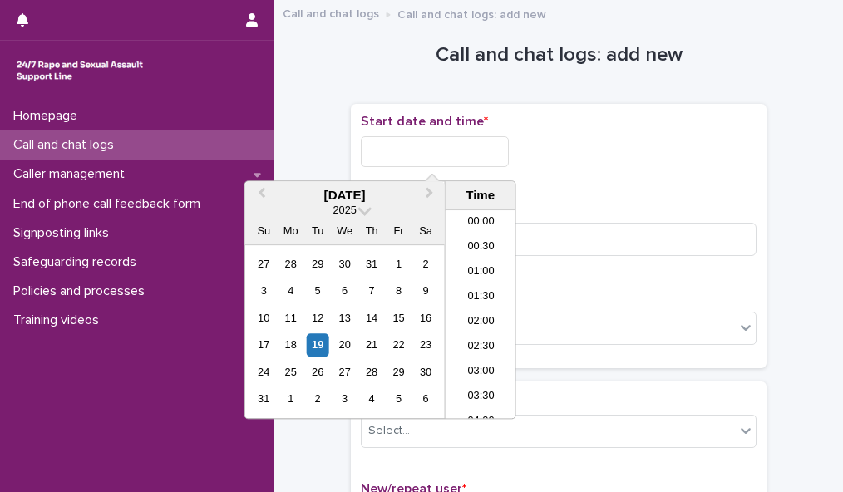
click at [442, 155] on input "text" at bounding box center [435, 151] width 148 height 31
click at [482, 262] on li "18:00" at bounding box center [481, 264] width 71 height 25
click at [454, 154] on input "**********" at bounding box center [435, 151] width 148 height 31
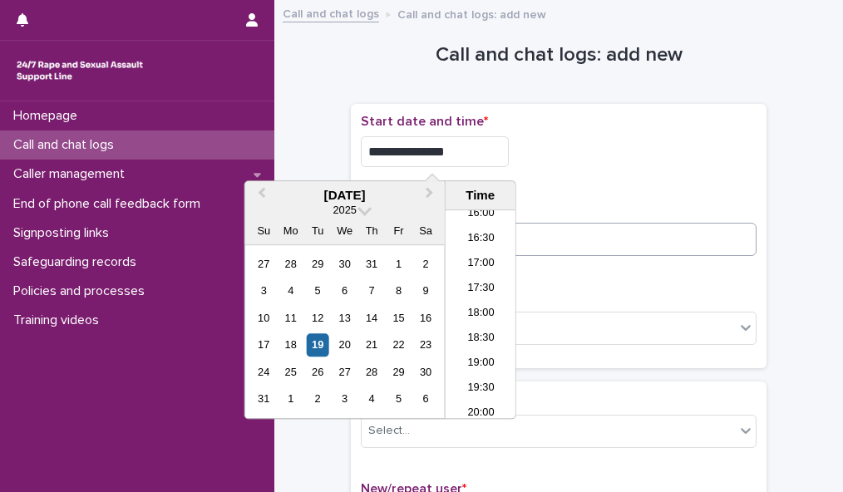
type input "**********"
click at [575, 245] on input at bounding box center [559, 239] width 396 height 33
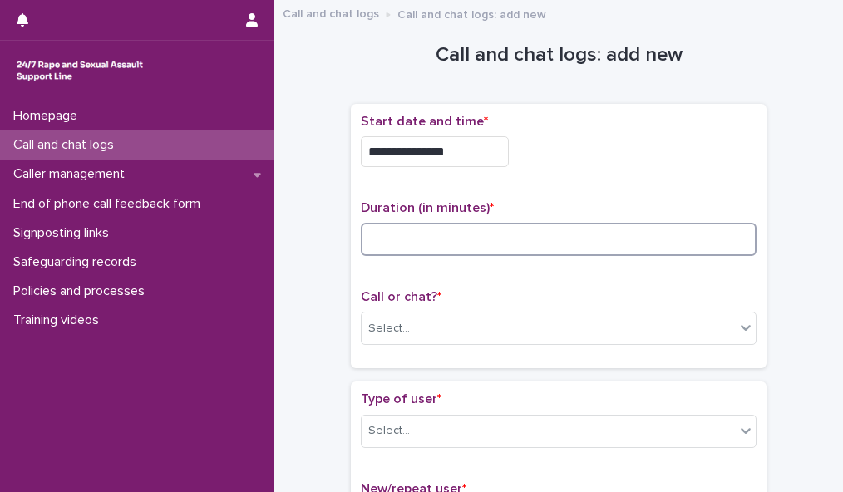
click at [575, 245] on input at bounding box center [559, 239] width 396 height 33
type input "**"
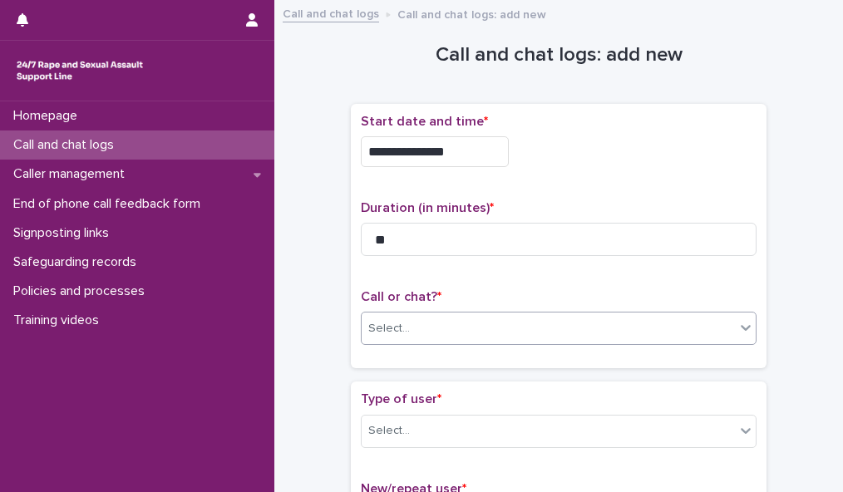
click at [562, 328] on div "Select..." at bounding box center [548, 328] width 373 height 27
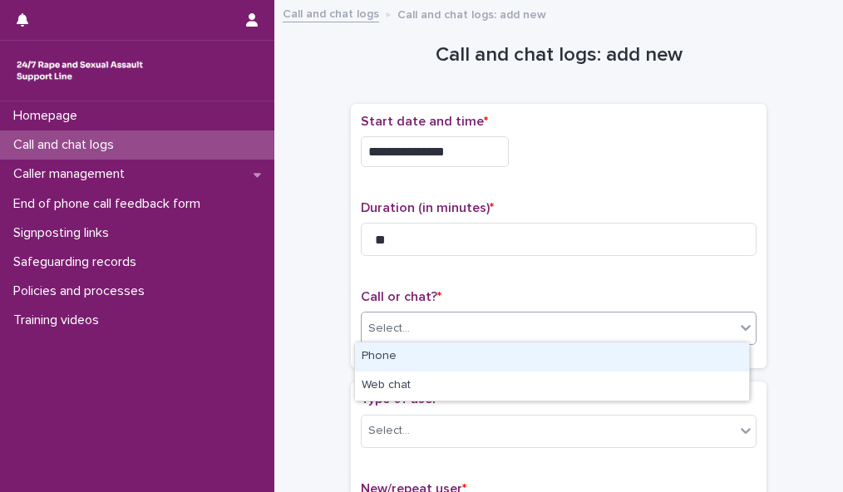
click at [559, 354] on div "Phone" at bounding box center [552, 357] width 394 height 29
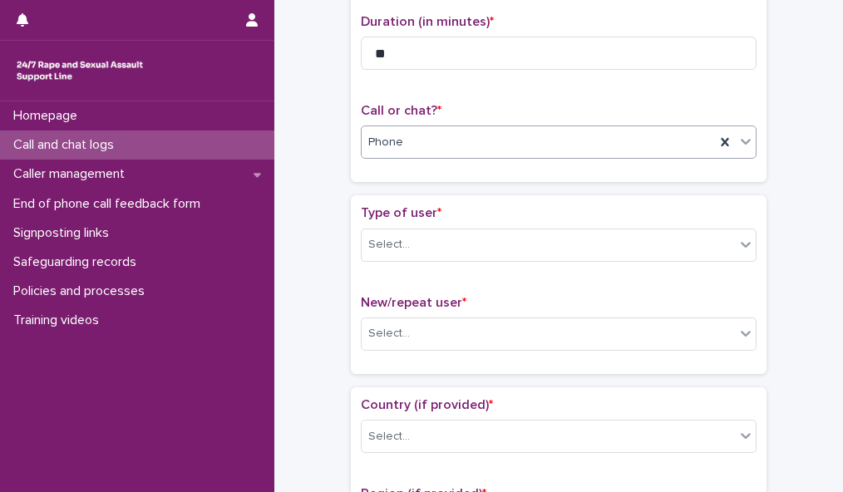
scroll to position [189, 0]
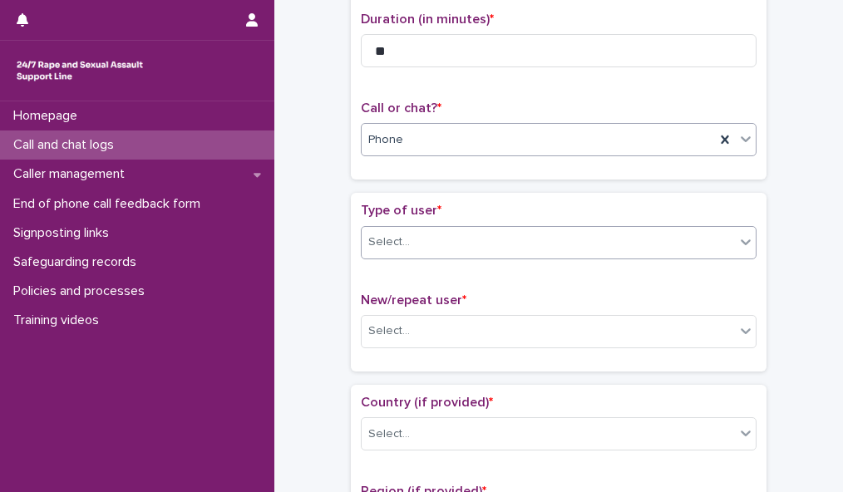
click at [723, 239] on div "Select..." at bounding box center [548, 242] width 373 height 27
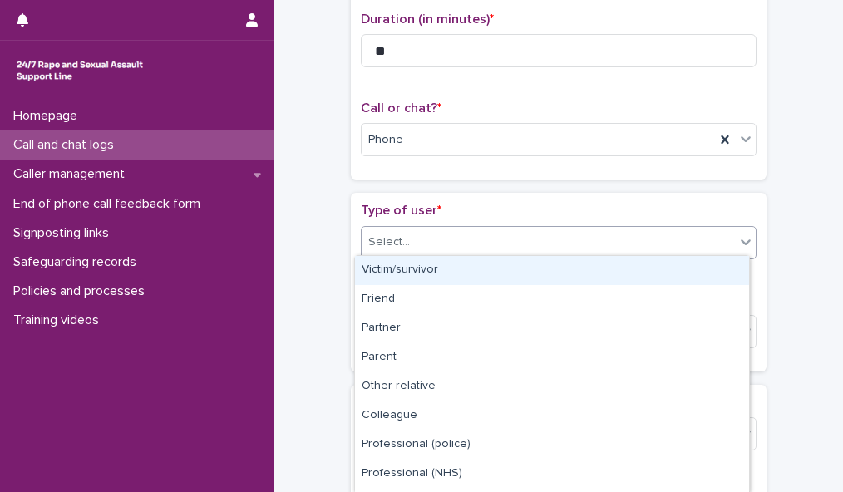
click at [707, 270] on div "Victim/survivor" at bounding box center [552, 270] width 394 height 29
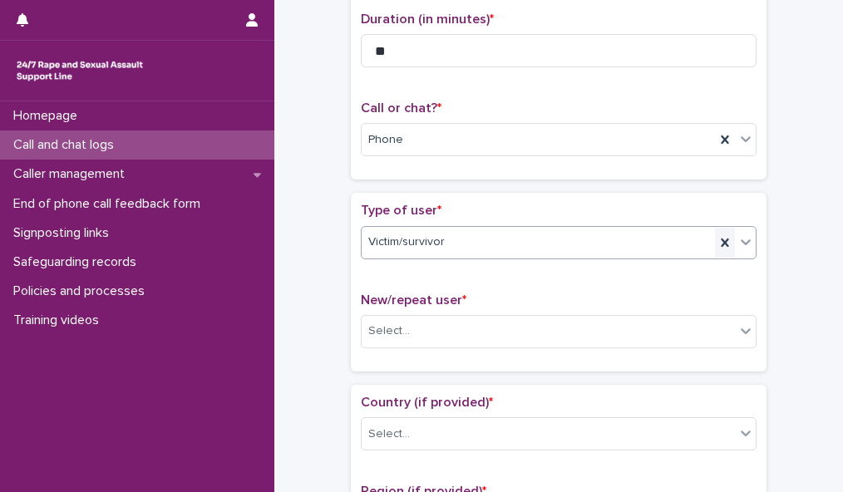
click at [720, 239] on icon at bounding box center [725, 242] width 17 height 17
click at [741, 239] on icon at bounding box center [746, 242] width 10 height 6
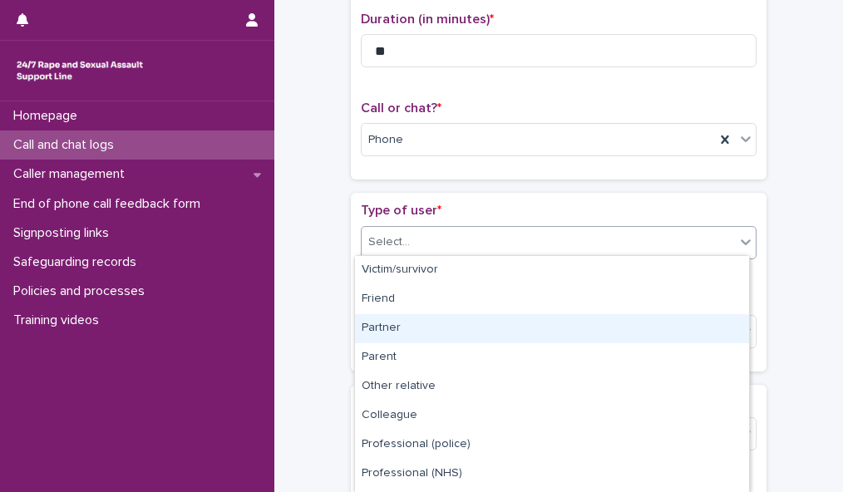
click at [690, 337] on div "Partner" at bounding box center [552, 328] width 394 height 29
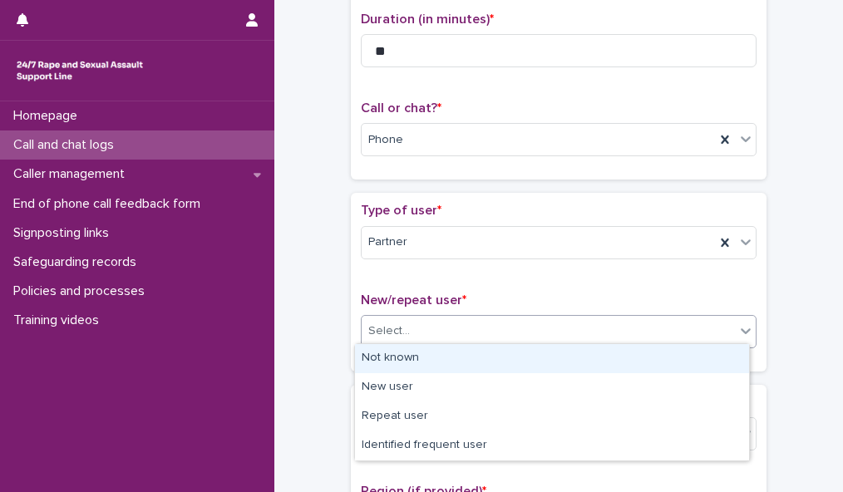
click at [690, 338] on div "Select..." at bounding box center [548, 331] width 373 height 27
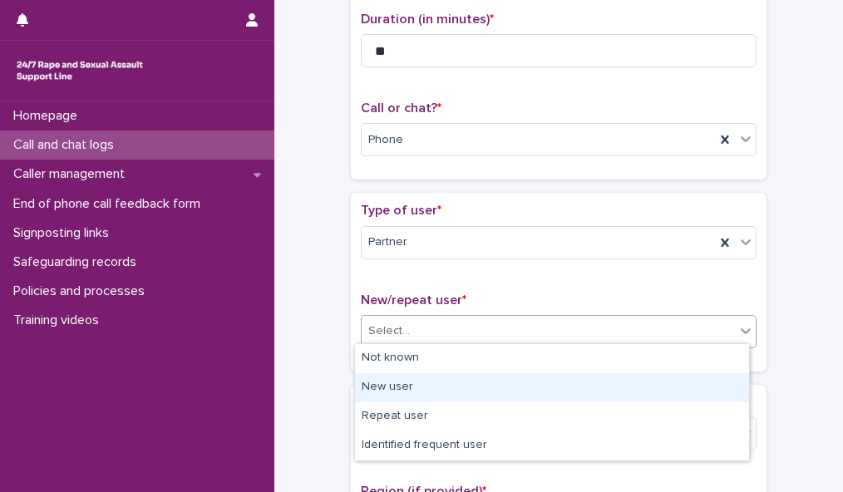
click at [680, 382] on div "New user" at bounding box center [552, 387] width 394 height 29
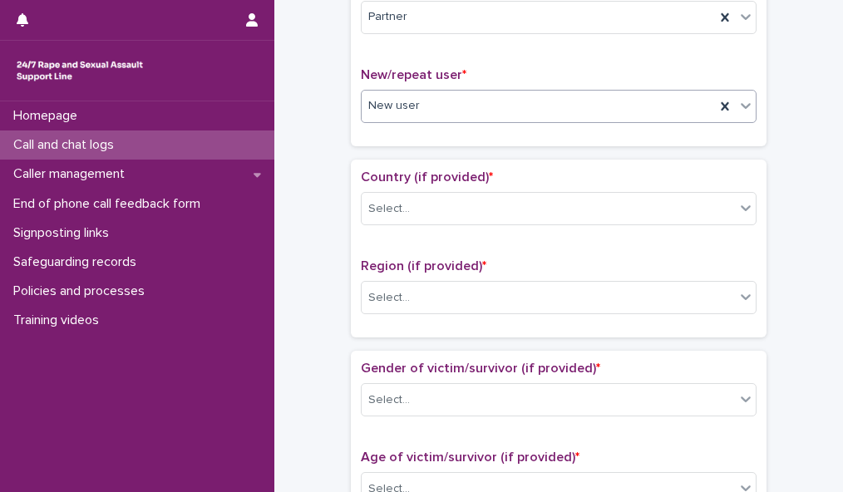
scroll to position [481, 0]
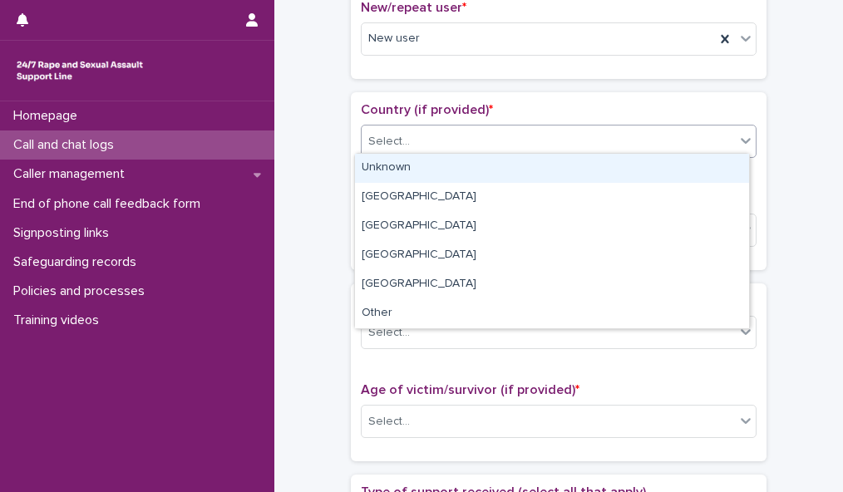
click at [713, 135] on div "Select..." at bounding box center [548, 141] width 373 height 27
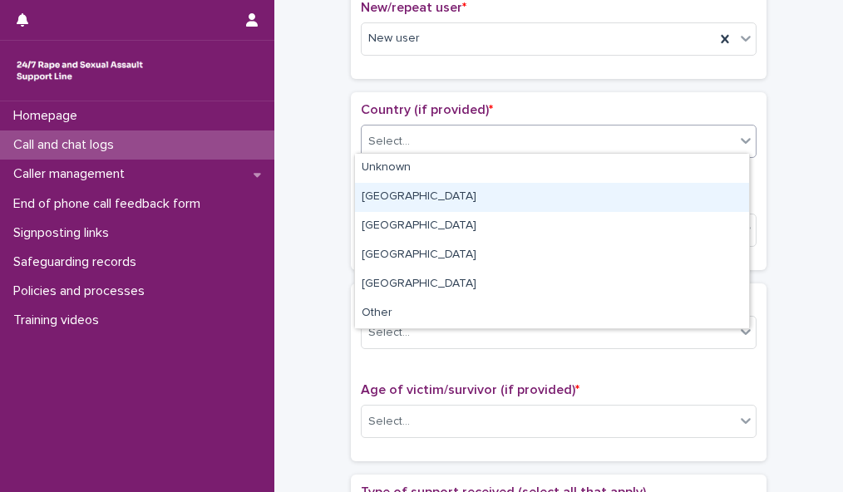
click at [692, 197] on div "[GEOGRAPHIC_DATA]" at bounding box center [552, 197] width 394 height 29
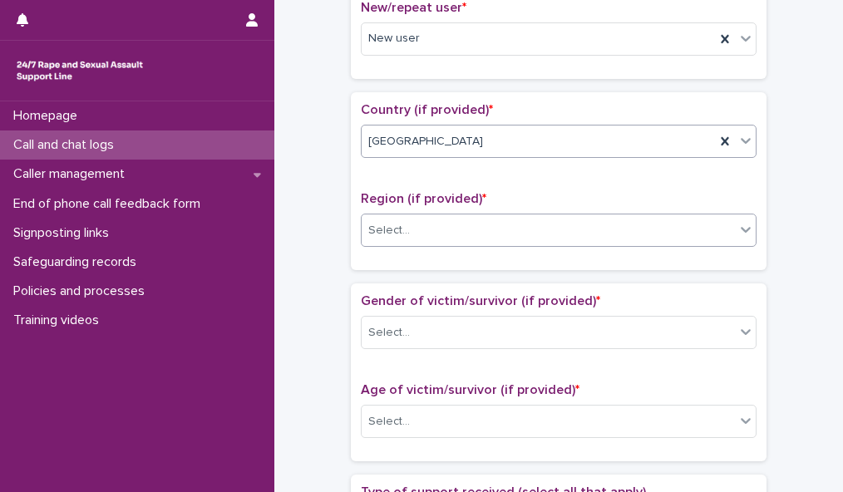
click at [683, 226] on div "Select..." at bounding box center [548, 230] width 373 height 27
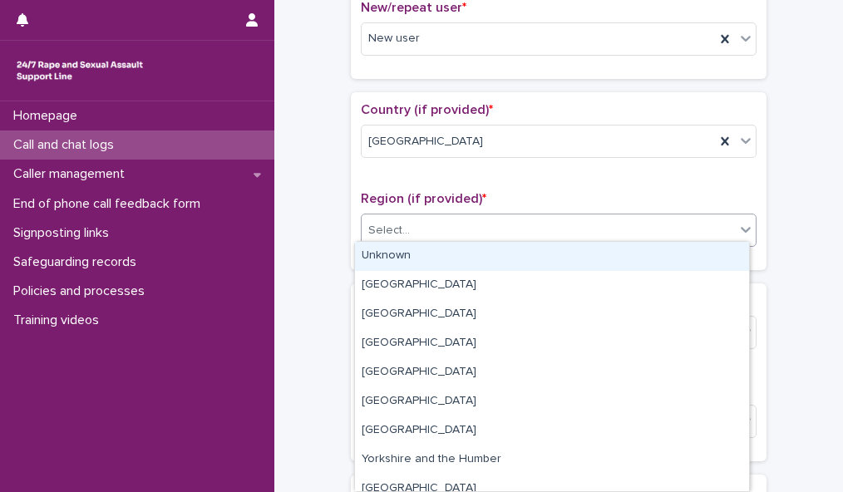
click at [678, 252] on div "Unknown" at bounding box center [552, 256] width 394 height 29
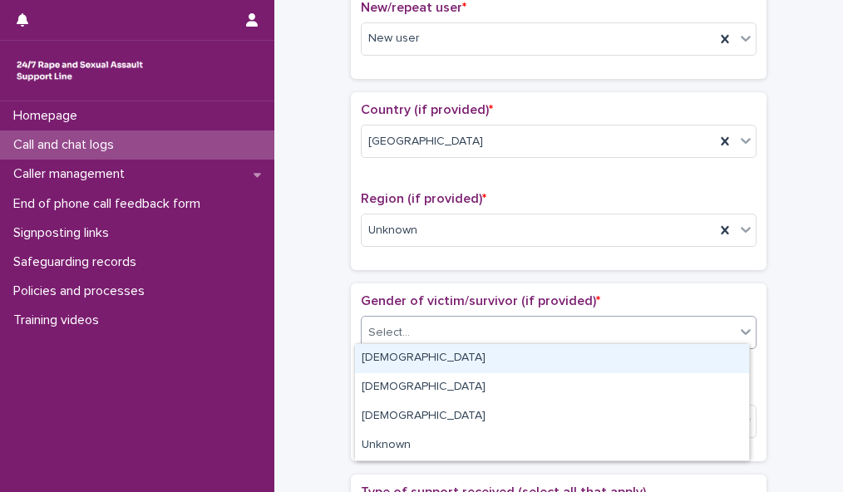
click at [671, 319] on div "Select..." at bounding box center [548, 332] width 373 height 27
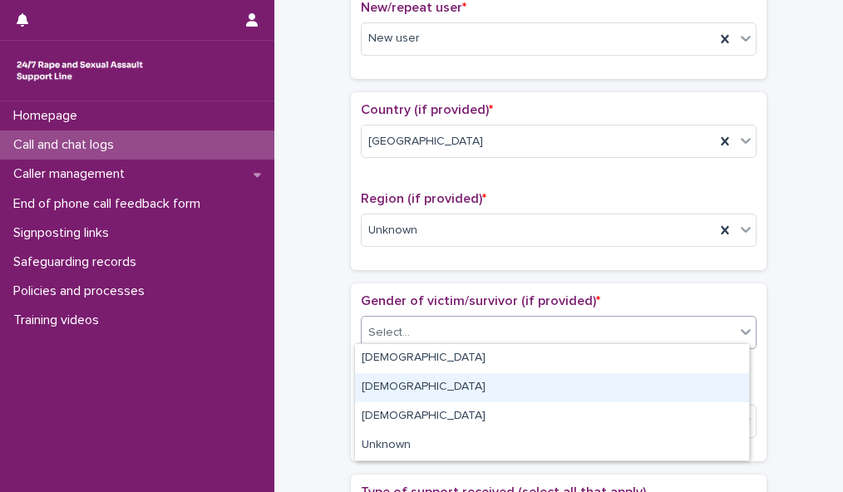
click at [662, 383] on div "[DEMOGRAPHIC_DATA]" at bounding box center [552, 387] width 394 height 29
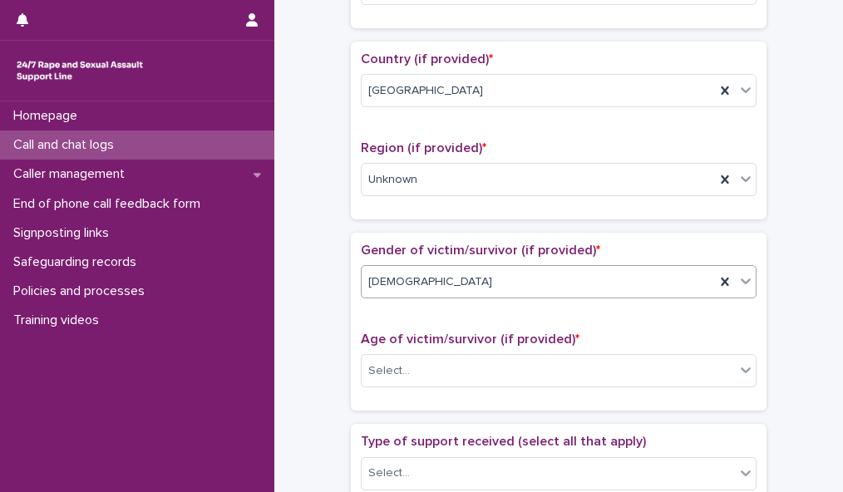
scroll to position [576, 0]
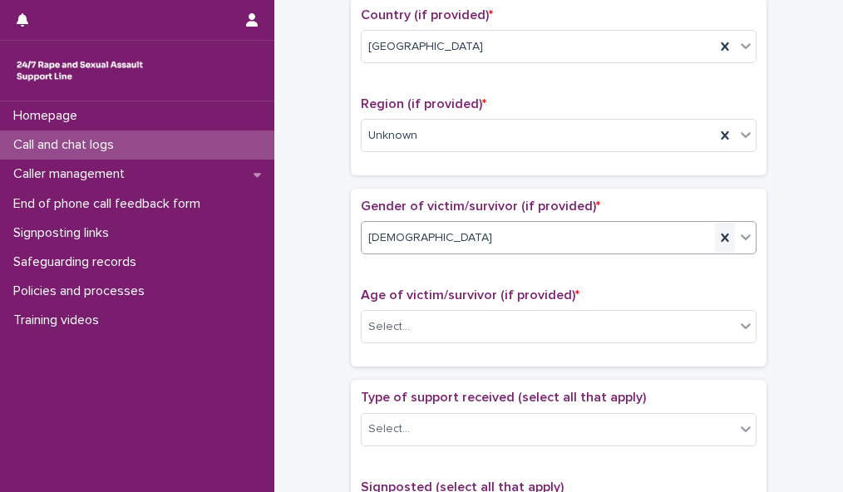
click at [721, 234] on icon at bounding box center [724, 238] width 7 height 8
click at [742, 229] on icon at bounding box center [745, 237] width 17 height 17
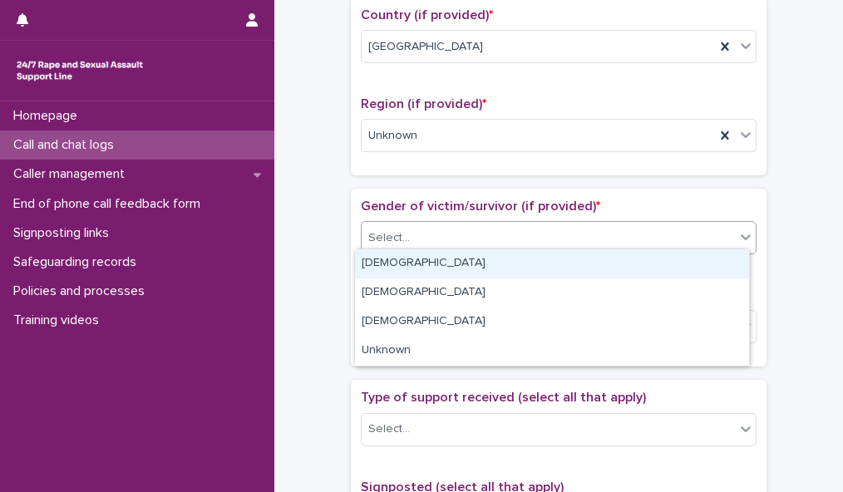
click at [702, 260] on div "[DEMOGRAPHIC_DATA]" at bounding box center [552, 263] width 394 height 29
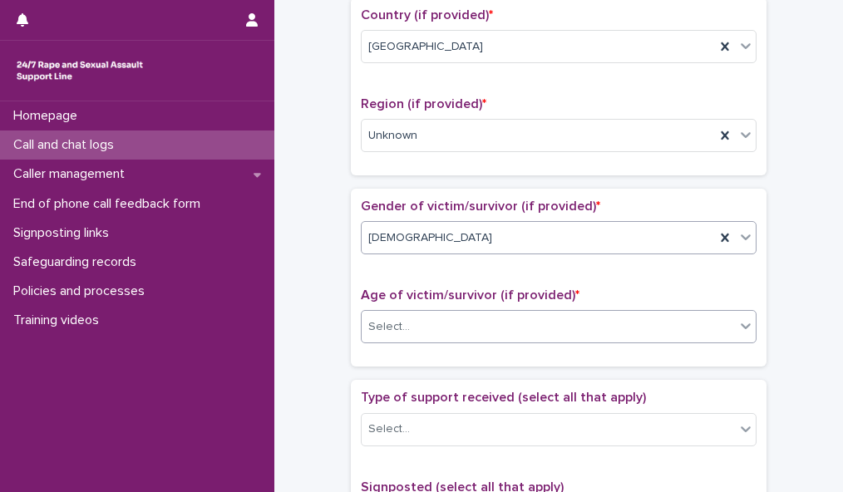
click at [689, 322] on div "Select..." at bounding box center [548, 326] width 373 height 27
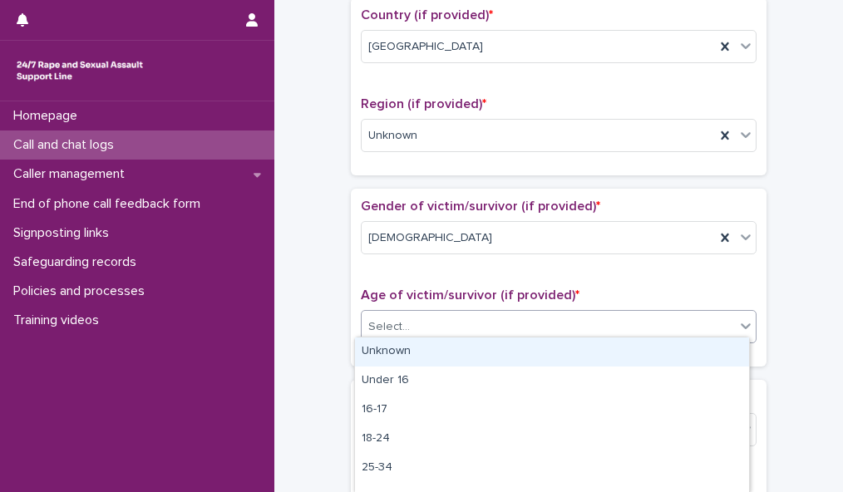
click at [690, 348] on div "Unknown" at bounding box center [552, 352] width 394 height 29
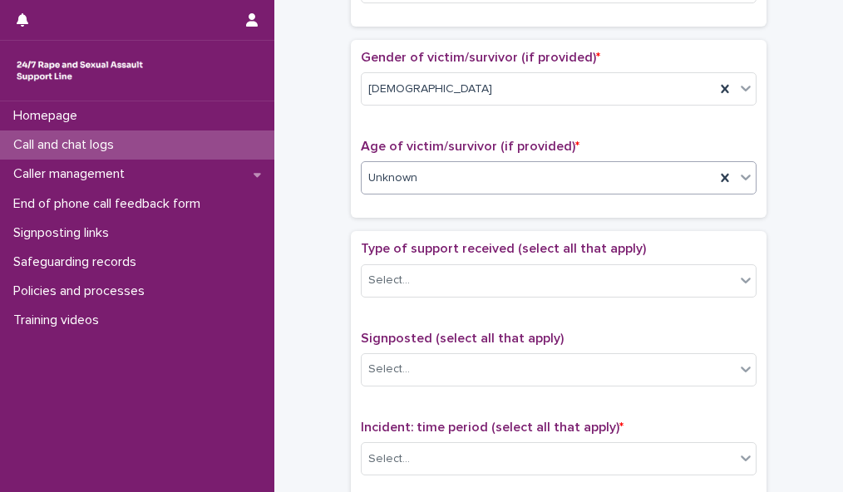
scroll to position [821, 0]
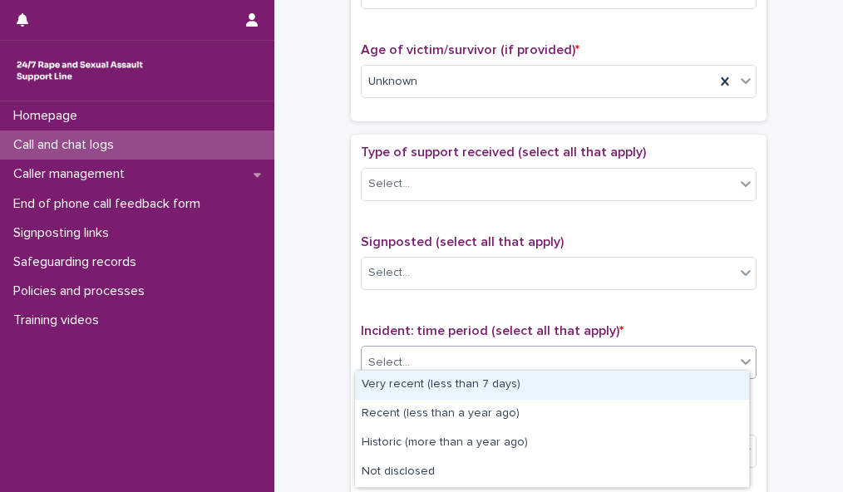
click at [727, 349] on div "Select..." at bounding box center [548, 362] width 373 height 27
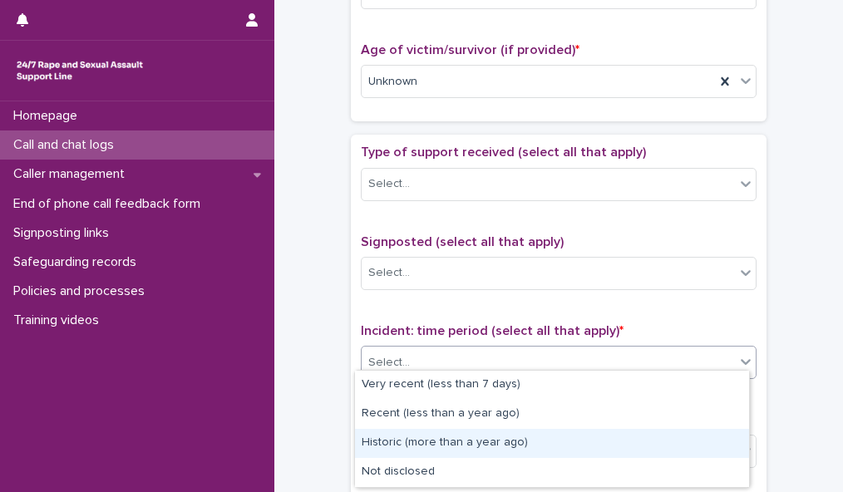
click at [704, 435] on div "Historic (more than a year ago)" at bounding box center [552, 443] width 394 height 29
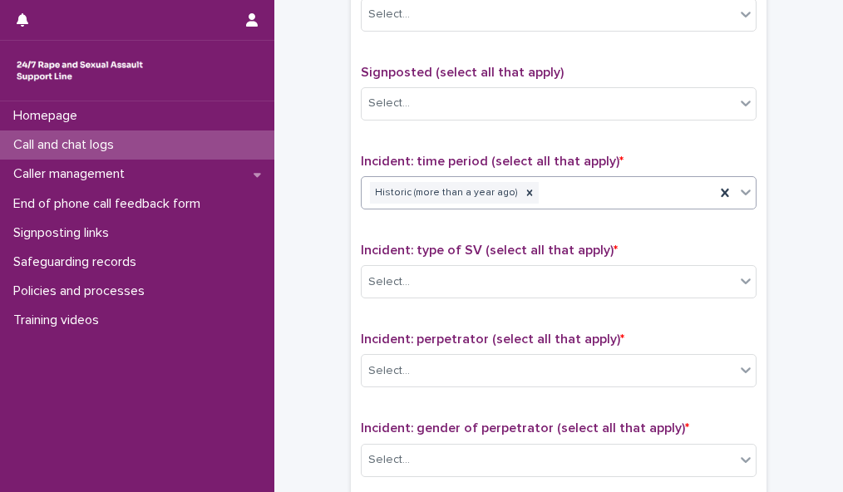
scroll to position [1015, 0]
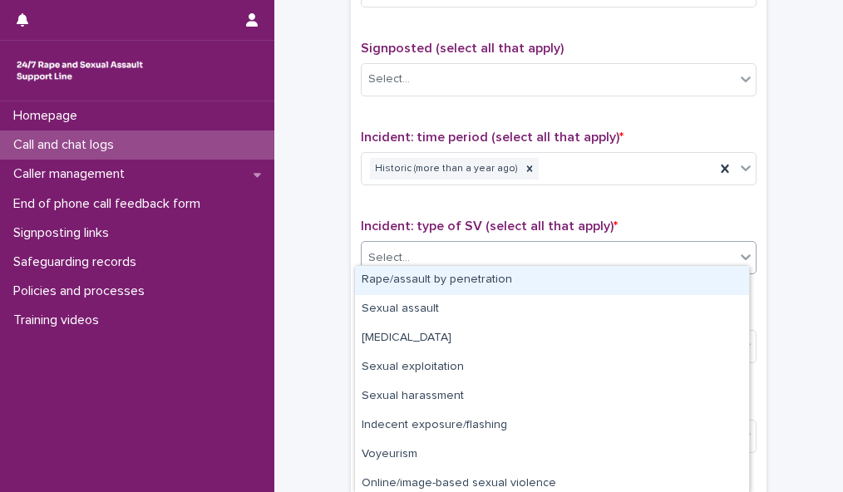
click at [742, 249] on icon at bounding box center [745, 257] width 17 height 17
click at [710, 280] on div "Rape/assault by penetration" at bounding box center [552, 280] width 394 height 29
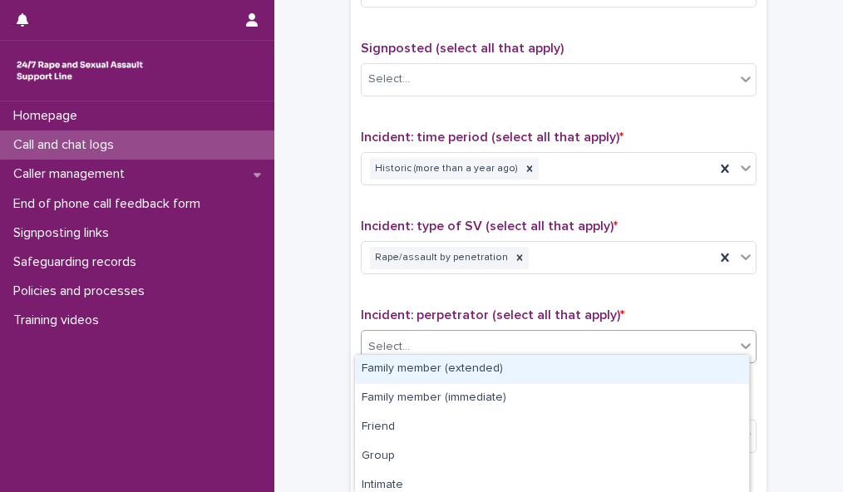
click at [688, 333] on div "Select..." at bounding box center [548, 346] width 373 height 27
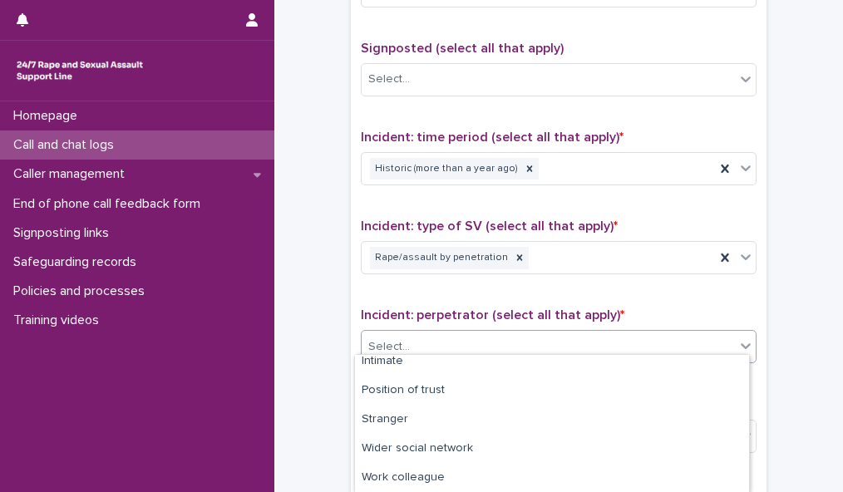
scroll to position [128, 0]
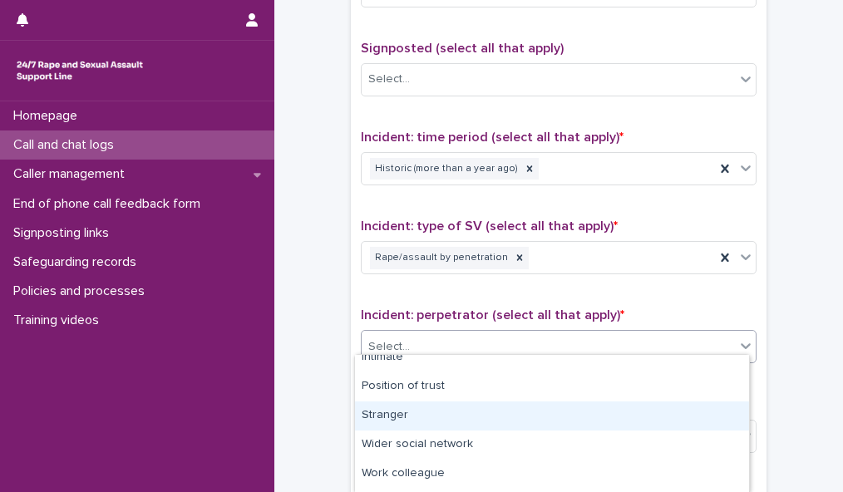
click at [705, 402] on div "Stranger" at bounding box center [552, 416] width 394 height 29
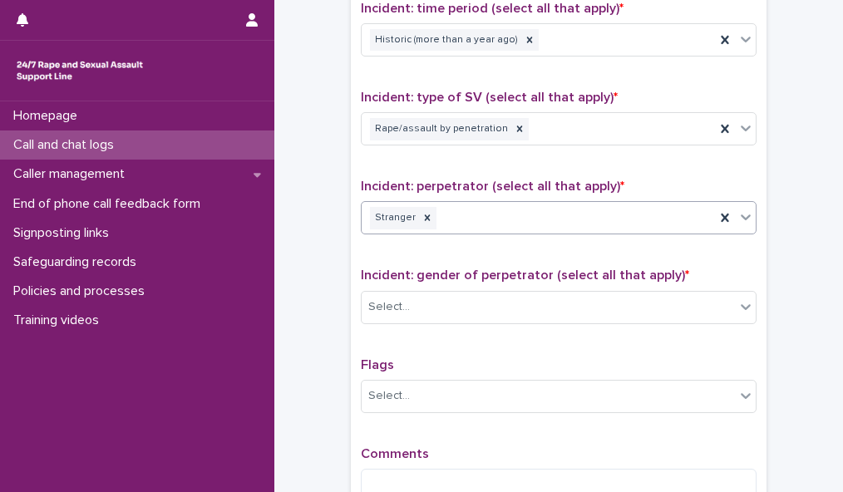
scroll to position [1231, 0]
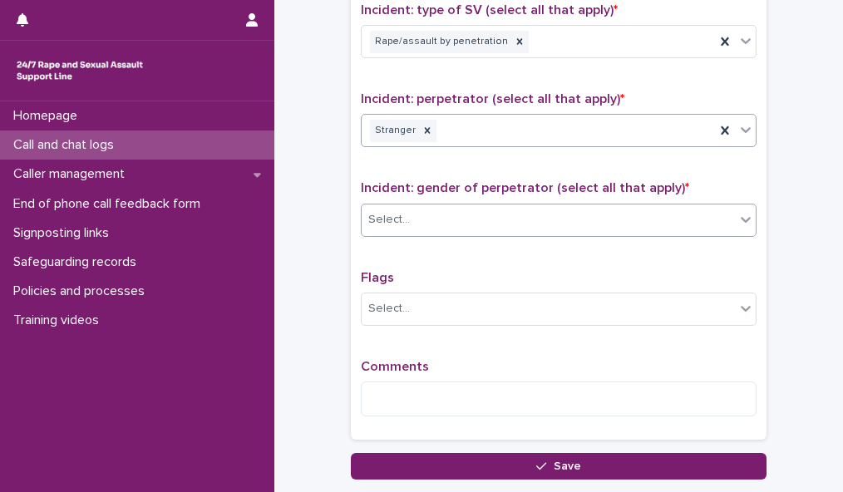
click at [659, 206] on div "Select..." at bounding box center [548, 219] width 373 height 27
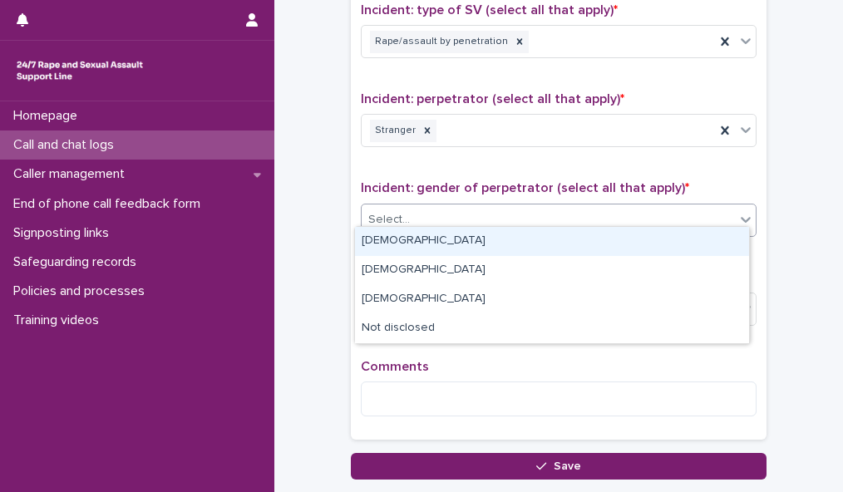
click at [643, 238] on div "[DEMOGRAPHIC_DATA]" at bounding box center [552, 241] width 394 height 29
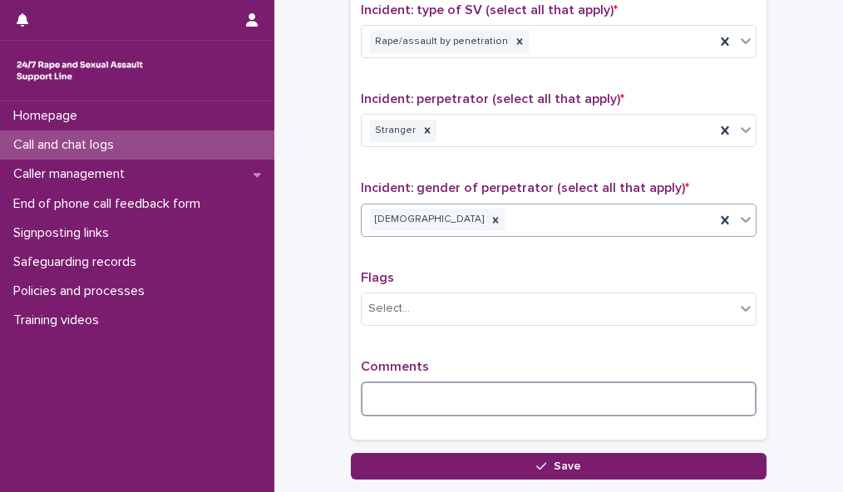
click at [411, 395] on textarea at bounding box center [559, 399] width 396 height 35
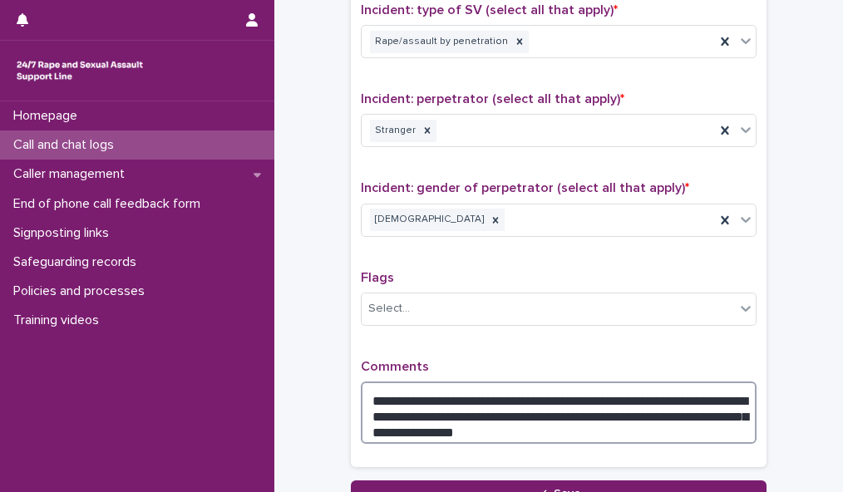
click at [517, 421] on textarea "**********" at bounding box center [559, 413] width 396 height 62
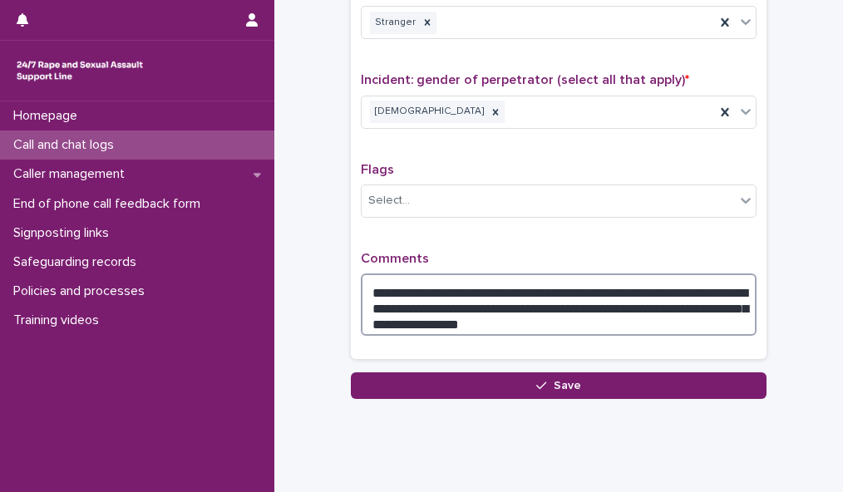
scroll to position [1342, 0]
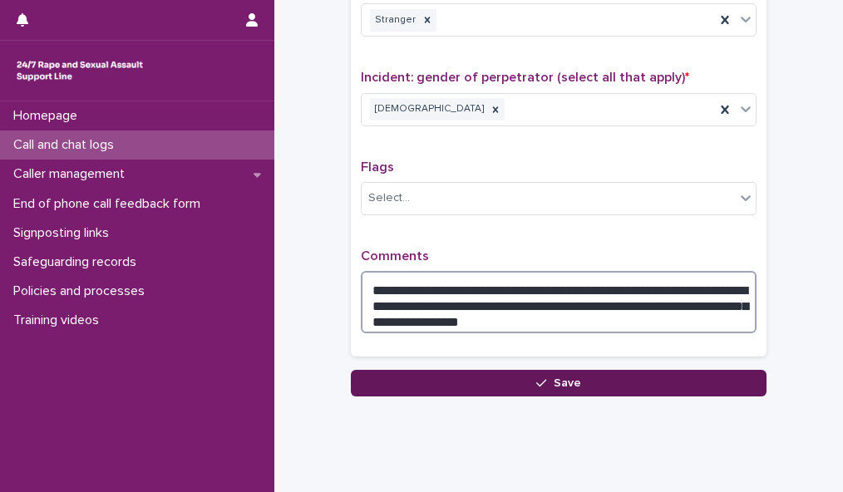
type textarea "**********"
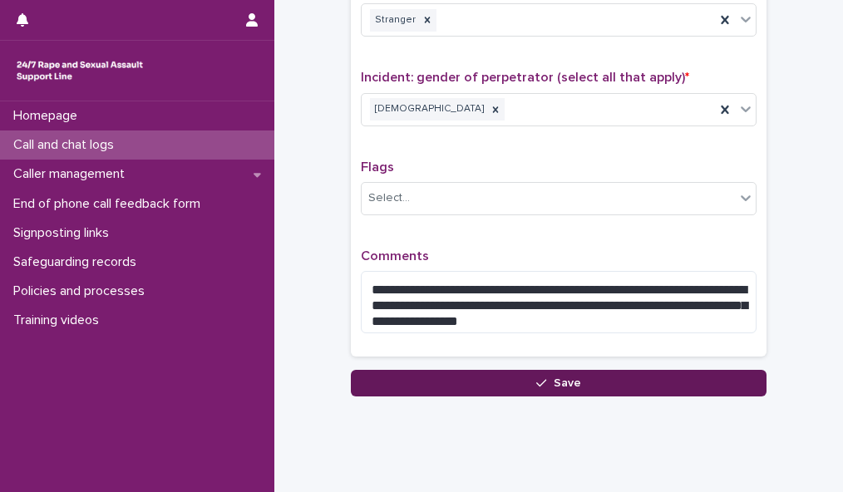
click at [572, 377] on span "Save" at bounding box center [567, 383] width 27 height 12
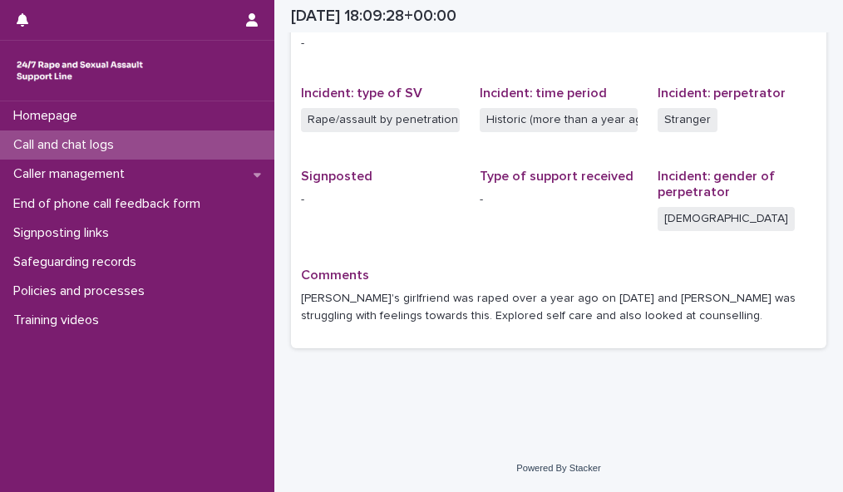
scroll to position [374, 0]
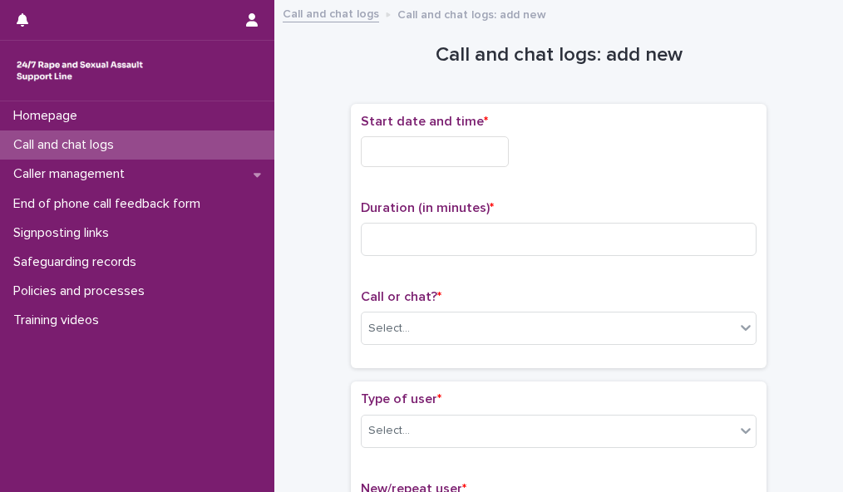
click at [453, 154] on input "text" at bounding box center [435, 151] width 148 height 31
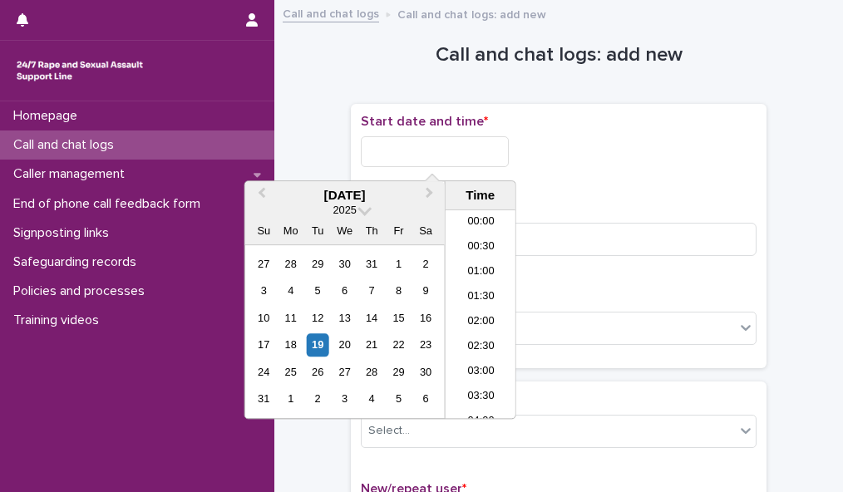
scroll to position [856, 0]
click at [481, 313] on li "19:00" at bounding box center [481, 314] width 71 height 25
click at [461, 154] on input "**********" at bounding box center [435, 151] width 148 height 31
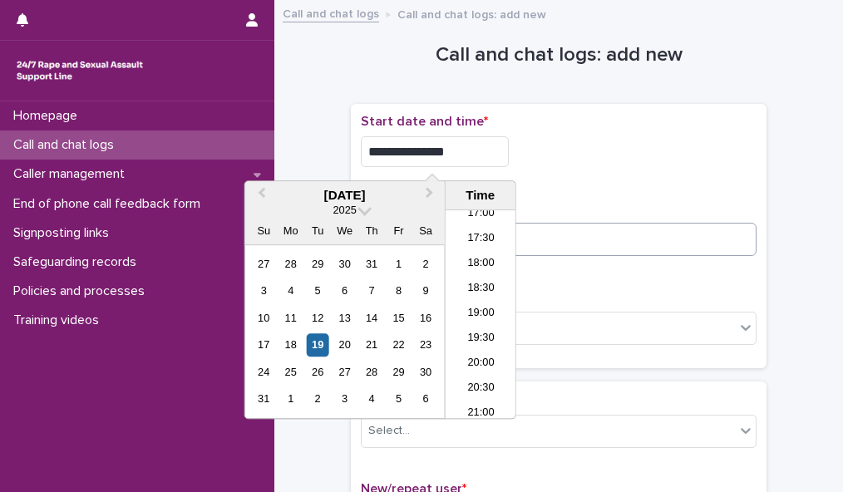
type input "**********"
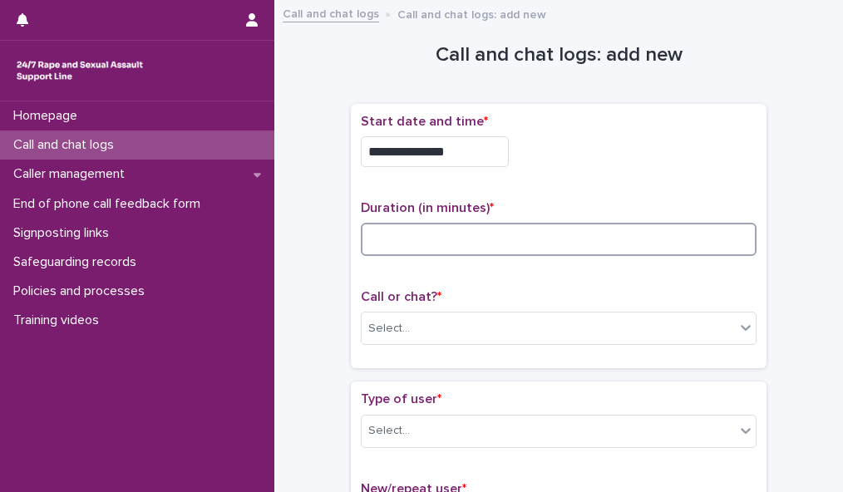
click at [575, 229] on input at bounding box center [559, 239] width 396 height 33
type input "*"
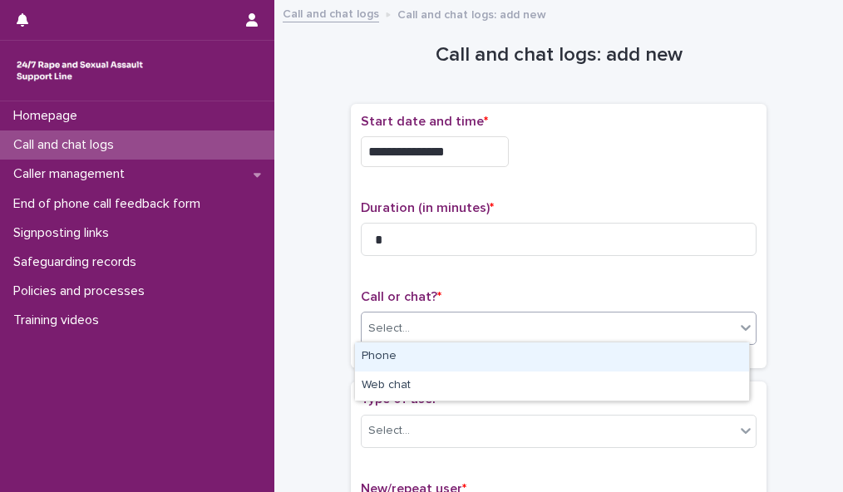
click at [593, 329] on div "Select..." at bounding box center [548, 328] width 373 height 27
click at [592, 355] on div "Phone" at bounding box center [552, 357] width 394 height 29
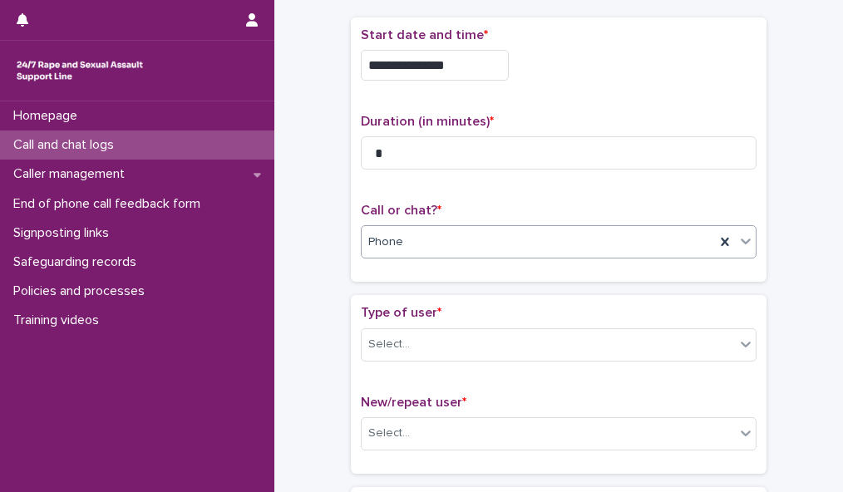
scroll to position [151, 0]
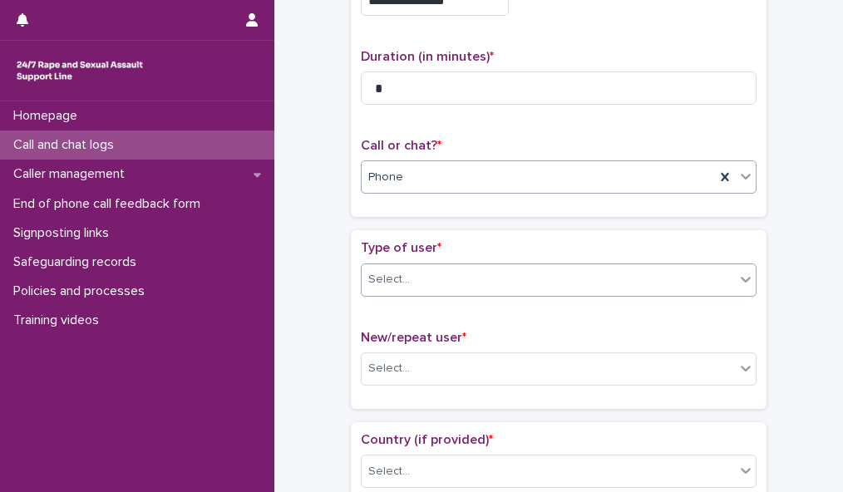
click at [723, 270] on div "Select..." at bounding box center [548, 279] width 373 height 27
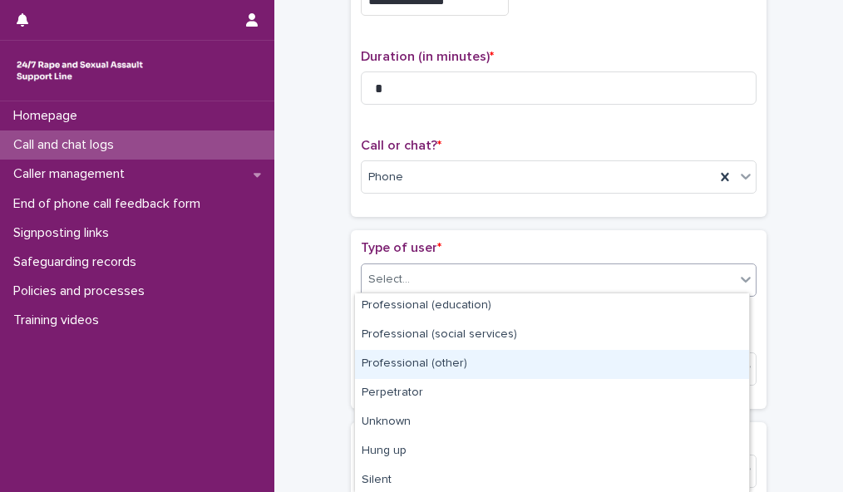
scroll to position [237, 0]
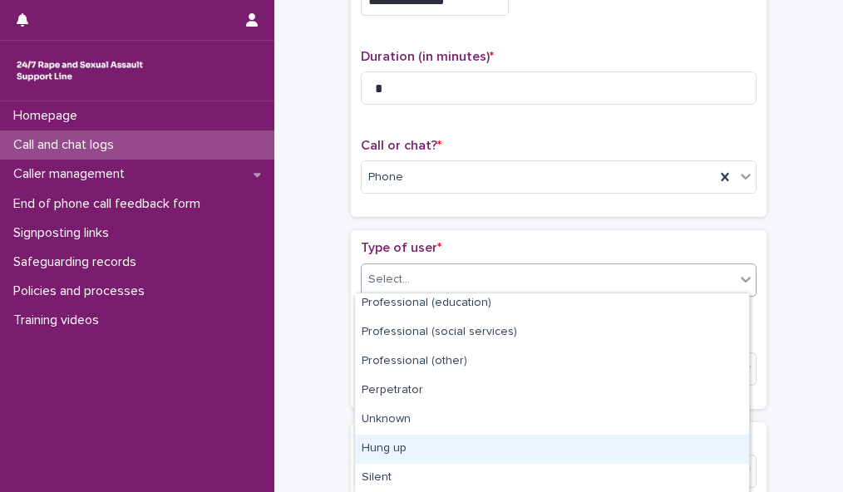
drag, startPoint x: 747, startPoint y: 431, endPoint x: 639, endPoint y: 440, distance: 108.4
click at [639, 440] on div "Hung up" at bounding box center [552, 449] width 394 height 29
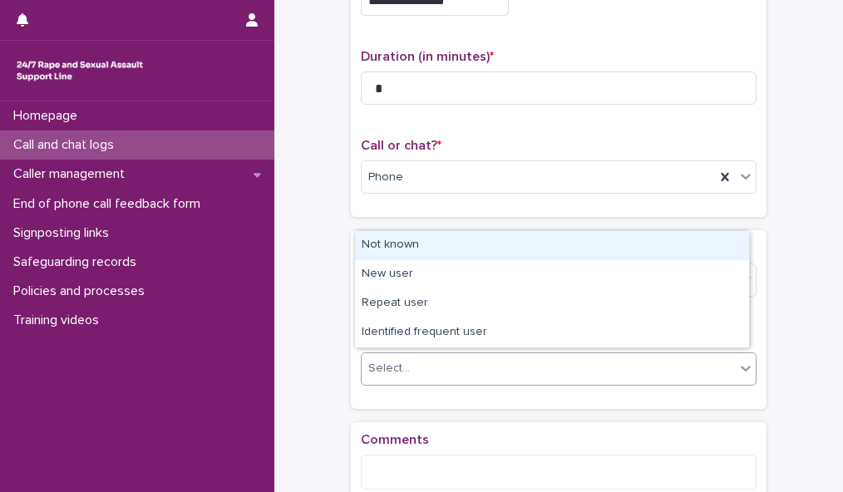
click at [657, 360] on div "Select..." at bounding box center [548, 368] width 373 height 27
click at [663, 250] on div "Not known" at bounding box center [552, 245] width 394 height 29
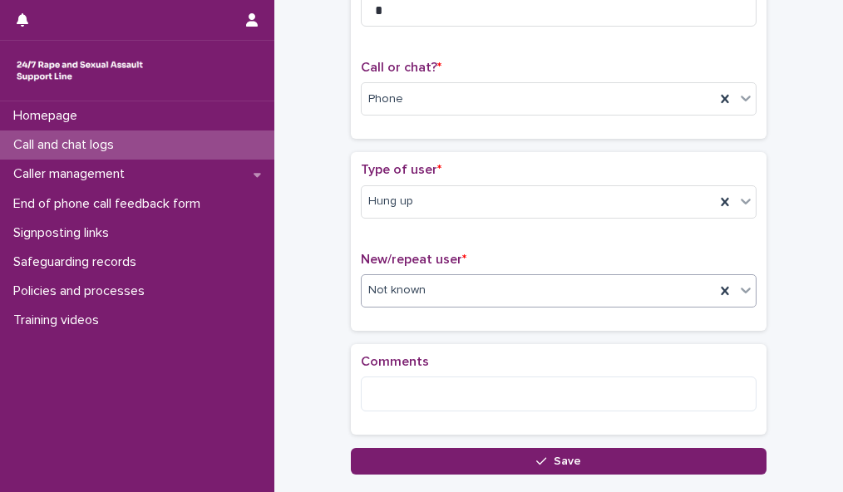
scroll to position [262, 0]
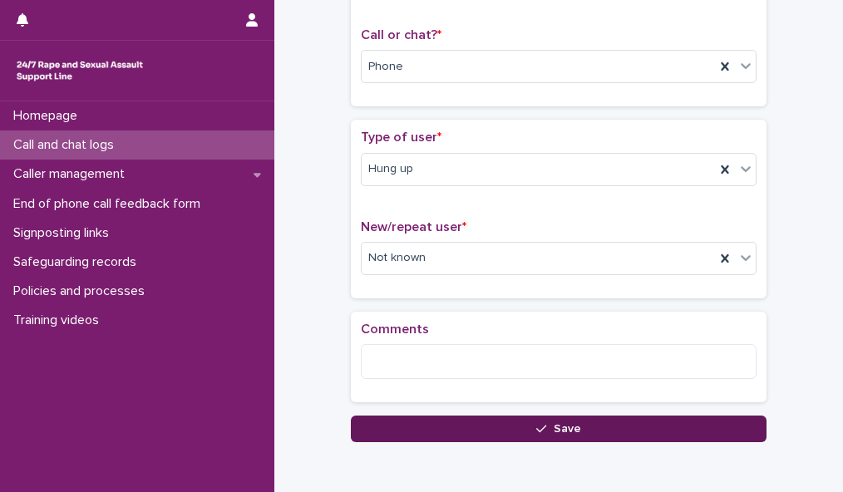
click at [662, 427] on button "Save" at bounding box center [559, 429] width 416 height 27
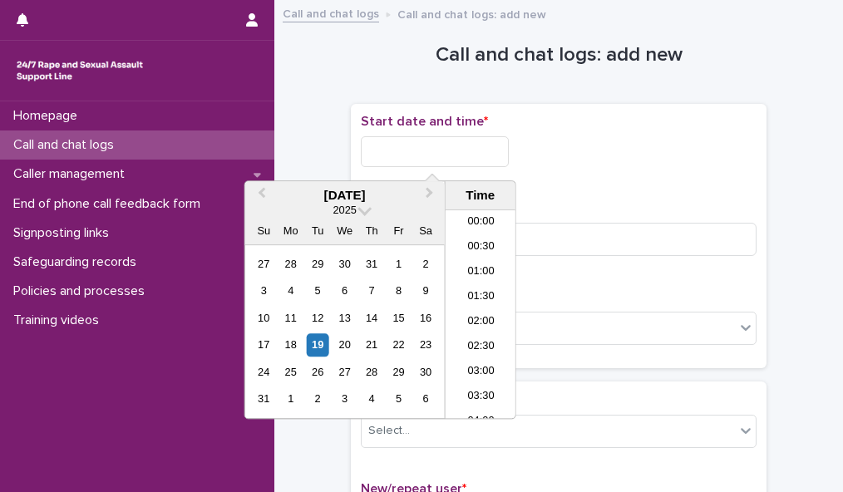
click at [471, 150] on input "text" at bounding box center [435, 151] width 148 height 31
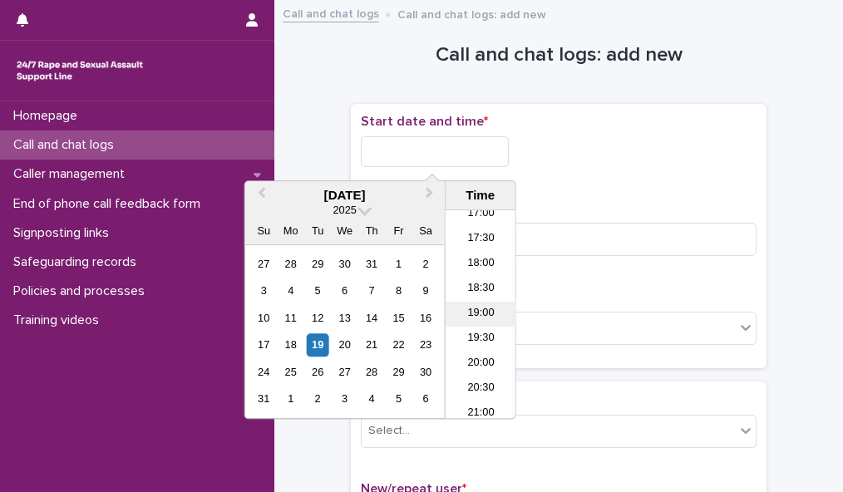
click at [485, 311] on li "19:00" at bounding box center [481, 314] width 71 height 25
click at [464, 146] on input "**********" at bounding box center [435, 151] width 148 height 31
type input "**********"
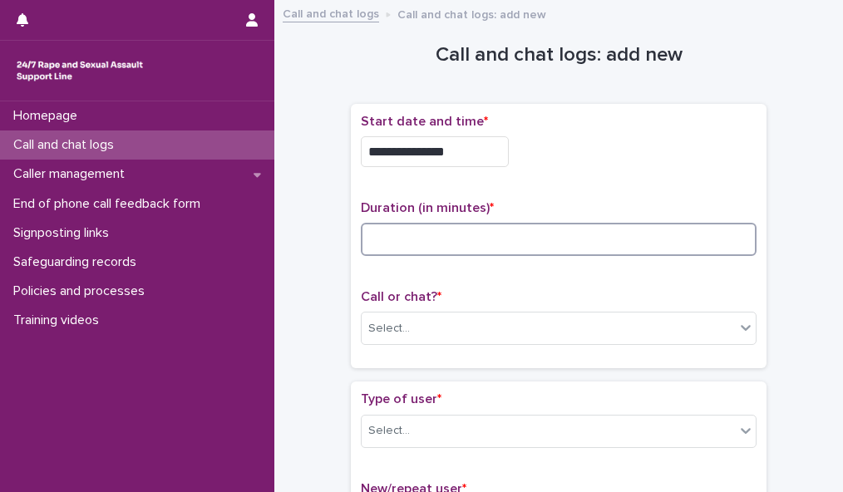
click at [542, 239] on input at bounding box center [559, 239] width 396 height 33
type input "*"
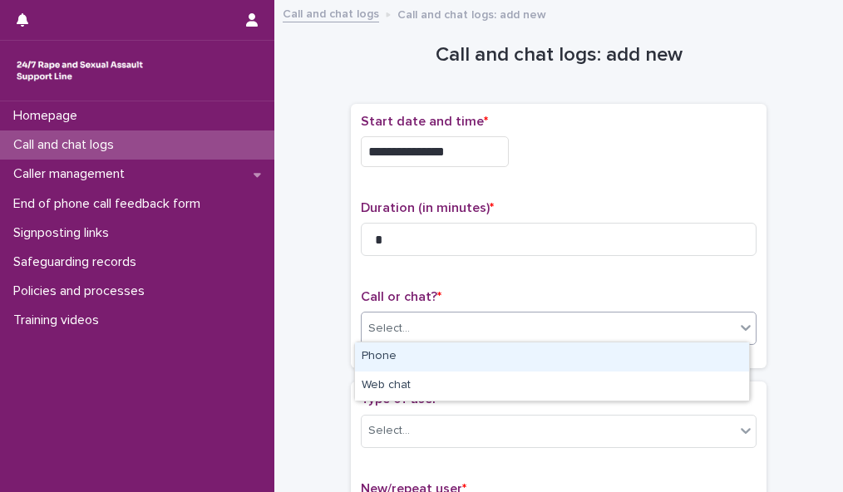
click at [547, 327] on div "Select..." at bounding box center [548, 328] width 373 height 27
click at [549, 353] on div "Phone" at bounding box center [552, 357] width 394 height 29
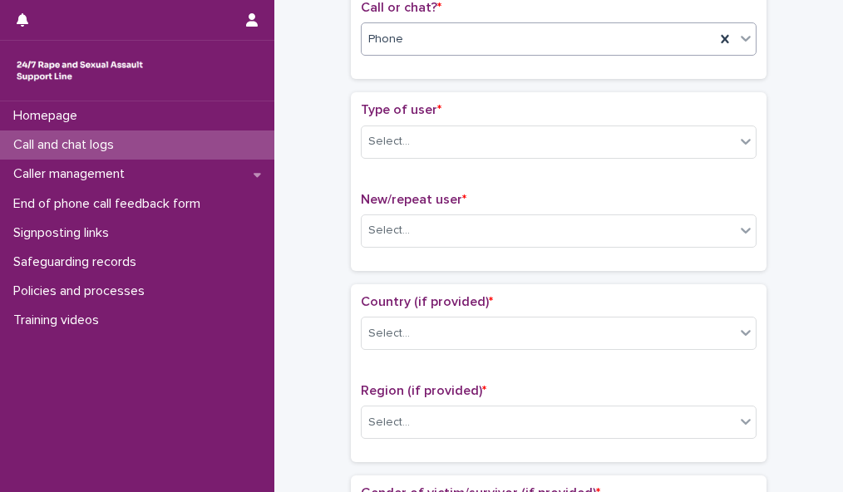
scroll to position [306, 0]
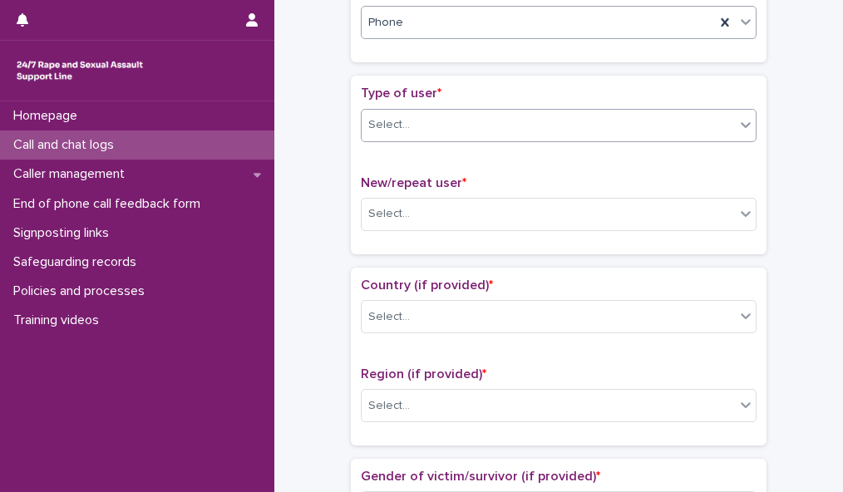
click at [708, 120] on div "Select..." at bounding box center [548, 124] width 373 height 27
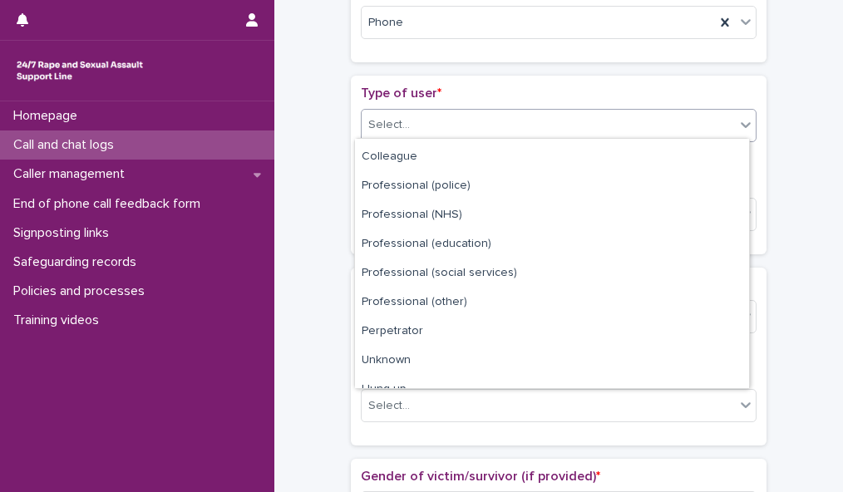
scroll to position [187, 0]
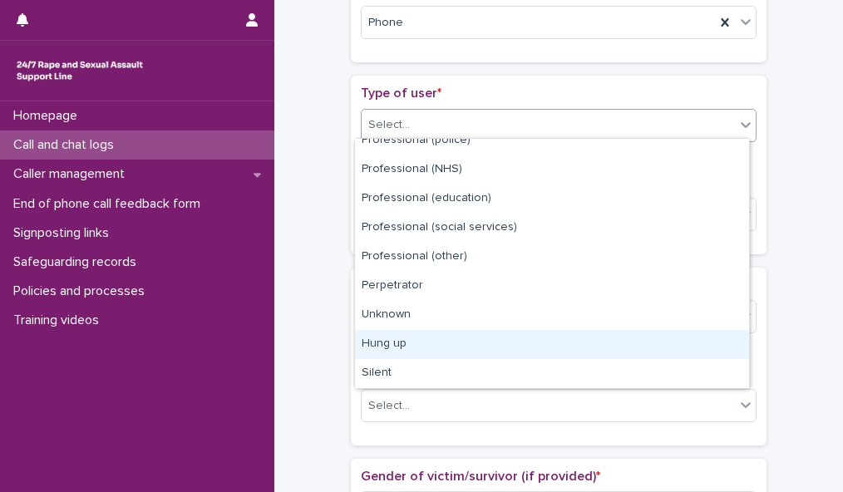
click at [669, 348] on div "Hung up" at bounding box center [552, 344] width 394 height 29
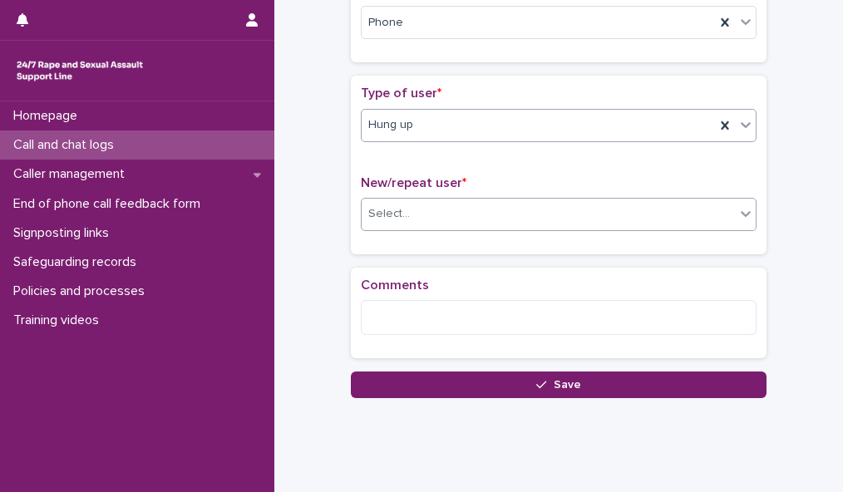
click at [687, 200] on div "Select..." at bounding box center [548, 213] width 373 height 27
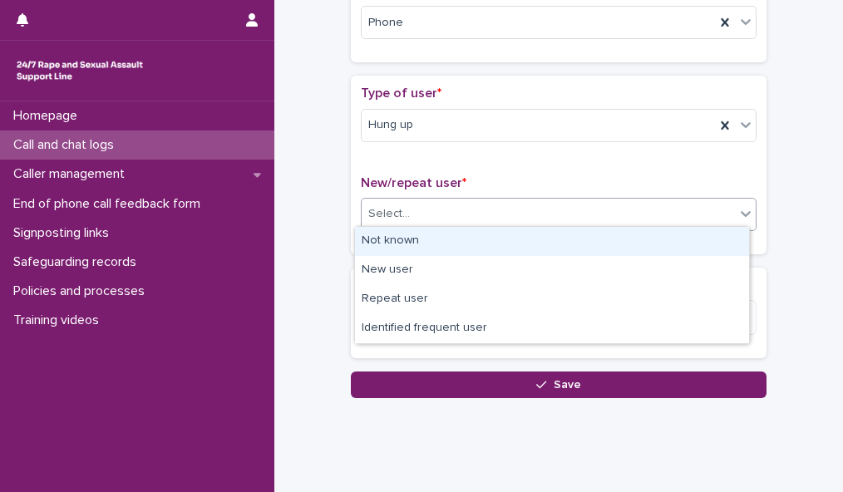
click at [678, 240] on div "Not known" at bounding box center [552, 241] width 394 height 29
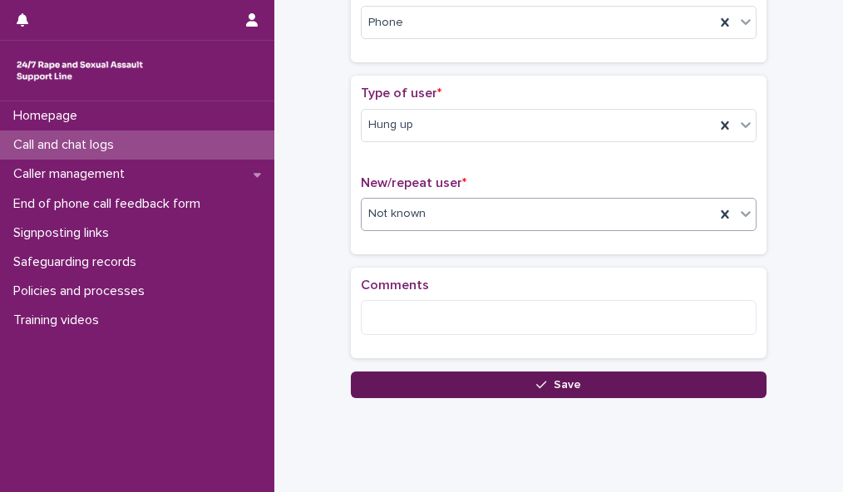
click at [665, 382] on button "Save" at bounding box center [559, 385] width 416 height 27
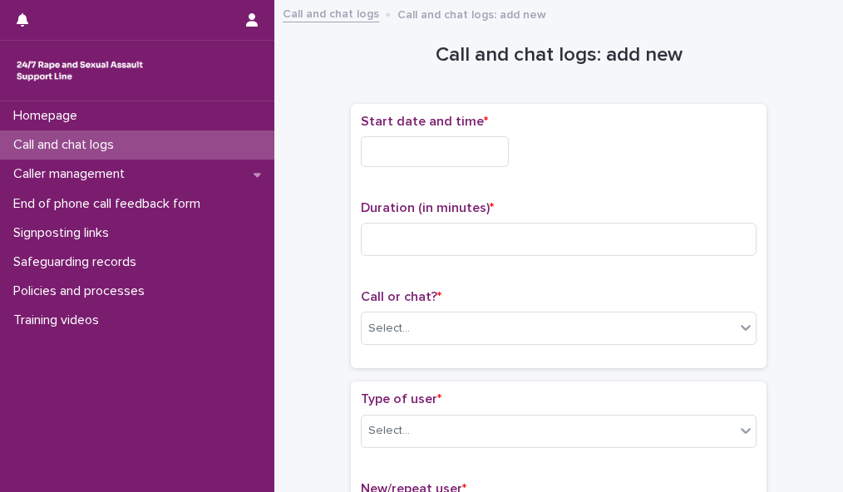
click at [486, 147] on input "text" at bounding box center [435, 151] width 148 height 31
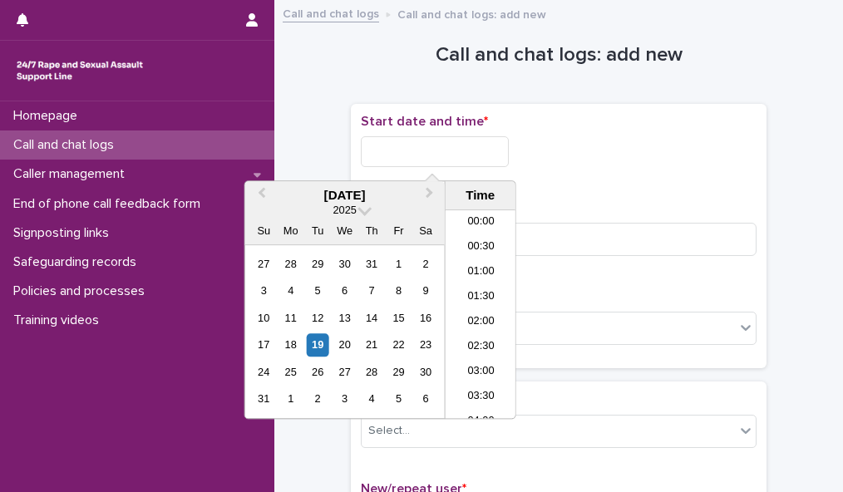
scroll to position [856, 0]
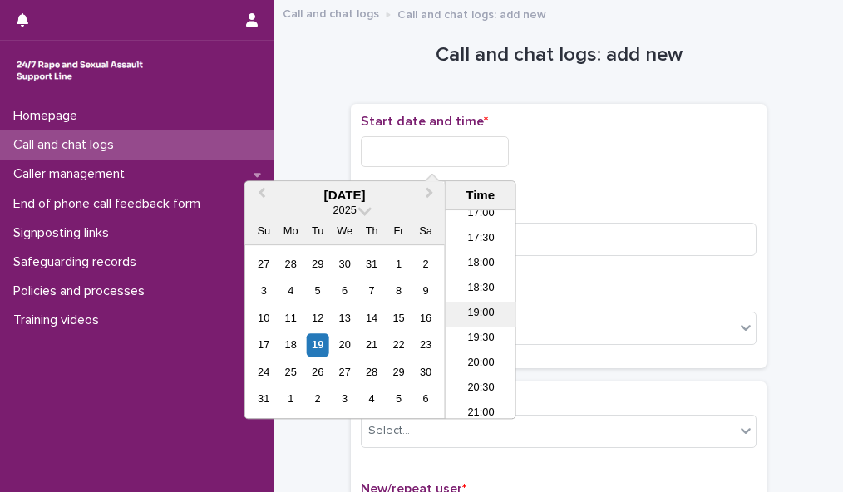
click at [491, 309] on li "19:00" at bounding box center [481, 314] width 71 height 25
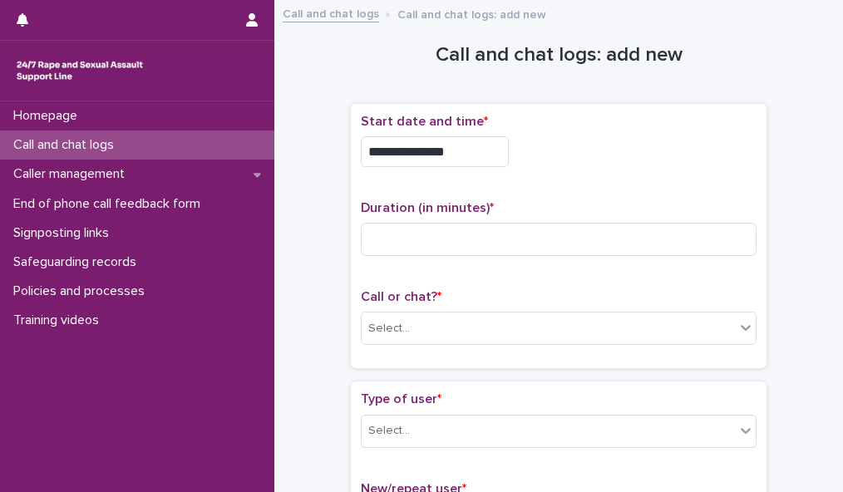
click at [456, 149] on input "**********" at bounding box center [435, 151] width 148 height 31
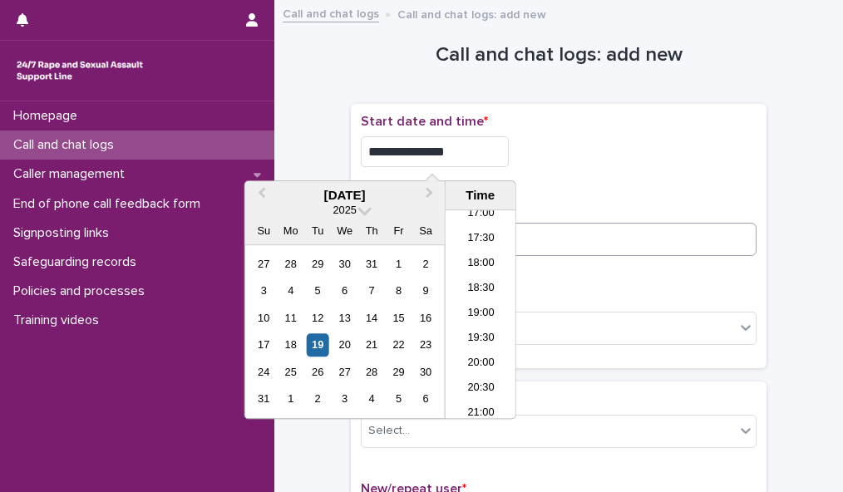
type input "**********"
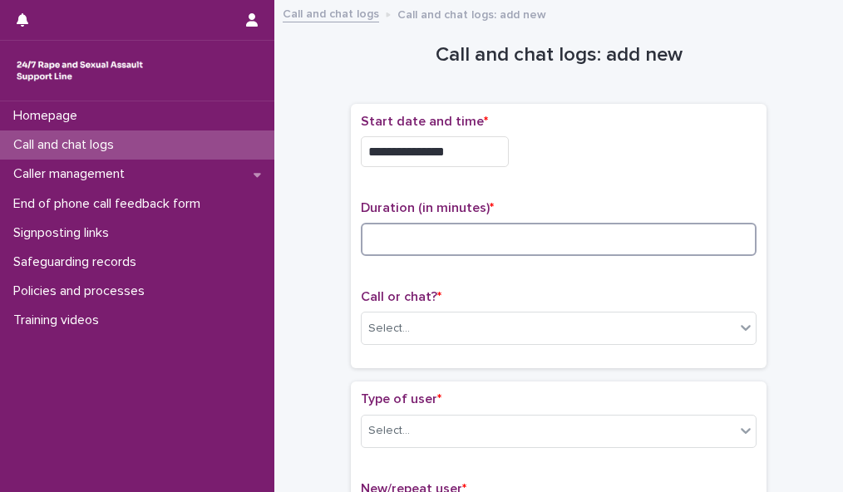
click at [625, 239] on input at bounding box center [559, 239] width 396 height 33
type input "*"
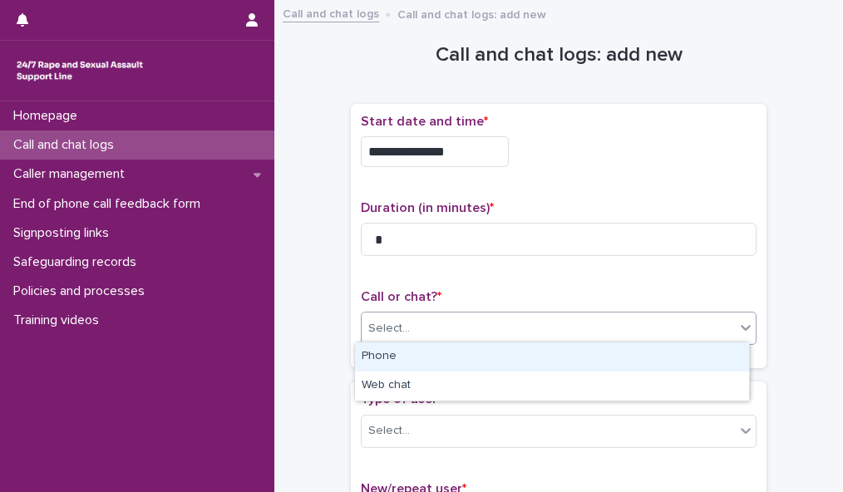
click at [633, 324] on div "Select..." at bounding box center [548, 328] width 373 height 27
click at [634, 355] on div "Phone" at bounding box center [552, 357] width 394 height 29
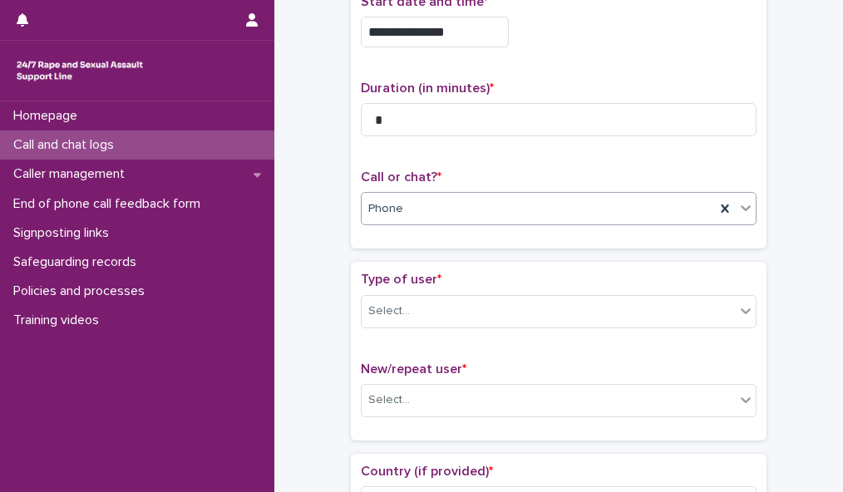
scroll to position [206, 0]
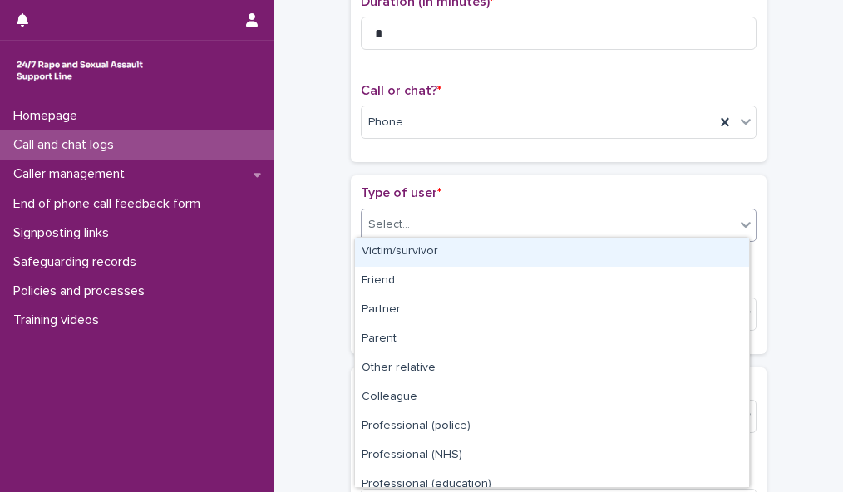
click at [737, 224] on icon at bounding box center [745, 224] width 17 height 17
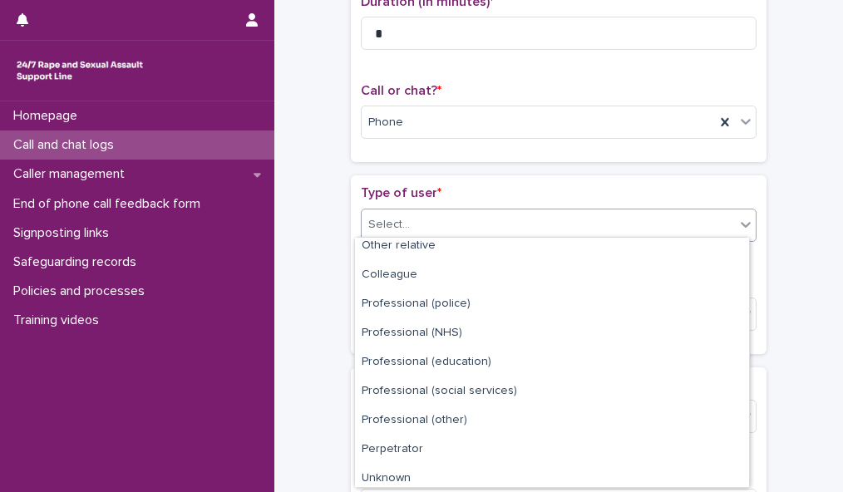
scroll to position [187, 0]
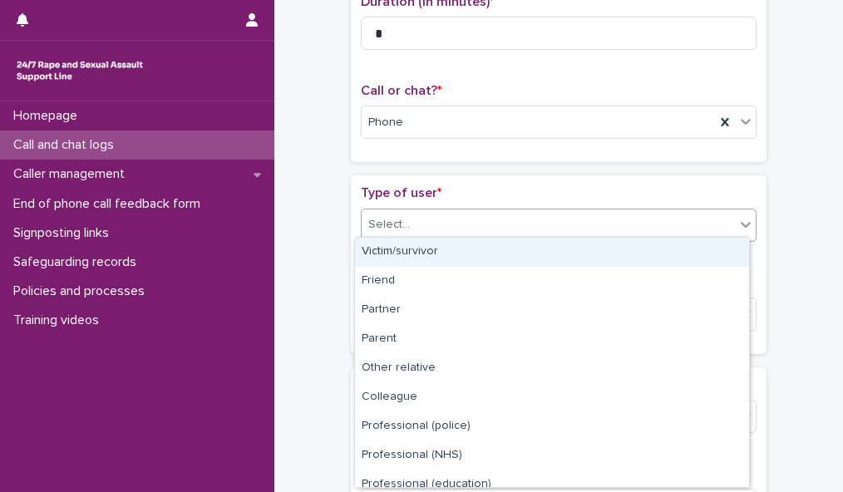
click at [515, 220] on div "Select..." at bounding box center [548, 224] width 373 height 27
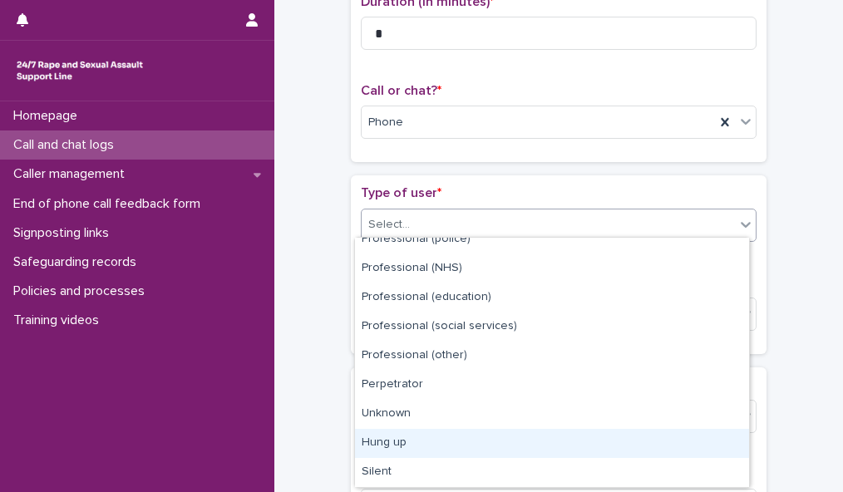
click at [653, 447] on div "Hung up" at bounding box center [552, 443] width 394 height 29
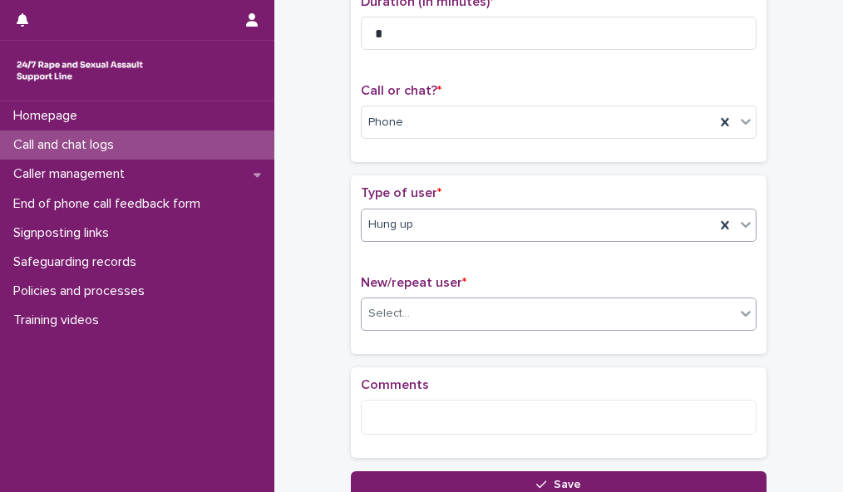
click at [657, 317] on div "Select..." at bounding box center [548, 313] width 373 height 27
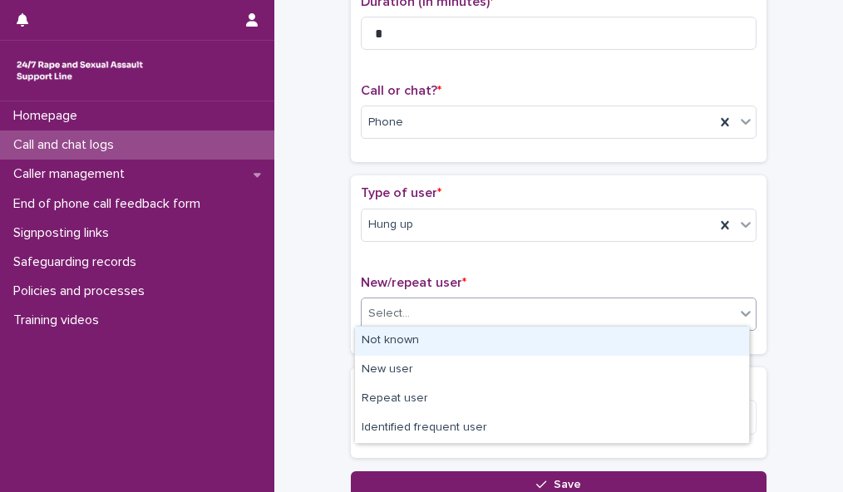
click at [653, 338] on div "Not known" at bounding box center [552, 341] width 394 height 29
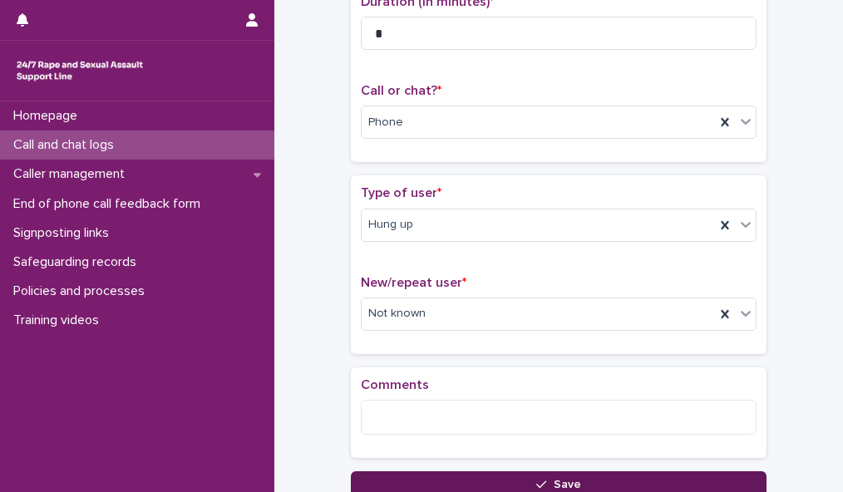
click at [610, 477] on button "Save" at bounding box center [559, 484] width 416 height 27
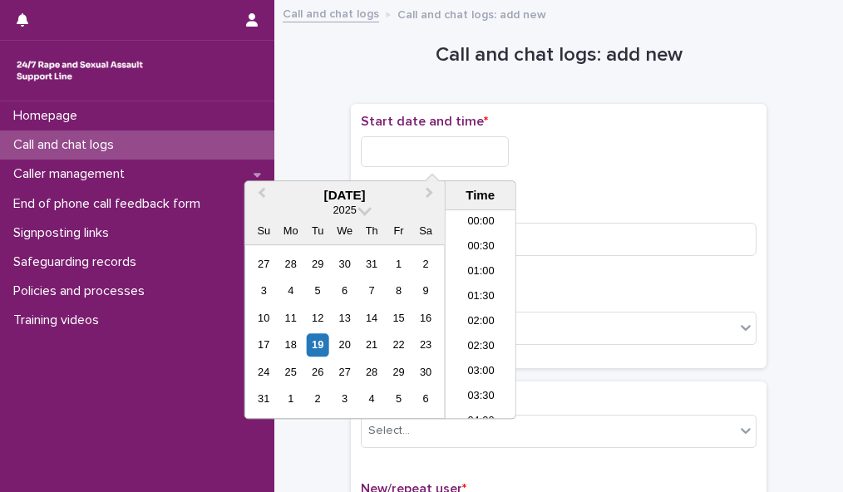
click at [471, 150] on input "text" at bounding box center [435, 151] width 148 height 31
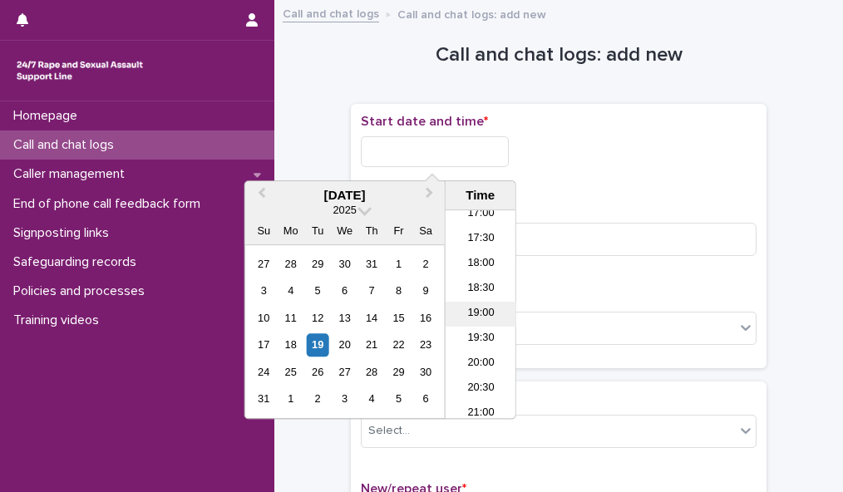
click at [471, 307] on li "19:00" at bounding box center [481, 314] width 71 height 25
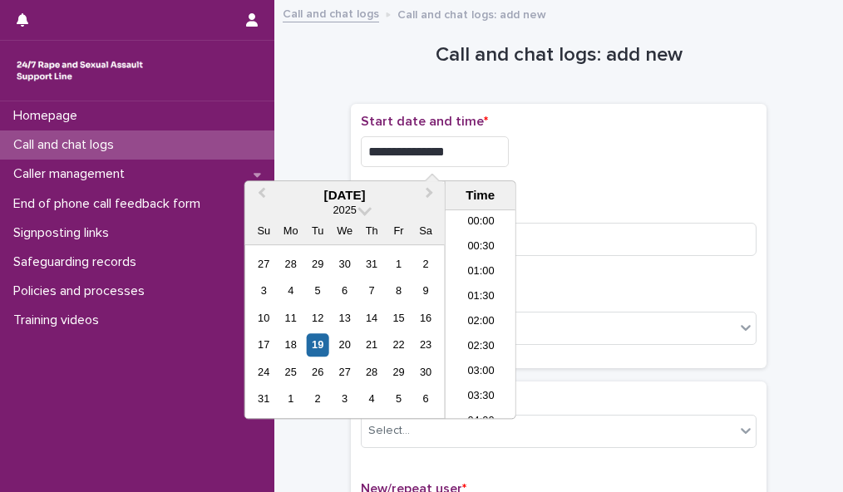
click at [473, 154] on input "**********" at bounding box center [435, 151] width 148 height 31
type input "**********"
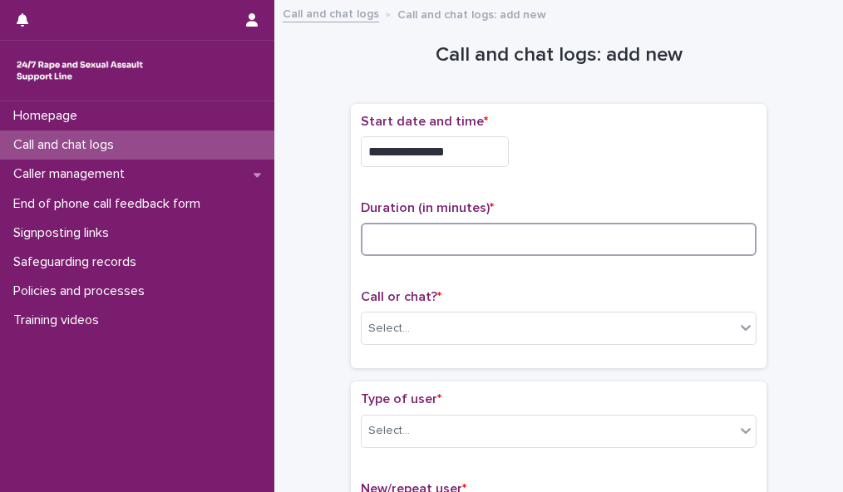
click at [579, 234] on input at bounding box center [559, 239] width 396 height 33
type input "*"
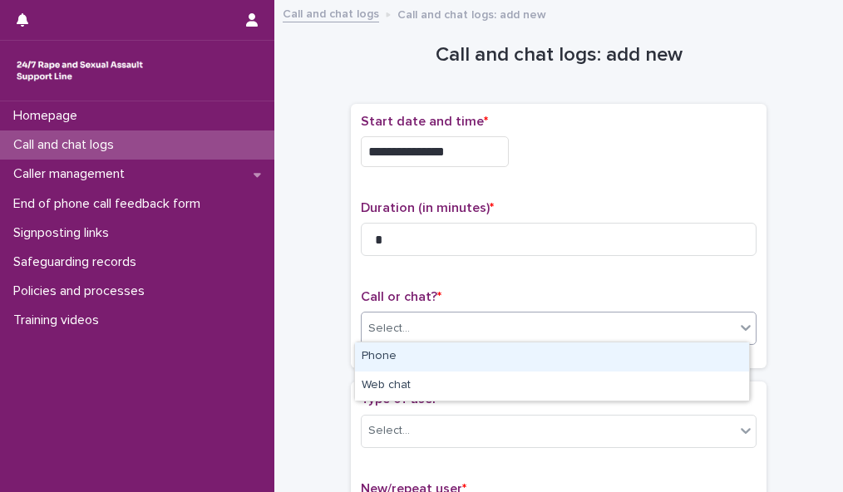
click at [587, 320] on div "Select..." at bounding box center [548, 328] width 373 height 27
click at [589, 352] on div "Phone" at bounding box center [552, 357] width 394 height 29
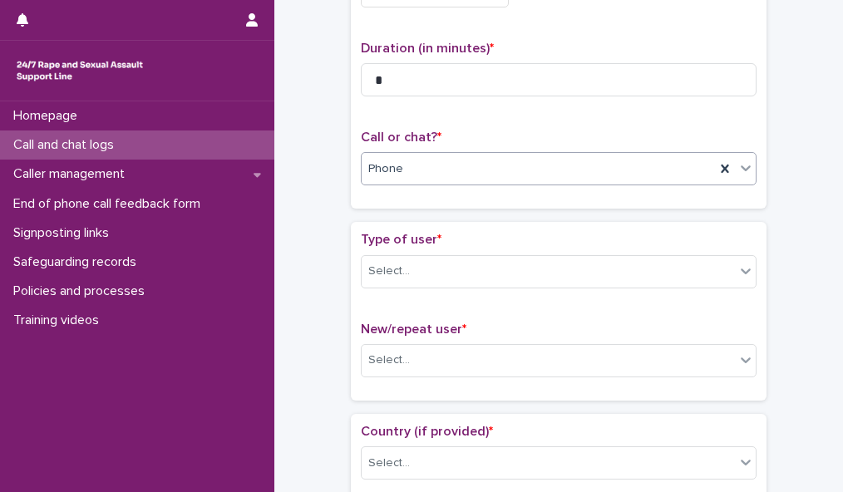
scroll to position [216, 0]
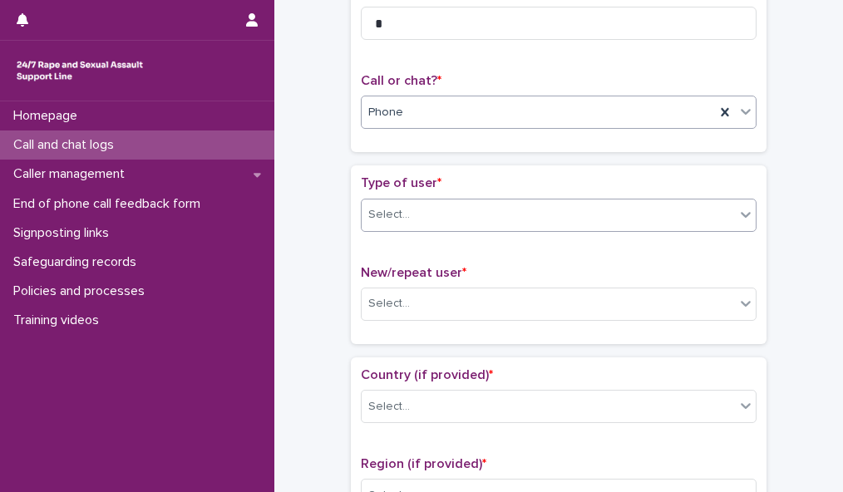
click at [721, 205] on div "Select..." at bounding box center [548, 214] width 373 height 27
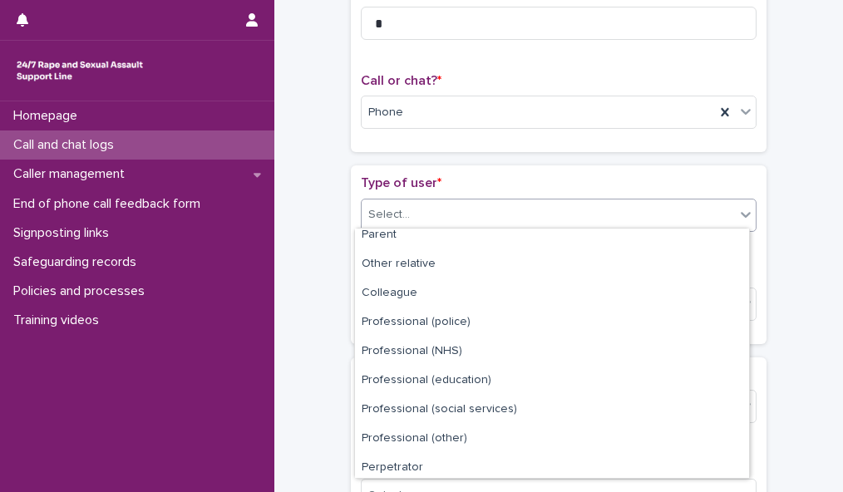
scroll to position [187, 0]
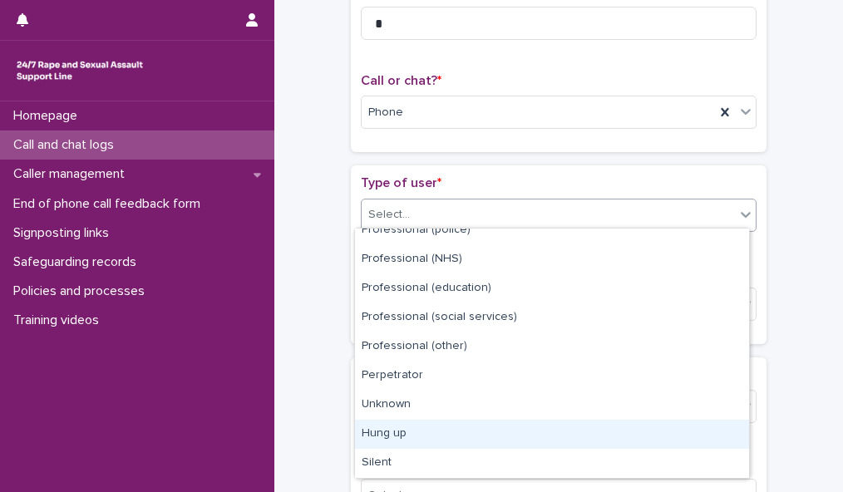
click at [625, 426] on div "Hung up" at bounding box center [552, 434] width 394 height 29
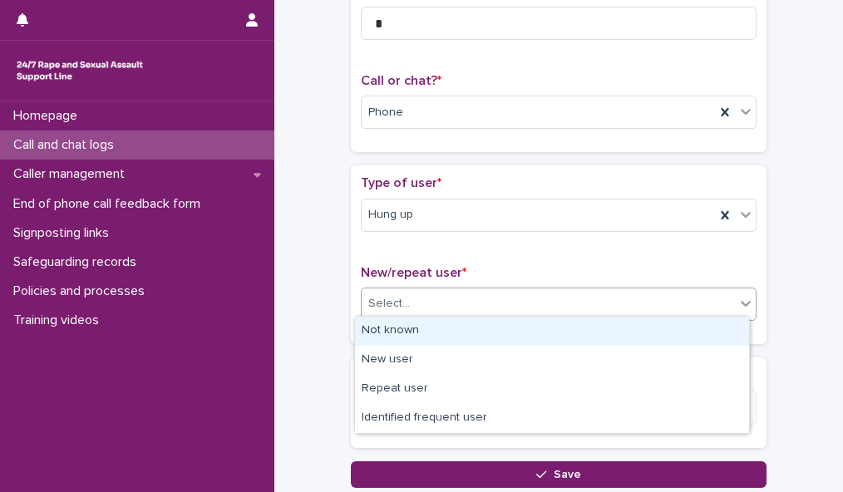
click at [620, 303] on div "Select..." at bounding box center [548, 303] width 373 height 27
click at [608, 333] on div "Not known" at bounding box center [552, 331] width 394 height 29
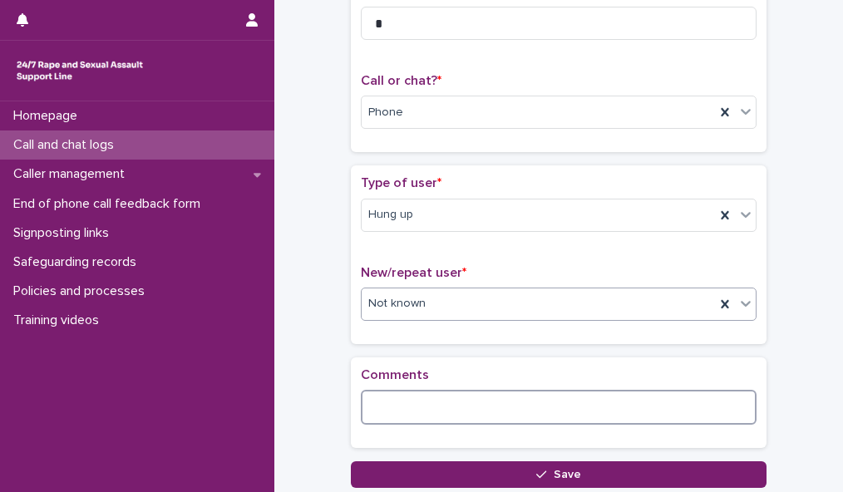
click at [392, 404] on textarea at bounding box center [559, 407] width 396 height 35
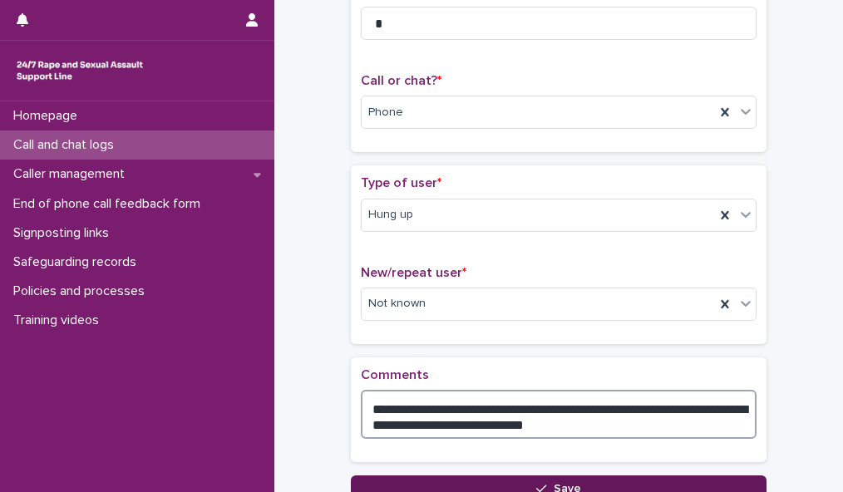
type textarea "**********"
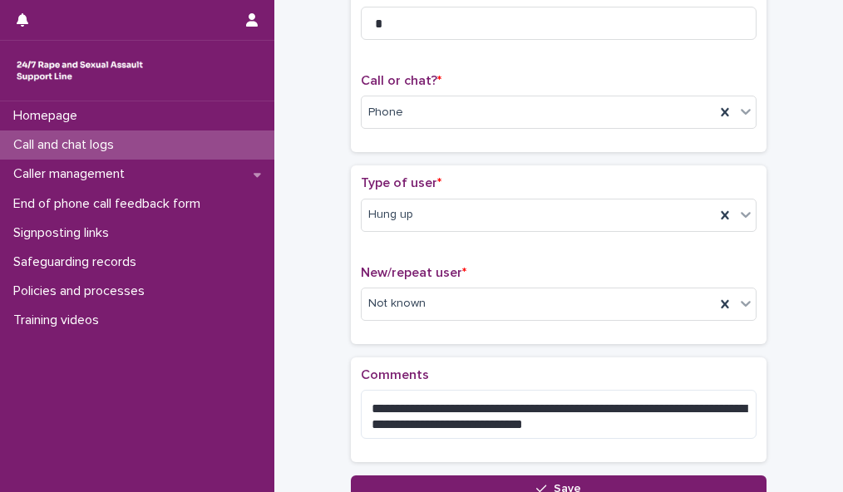
click at [685, 479] on button "Save" at bounding box center [559, 489] width 416 height 27
